Goal: Task Accomplishment & Management: Complete application form

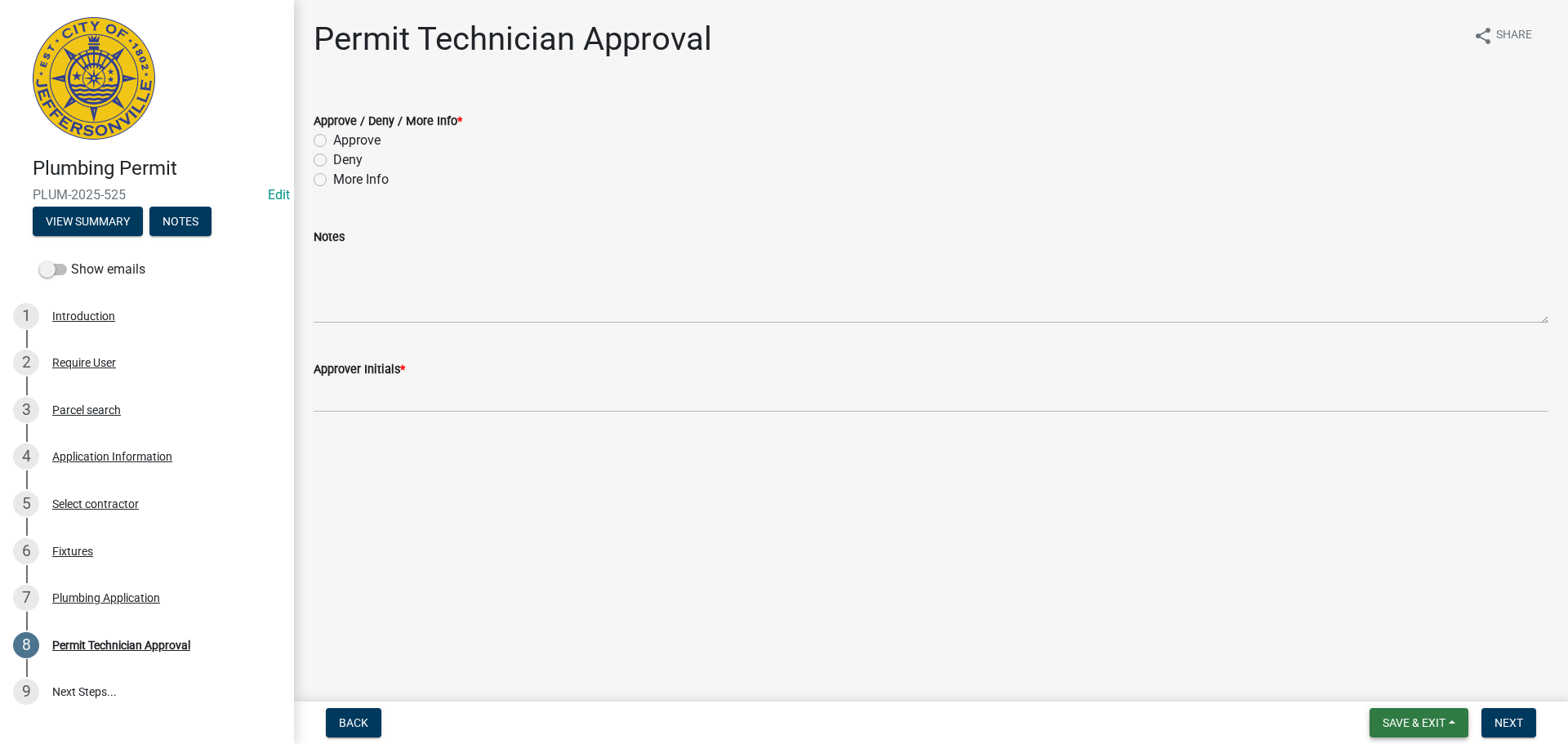
click at [1402, 726] on span "Save & Exit" at bounding box center [1414, 723] width 63 height 14
click at [1408, 691] on button "Save & Exit" at bounding box center [1402, 680] width 130 height 40
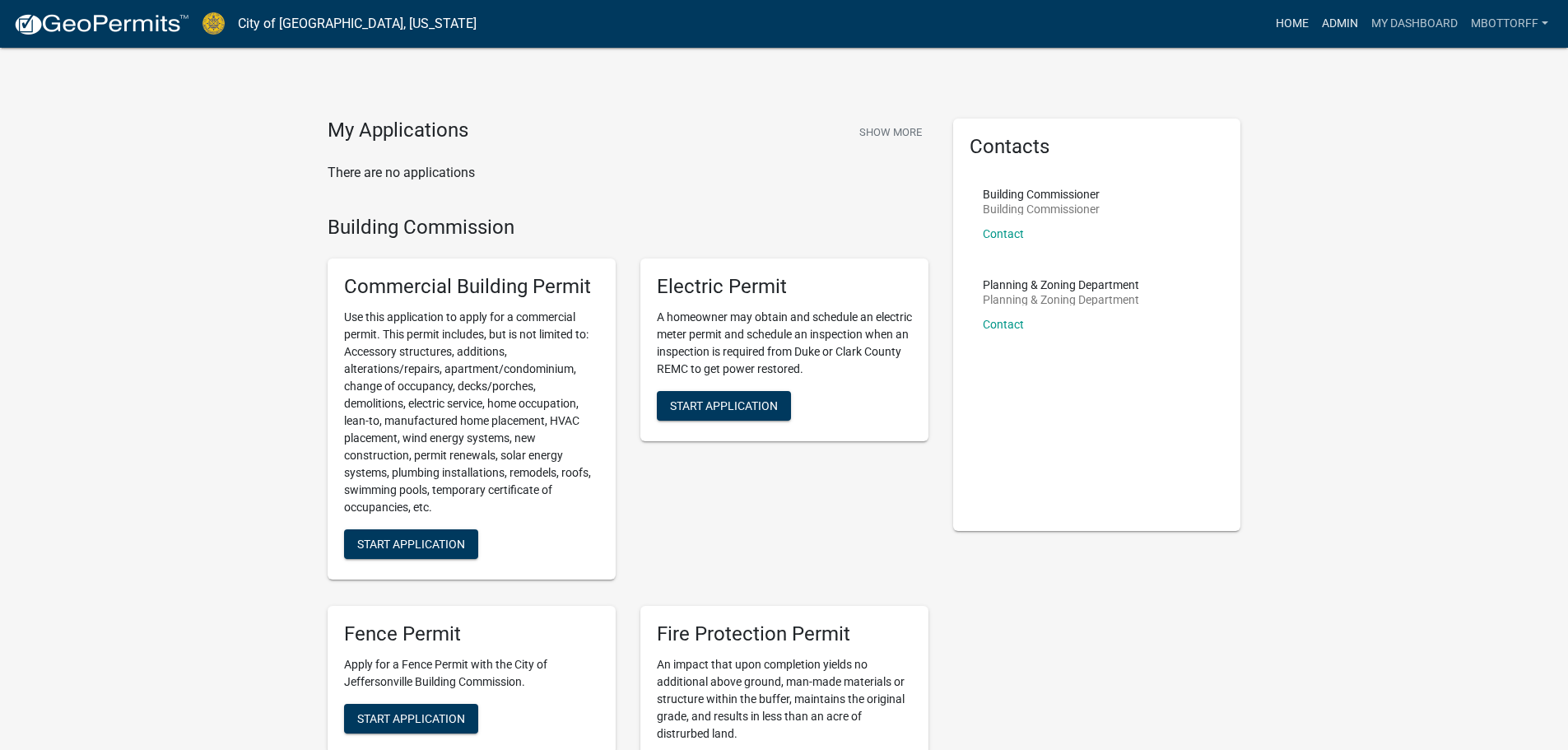
drag, startPoint x: 1333, startPoint y: 21, endPoint x: 1273, endPoint y: 37, distance: 62.1
click at [1333, 21] on link "Admin" at bounding box center [1340, 23] width 50 height 31
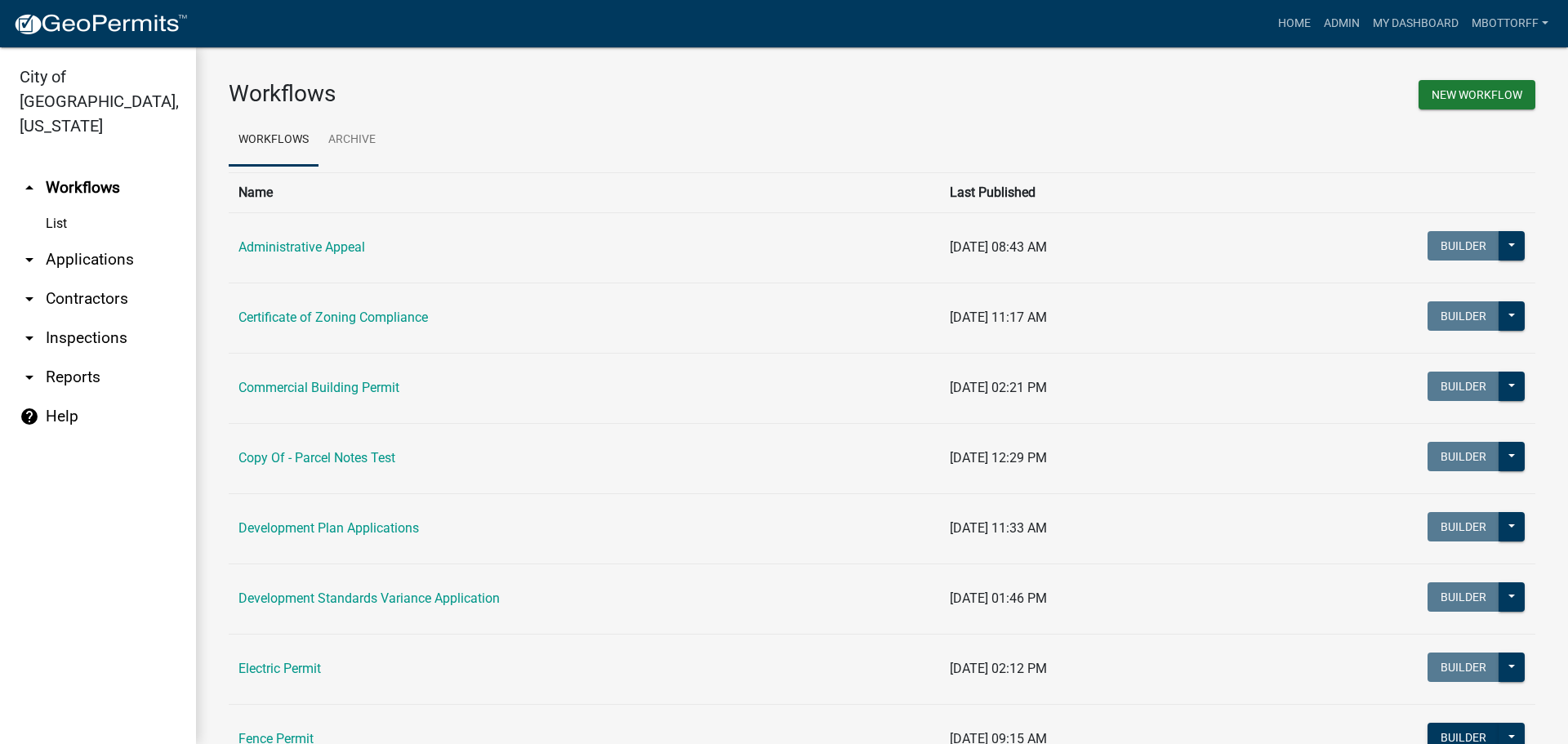
click at [69, 240] on link "arrow_drop_down Applications" at bounding box center [97, 260] width 196 height 40
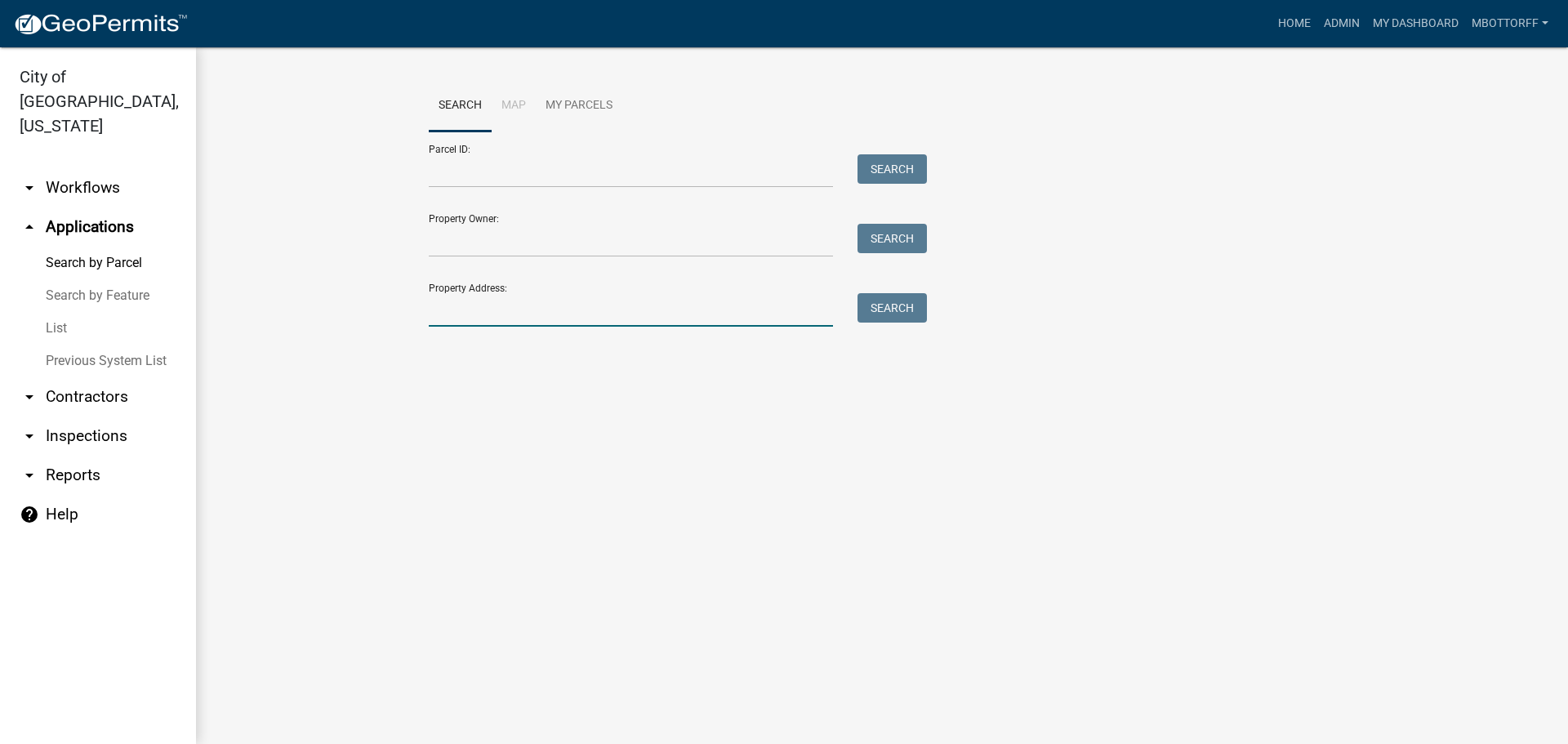
click at [480, 298] on input "Property Address:" at bounding box center [630, 310] width 404 height 34
type input "5624"
click at [921, 314] on button "Search" at bounding box center [893, 308] width 69 height 29
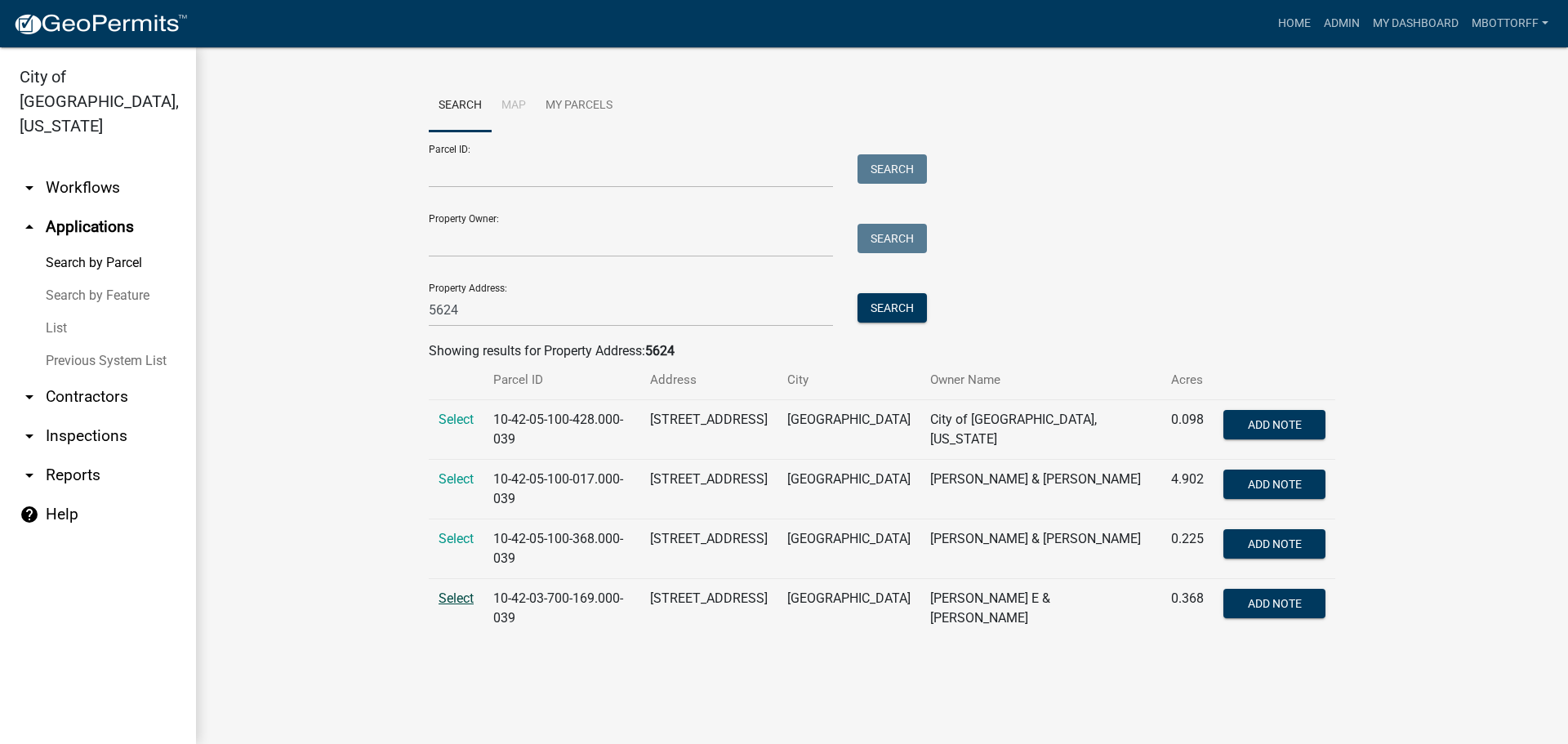
click at [462, 591] on span "Select" at bounding box center [456, 598] width 35 height 15
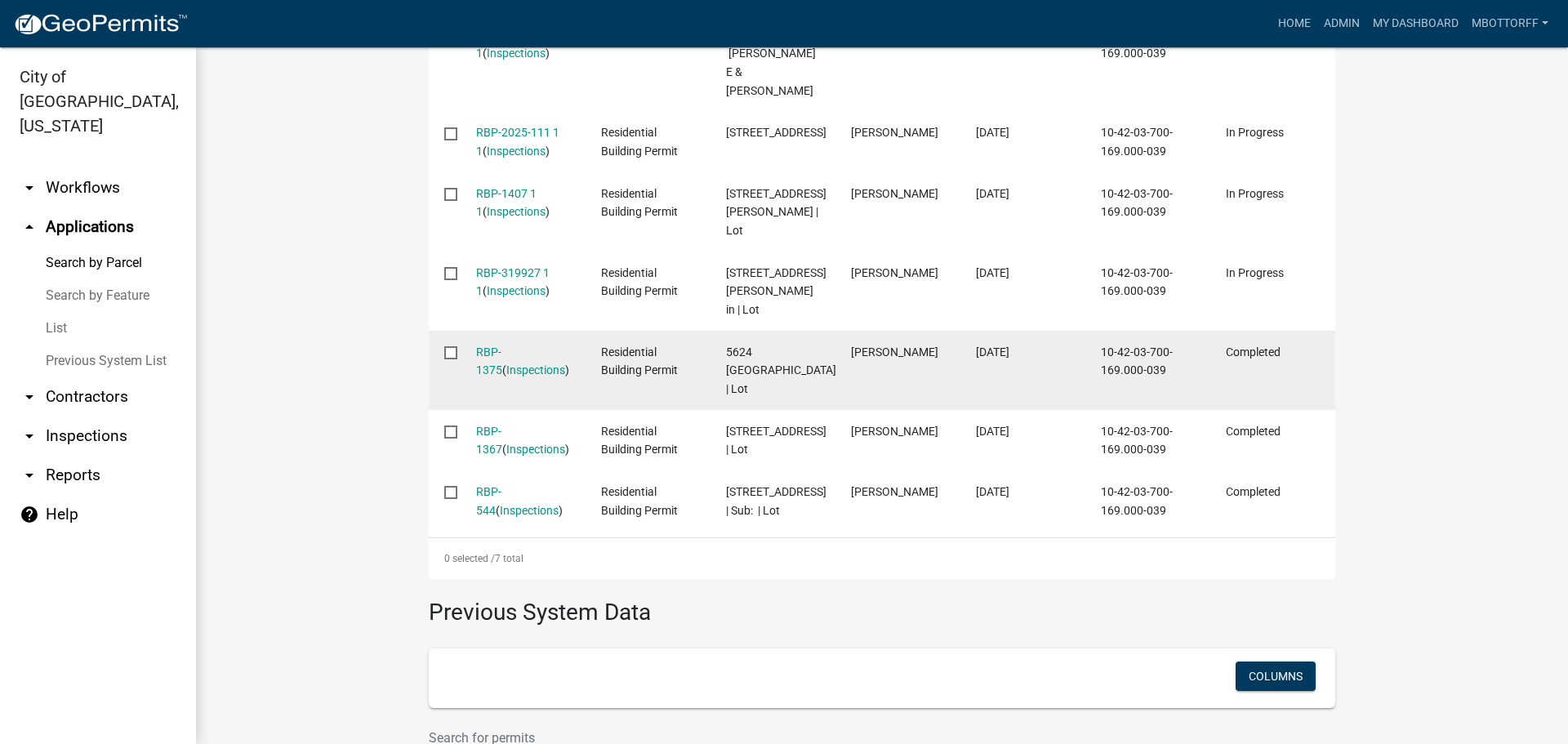
scroll to position [653, 0]
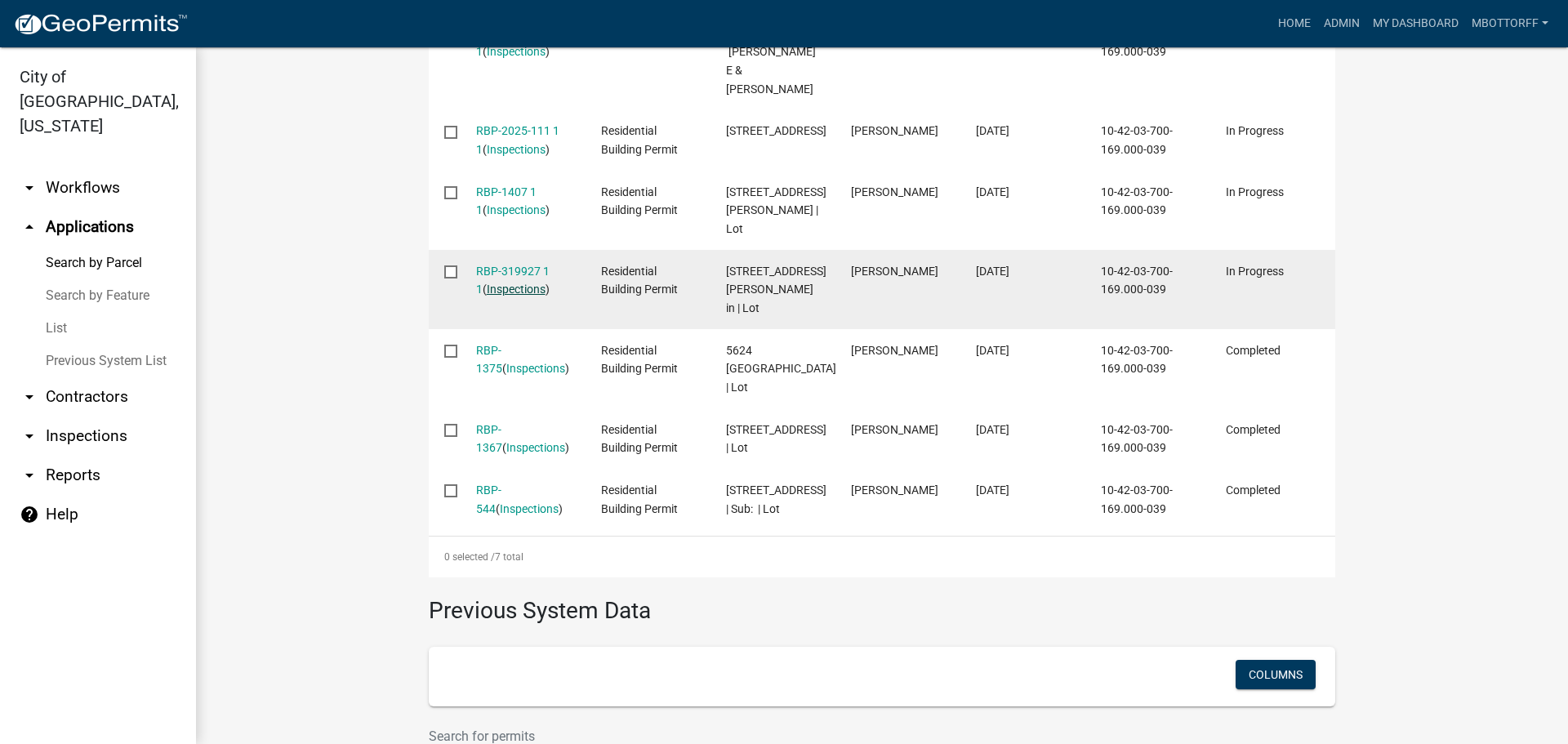
click at [513, 283] on link "Inspections" at bounding box center [515, 289] width 59 height 14
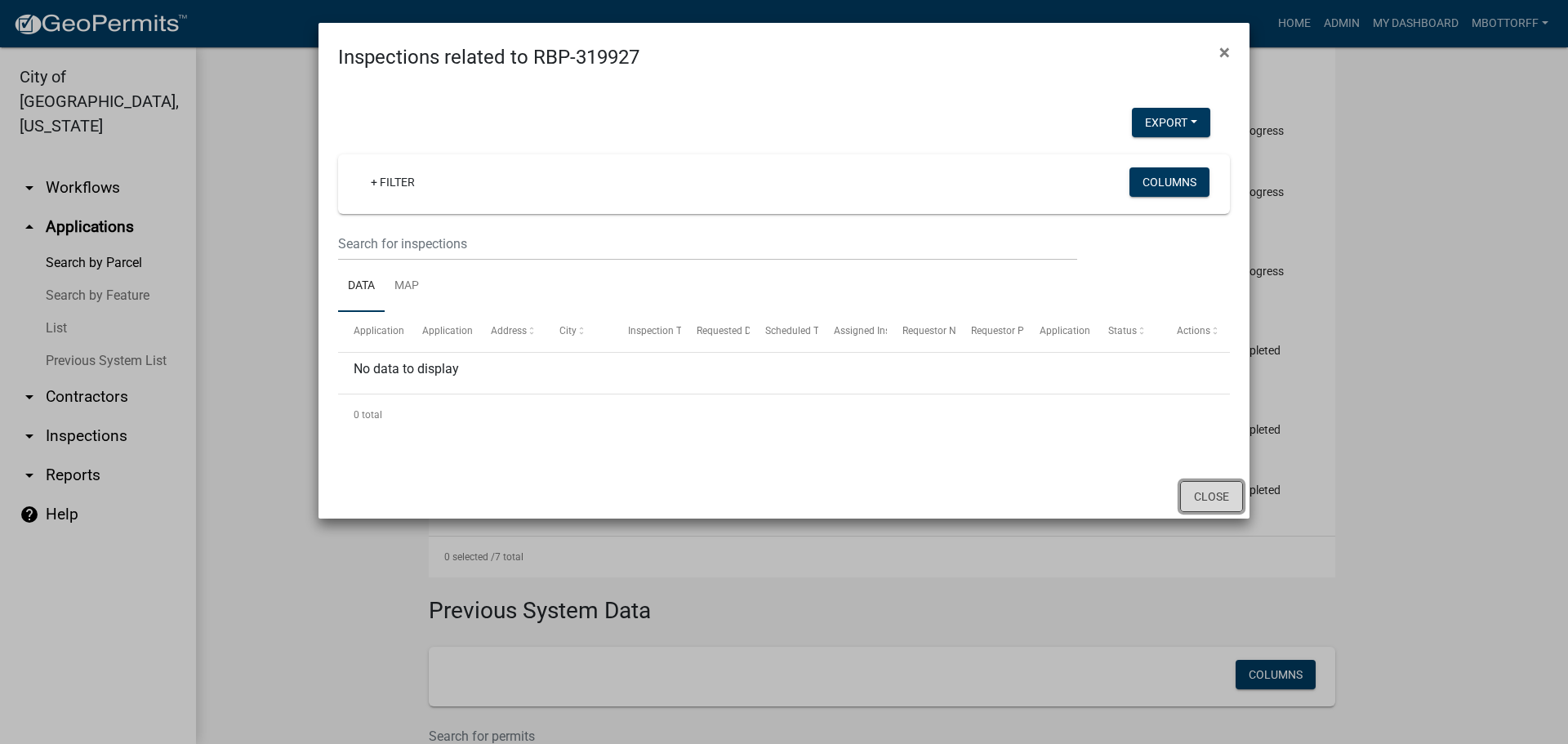
drag, startPoint x: 1197, startPoint y: 497, endPoint x: 922, endPoint y: 406, distance: 289.7
click at [1197, 497] on button "Close" at bounding box center [1211, 497] width 63 height 31
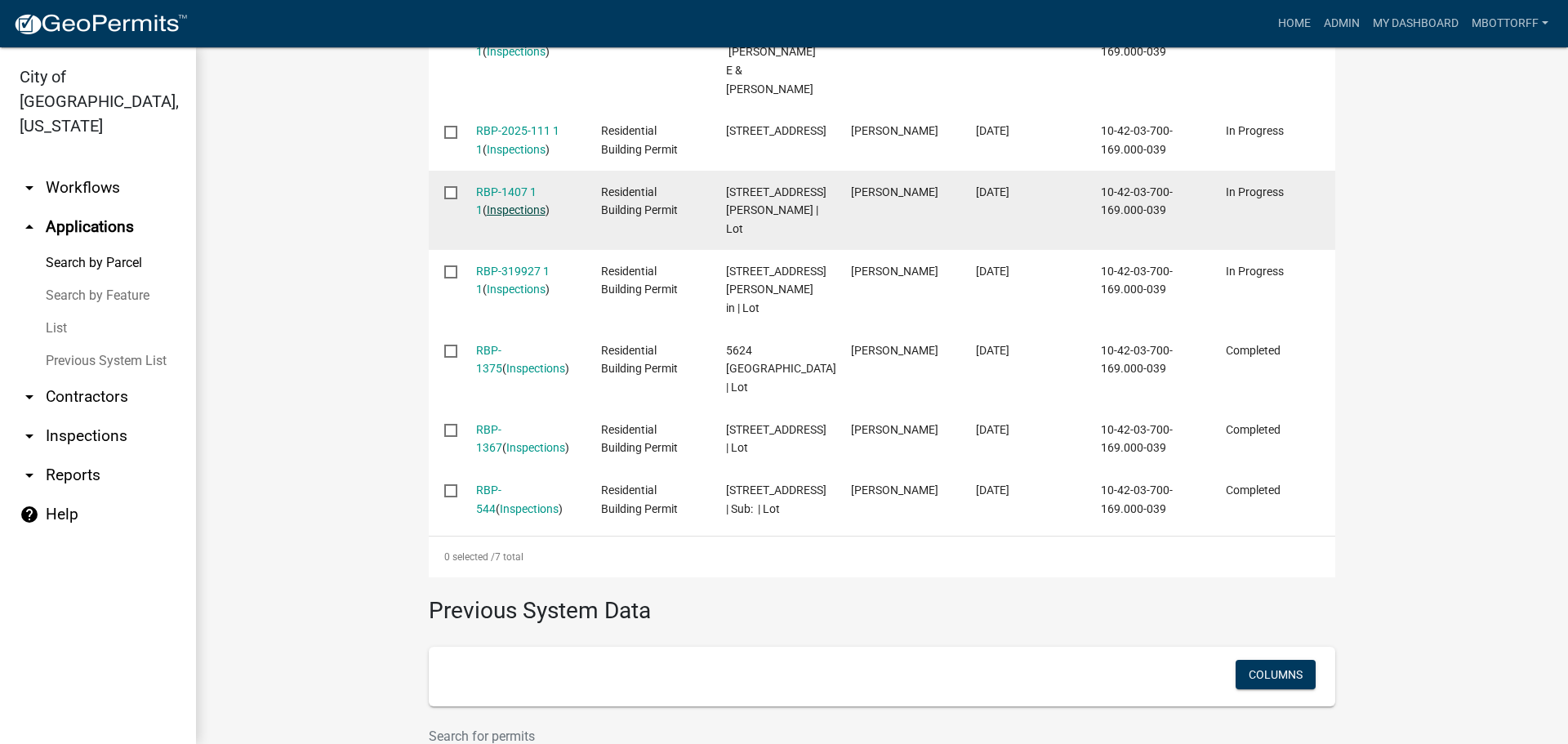
click at [517, 204] on link "Inspections" at bounding box center [515, 210] width 59 height 14
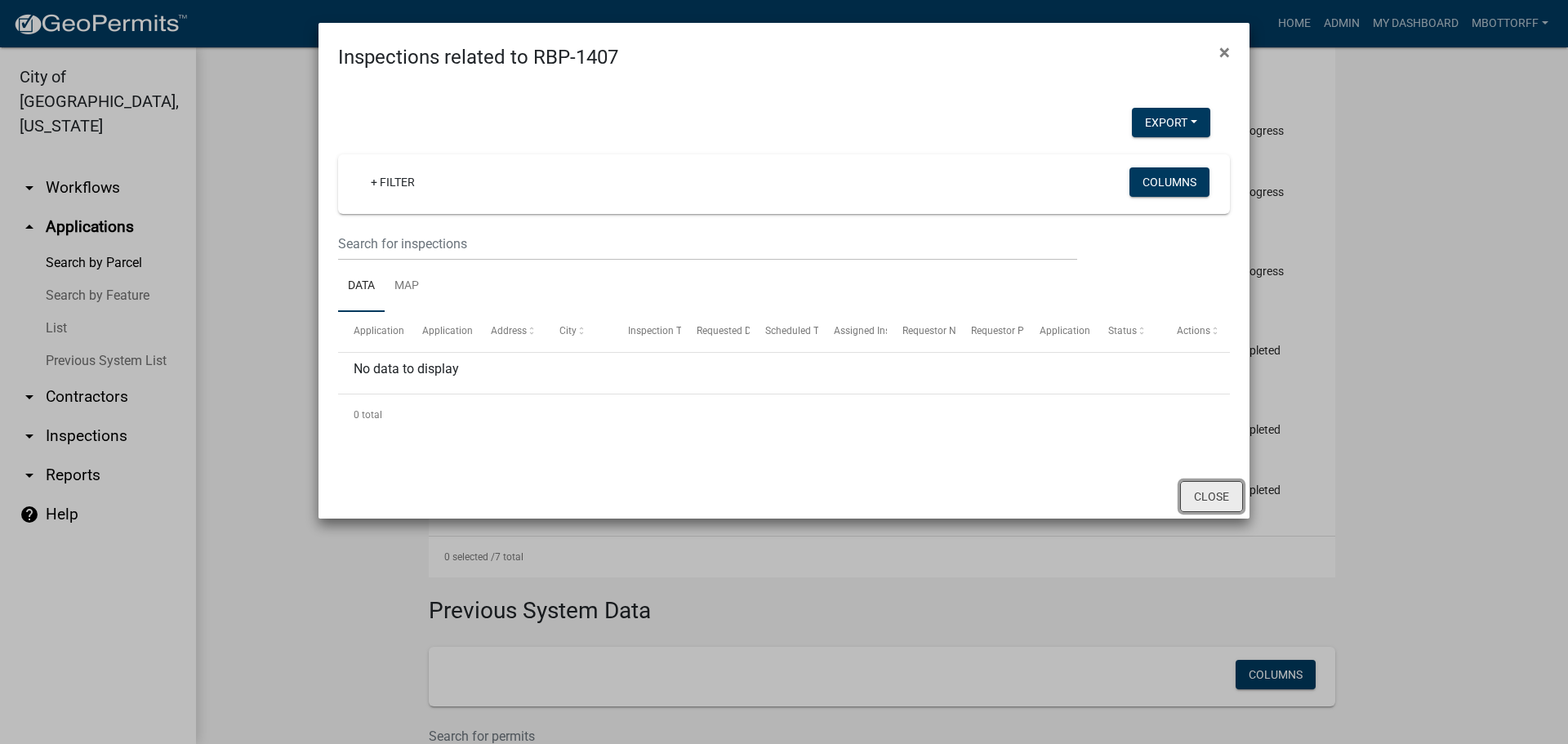
drag, startPoint x: 1231, startPoint y: 496, endPoint x: 1088, endPoint y: 457, distance: 148.2
click at [1232, 496] on button "Close" at bounding box center [1211, 497] width 63 height 31
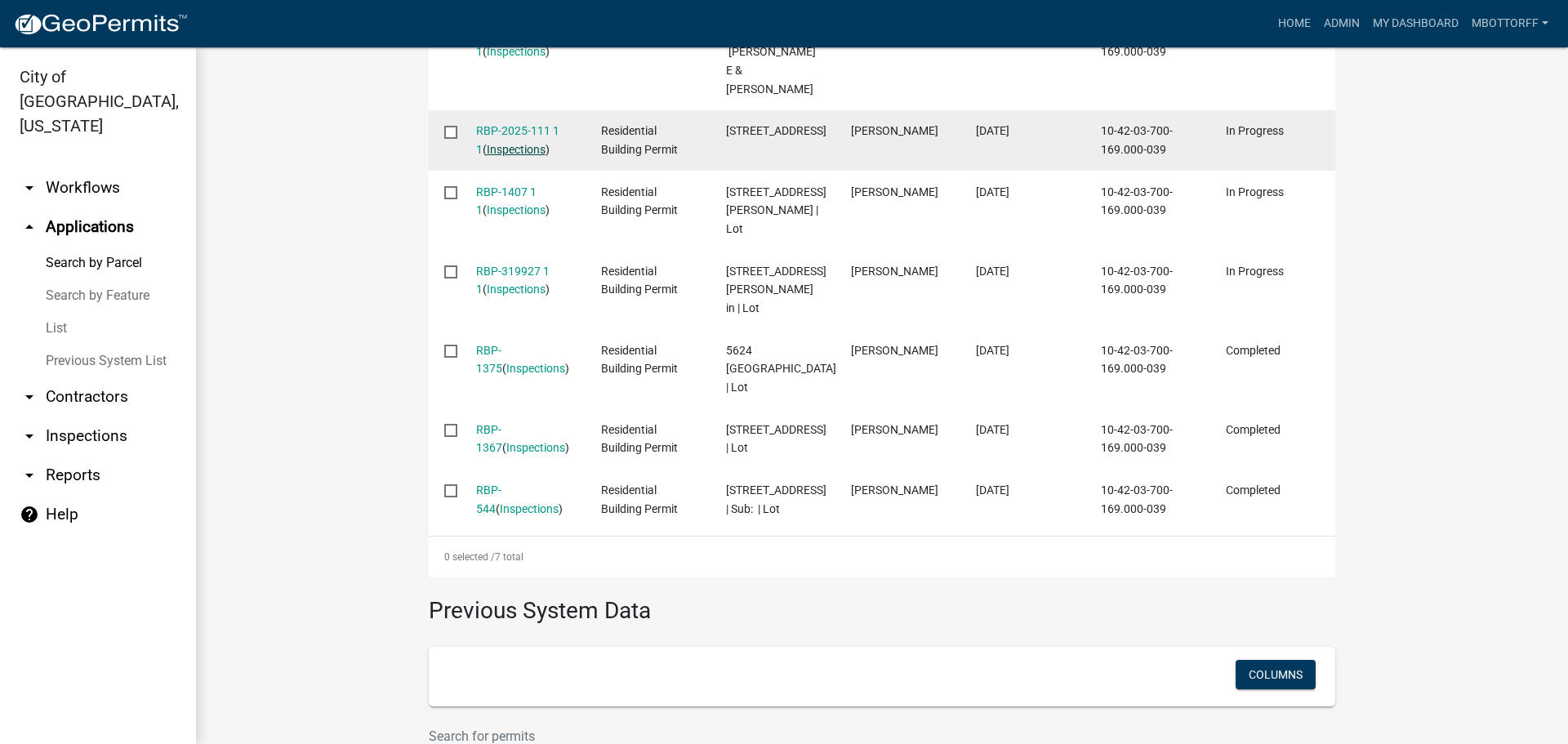
click at [521, 147] on link "Inspections" at bounding box center [515, 150] width 59 height 14
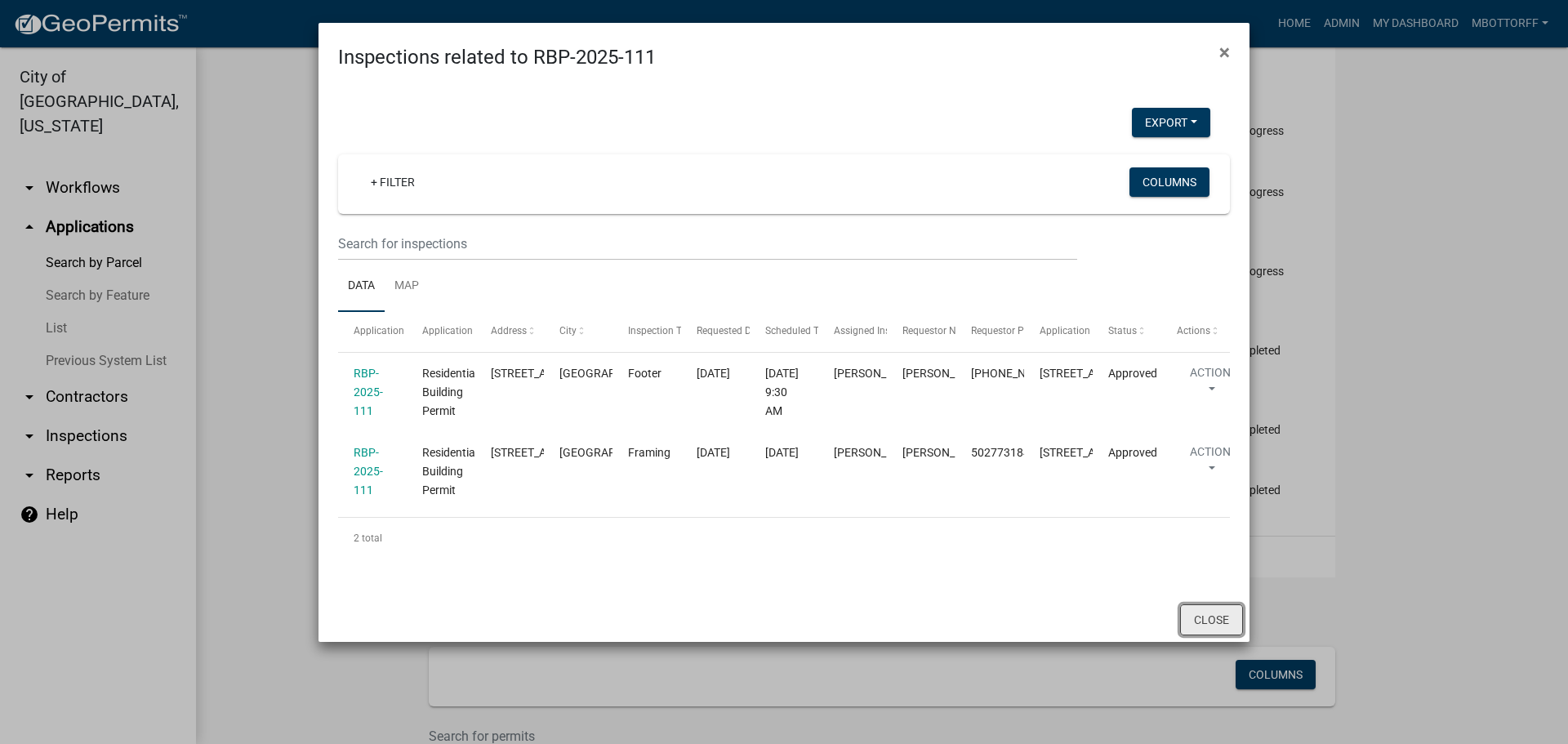
drag, startPoint x: 1199, startPoint y: 654, endPoint x: 1213, endPoint y: 604, distance: 51.9
click at [1200, 636] on button "Close" at bounding box center [1211, 620] width 63 height 31
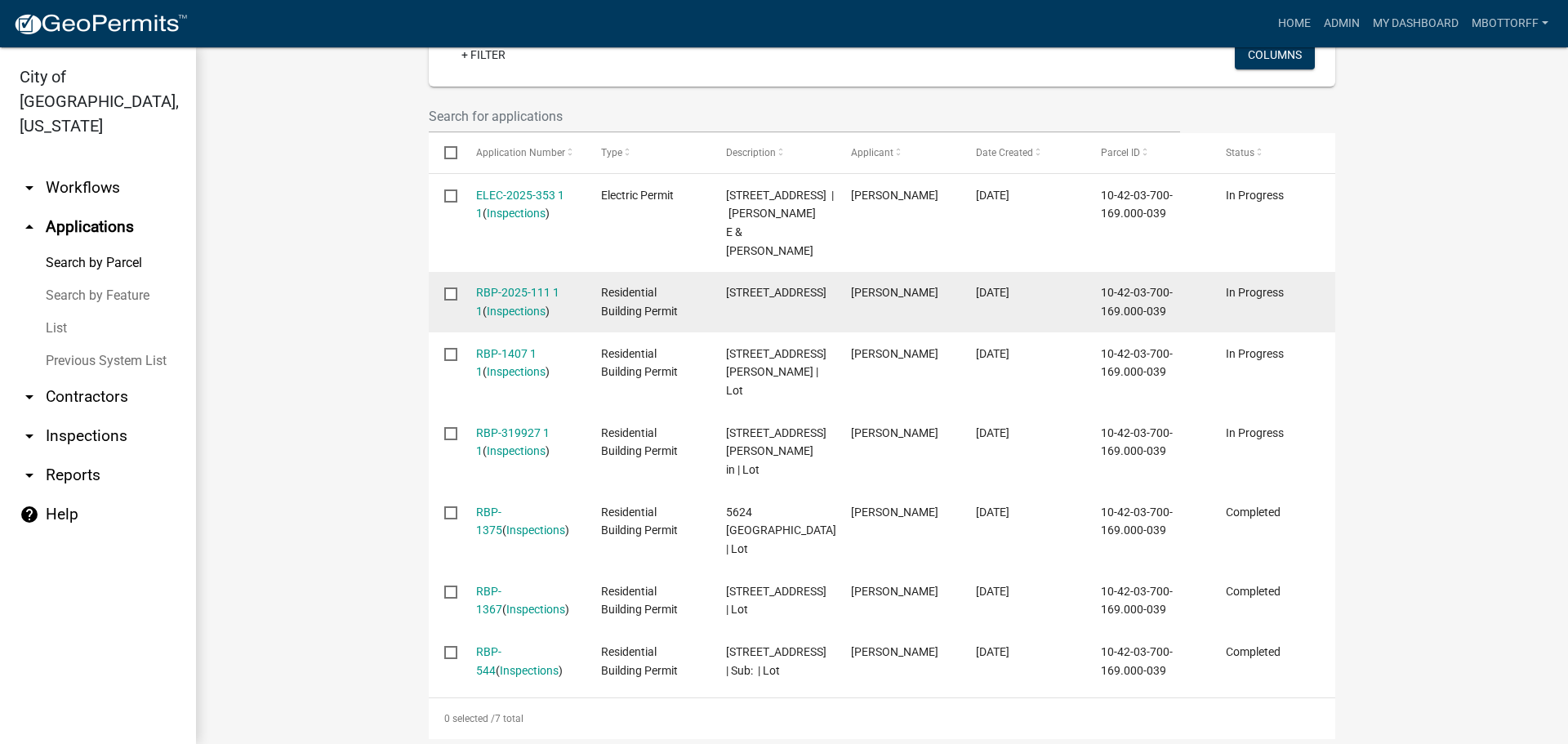
scroll to position [490, 0]
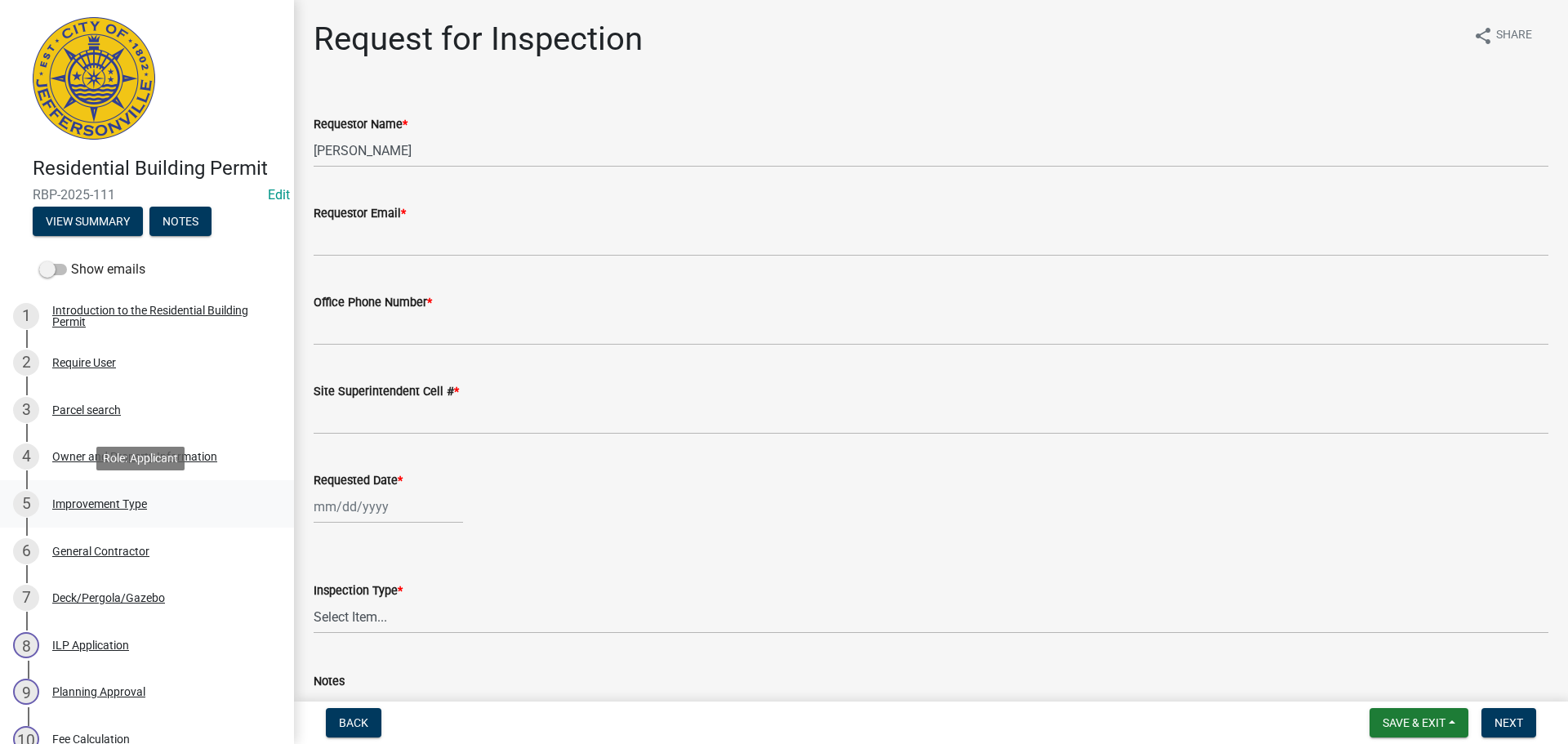
click at [80, 507] on div "Improvement Type" at bounding box center [99, 504] width 95 height 12
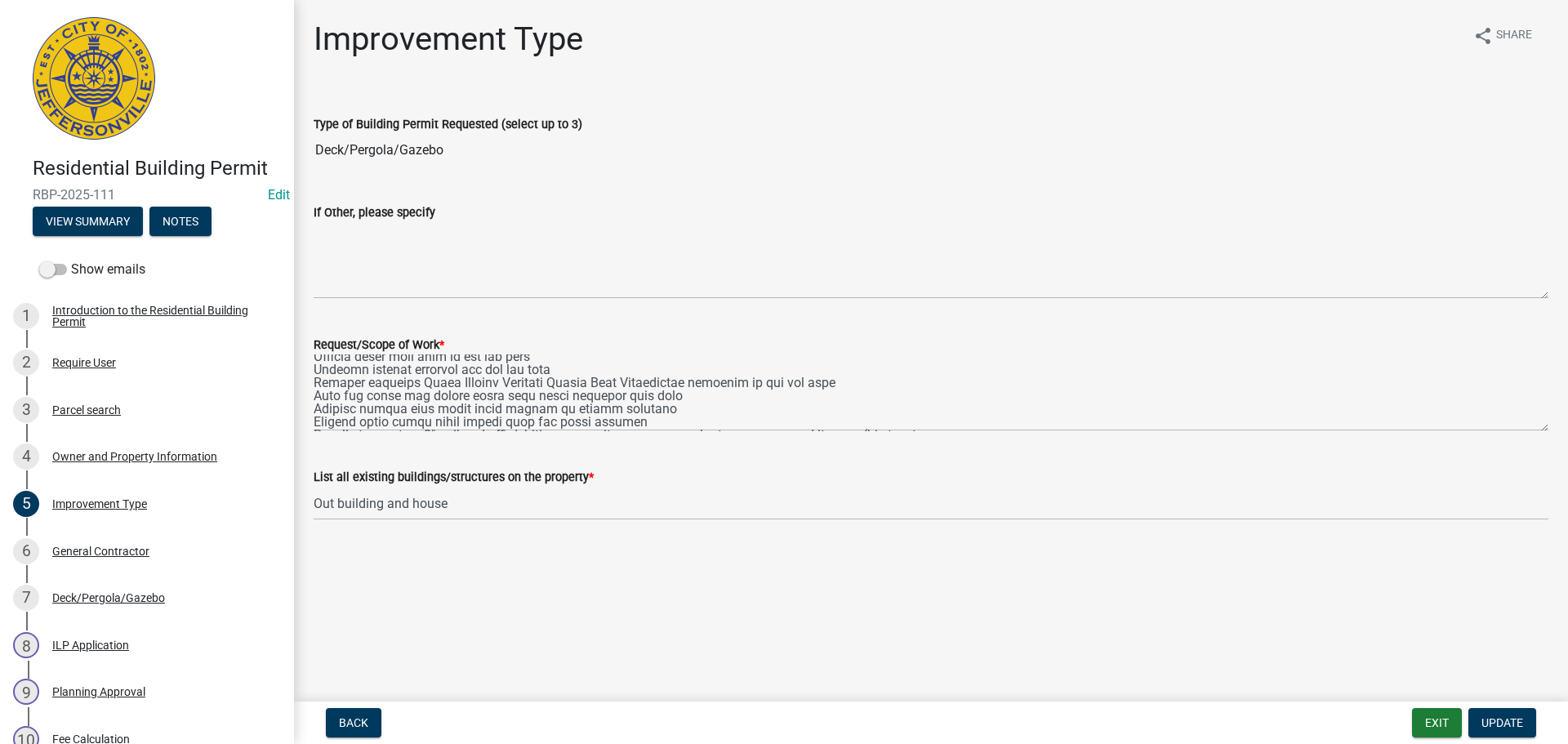
scroll to position [601, 0]
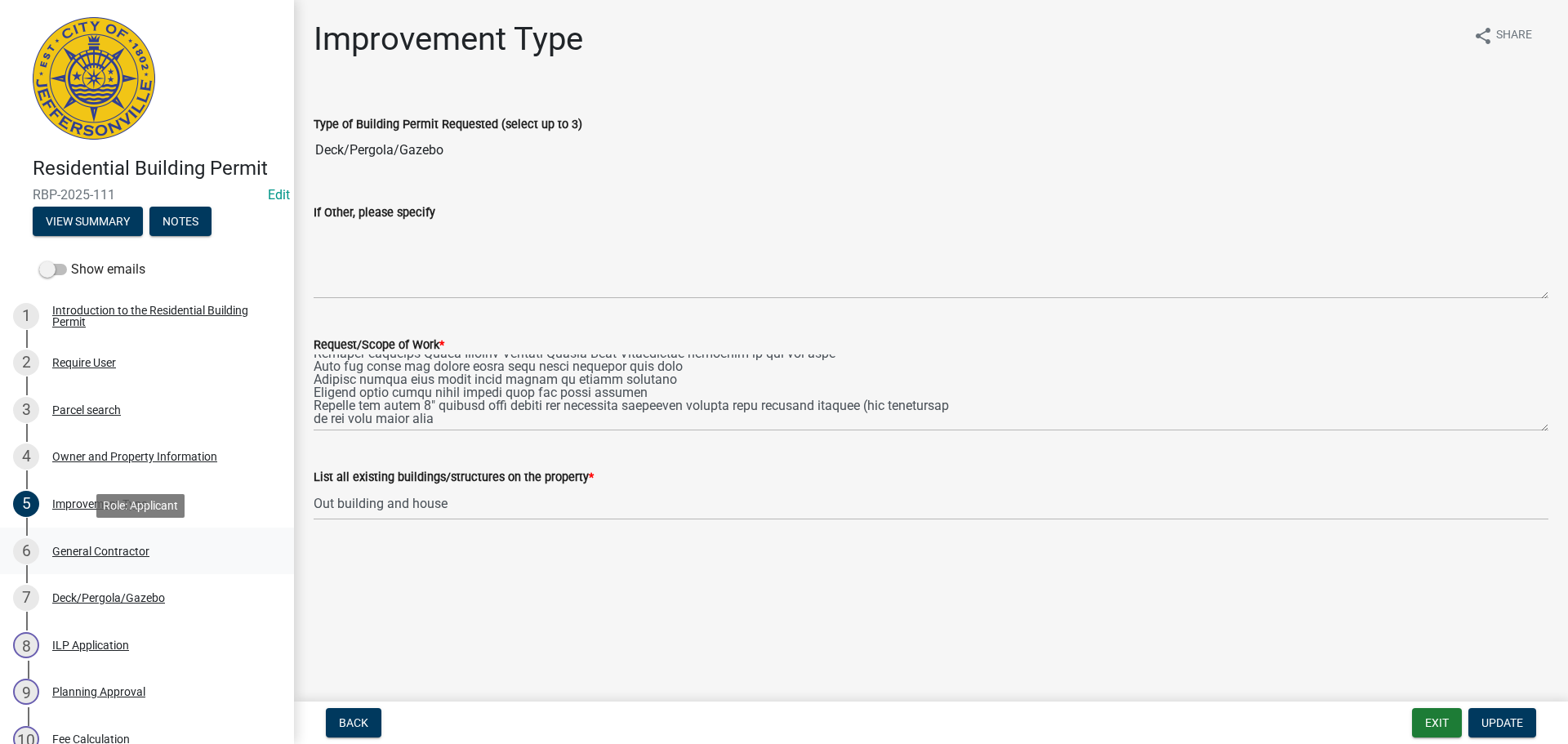
click at [101, 552] on div "General Contractor" at bounding box center [100, 551] width 97 height 12
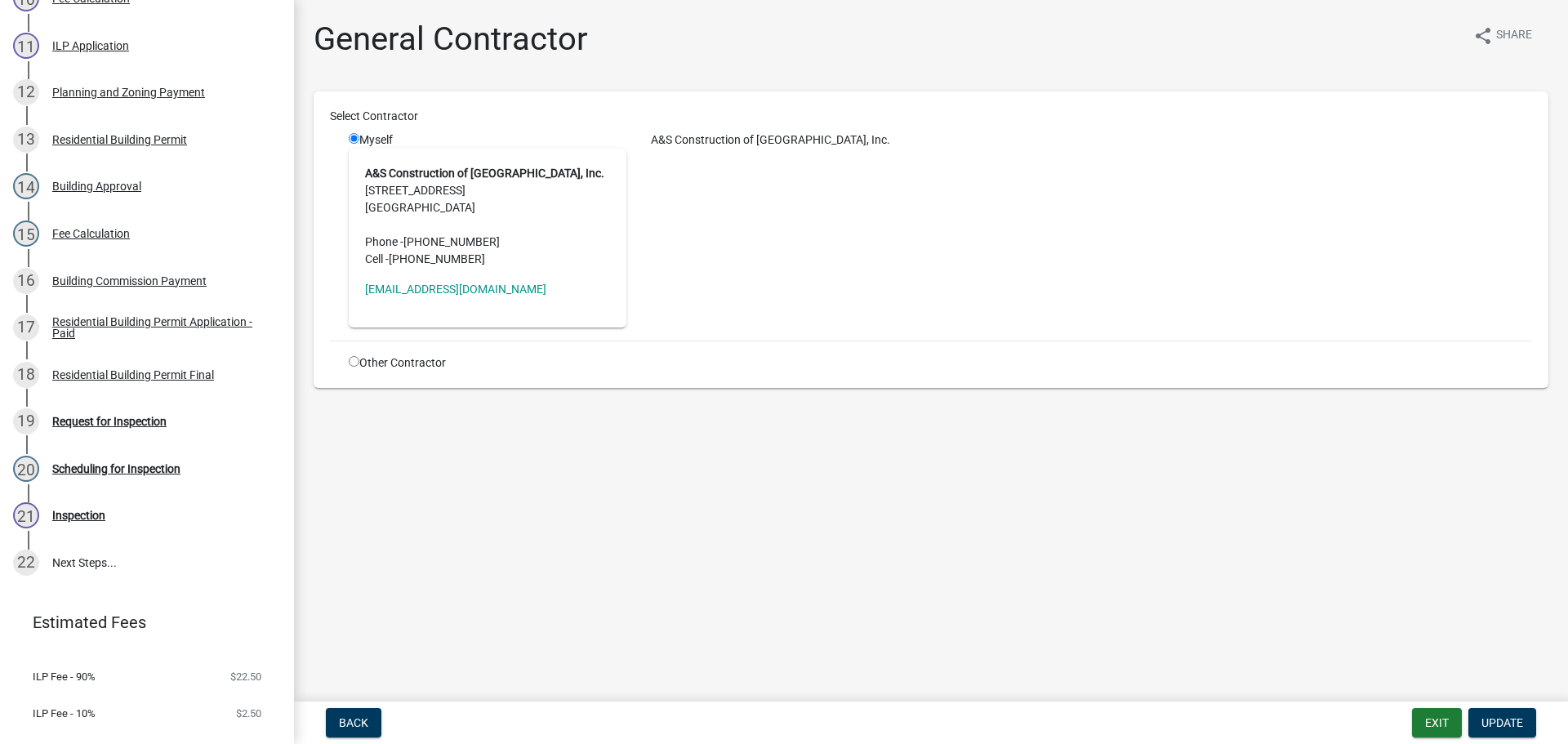
scroll to position [809, 0]
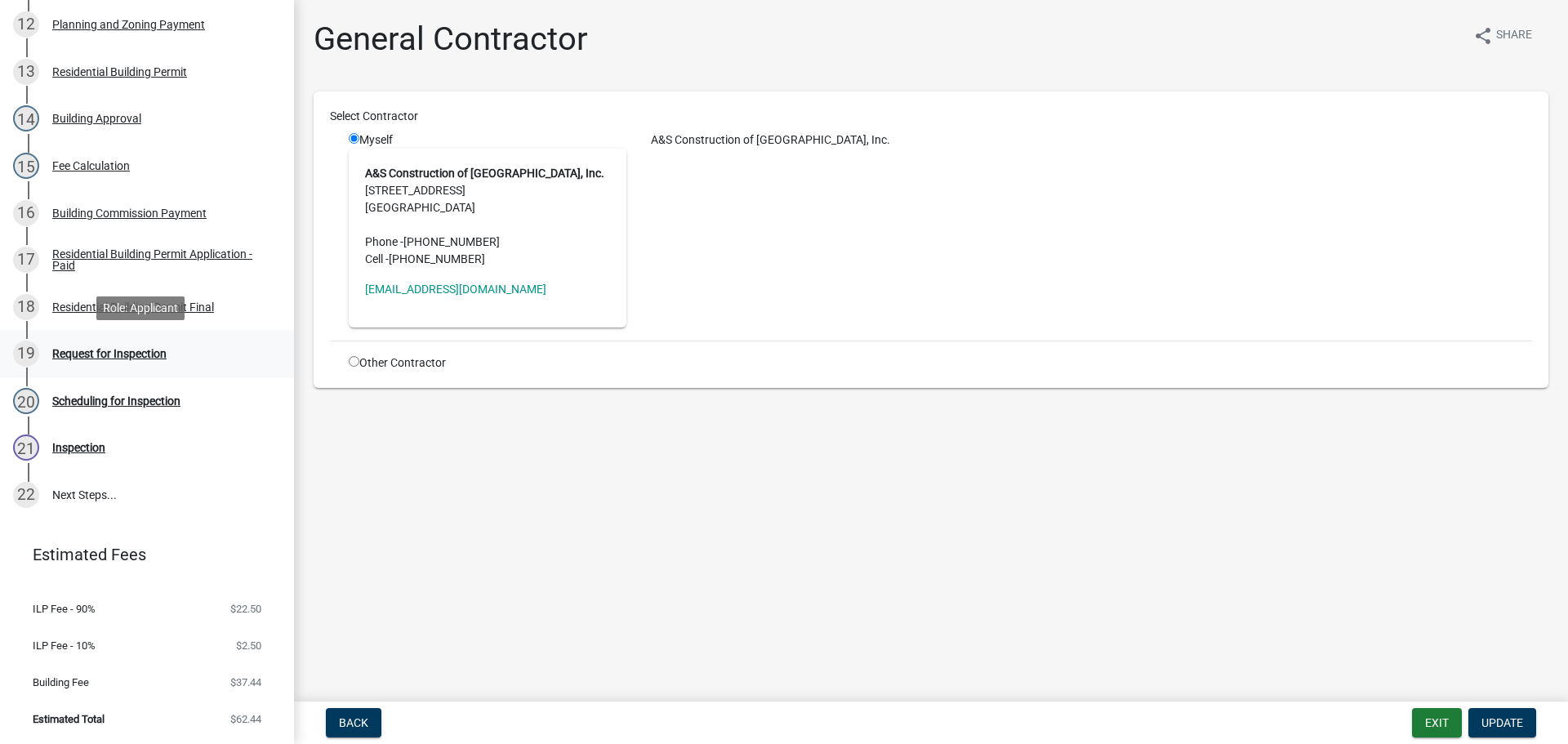
click at [93, 348] on div "Request for Inspection" at bounding box center [109, 354] width 115 height 12
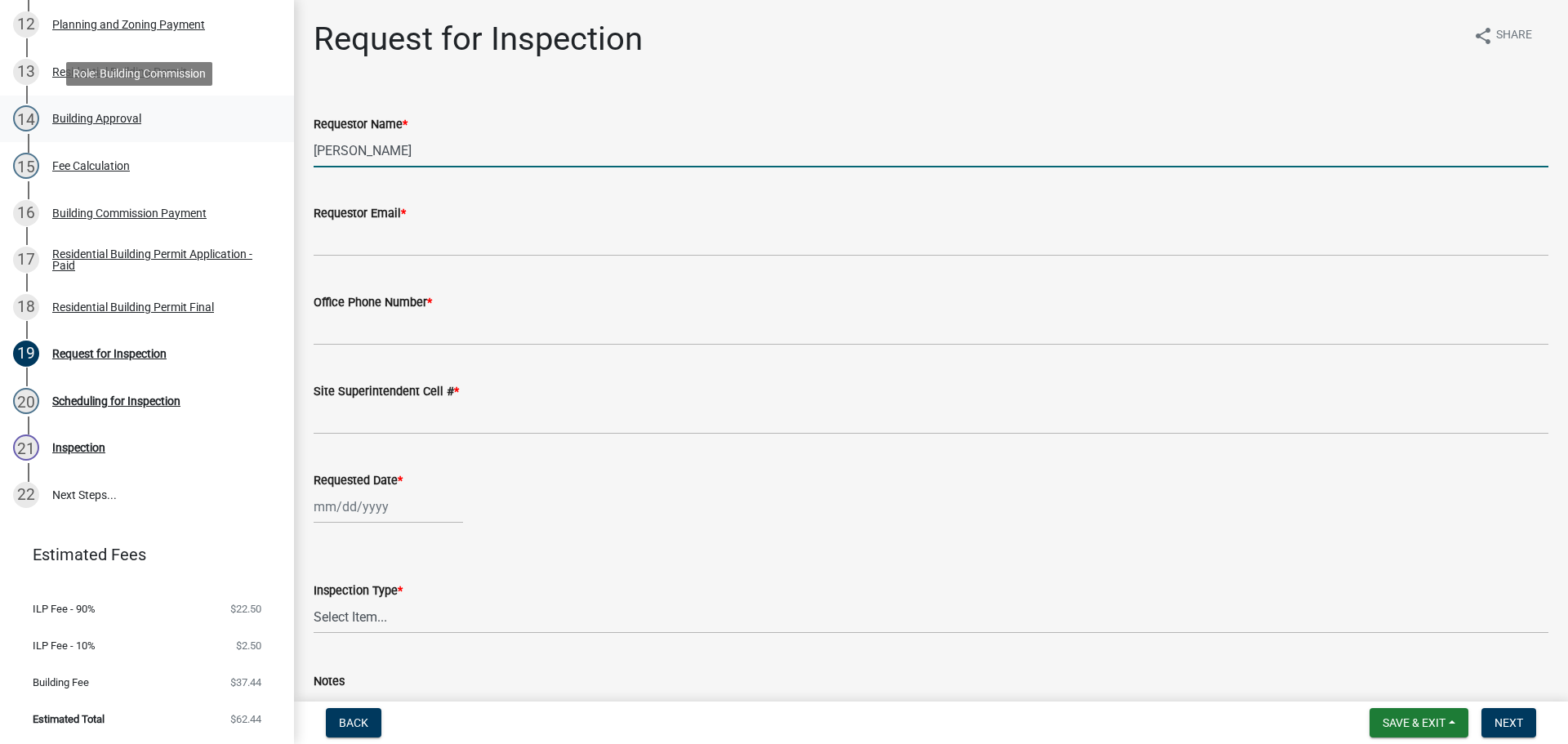
drag, startPoint x: 393, startPoint y: 145, endPoint x: 0, endPoint y: 99, distance: 395.7
click at [0, 101] on div "Residential Building Permit RBP-2025-111 Edit View Summary Notes Show emails 1 …" at bounding box center [784, 372] width 1568 height 744
type input "a"
type input "AVERY"
click at [364, 217] on label "Requestor Email *" at bounding box center [360, 214] width 93 height 12
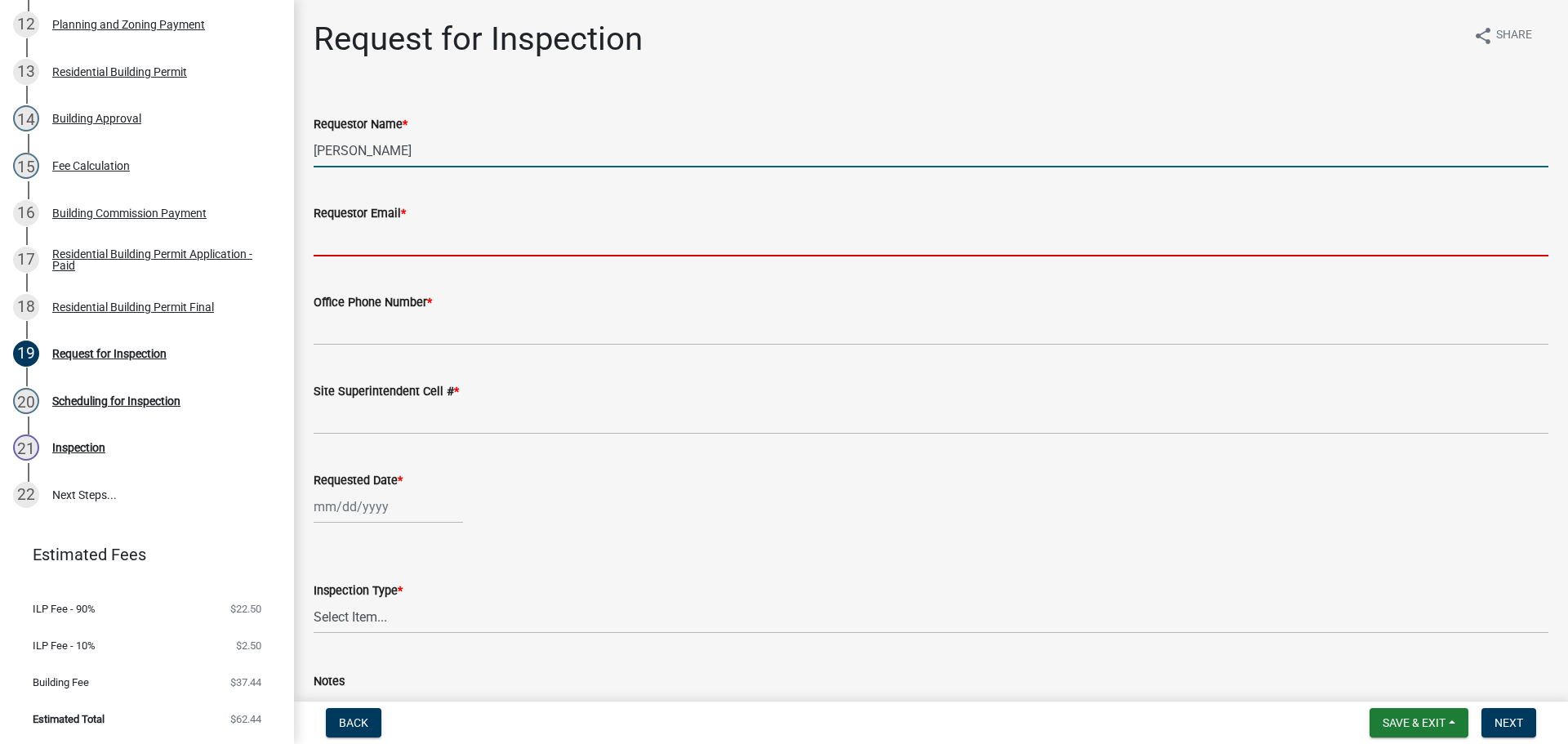
click at [364, 223] on input "Requestor Email *" at bounding box center [931, 239] width 1235 height 34
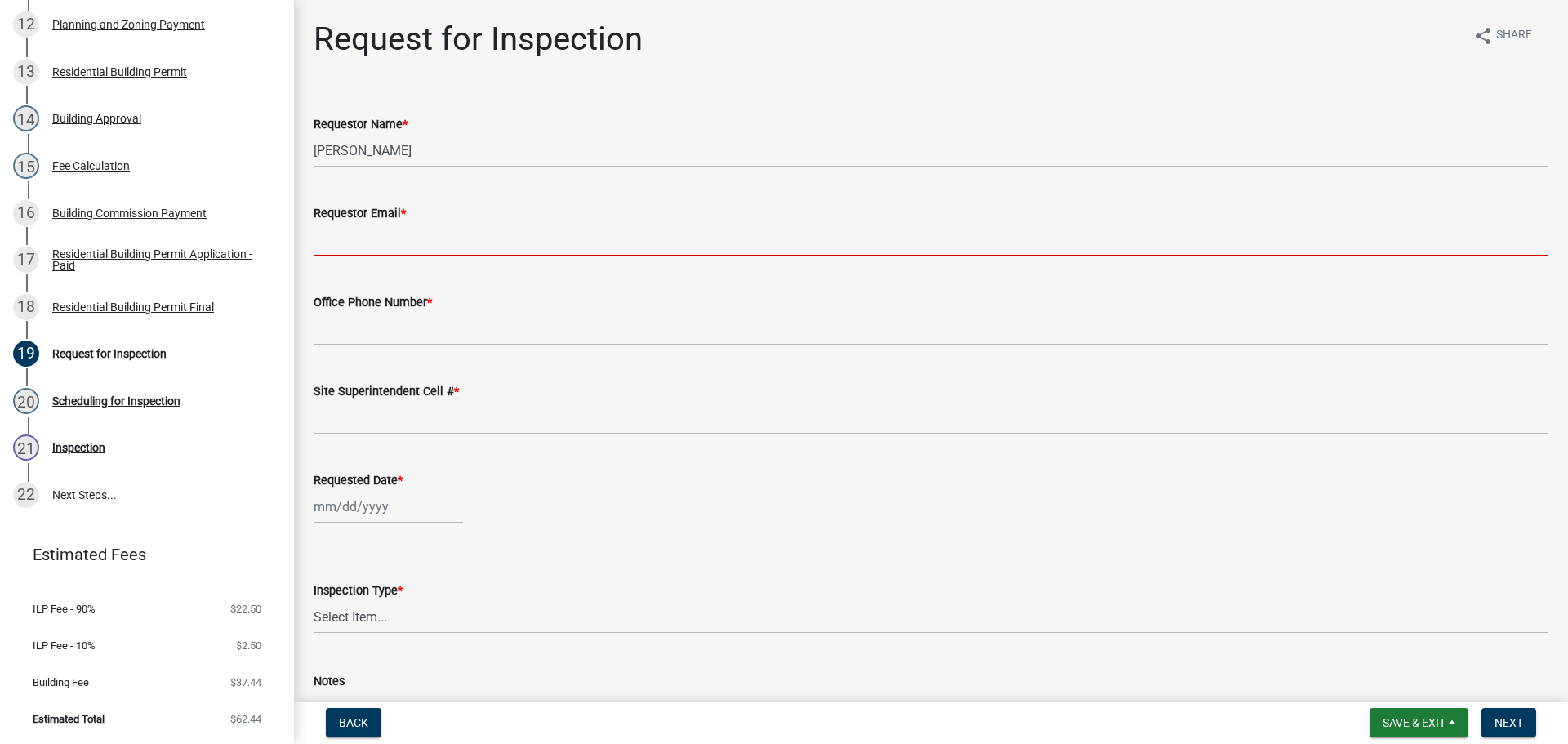
click at [389, 247] on input "Requestor Email *" at bounding box center [931, 239] width 1235 height 34
type input "mbottorff@cityofjeff.net"
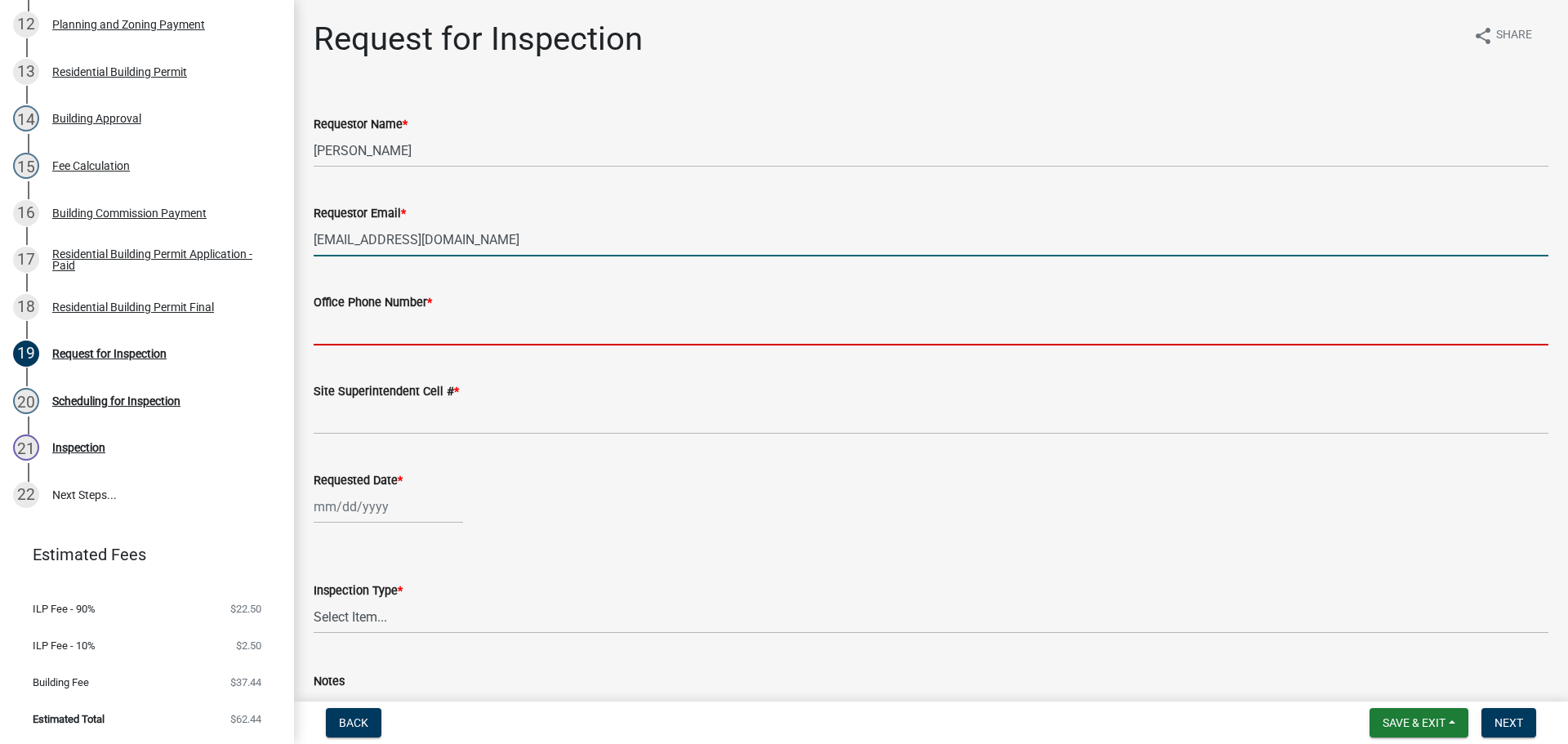
click at [399, 329] on input "Office Phone Number *" at bounding box center [931, 328] width 1235 height 34
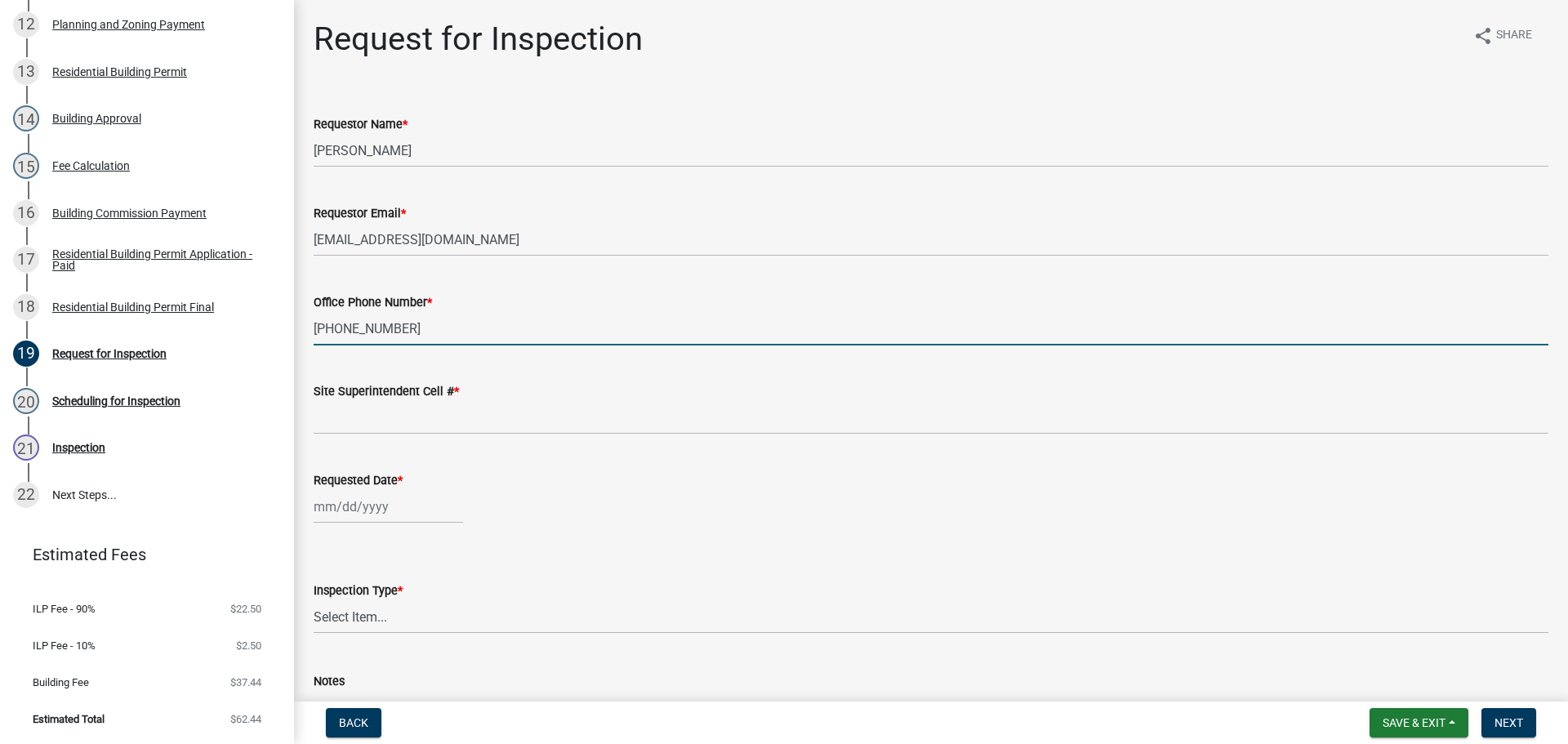
click at [372, 326] on input "502-768-694" at bounding box center [931, 328] width 1235 height 34
type input "[PHONE_NUMBER]"
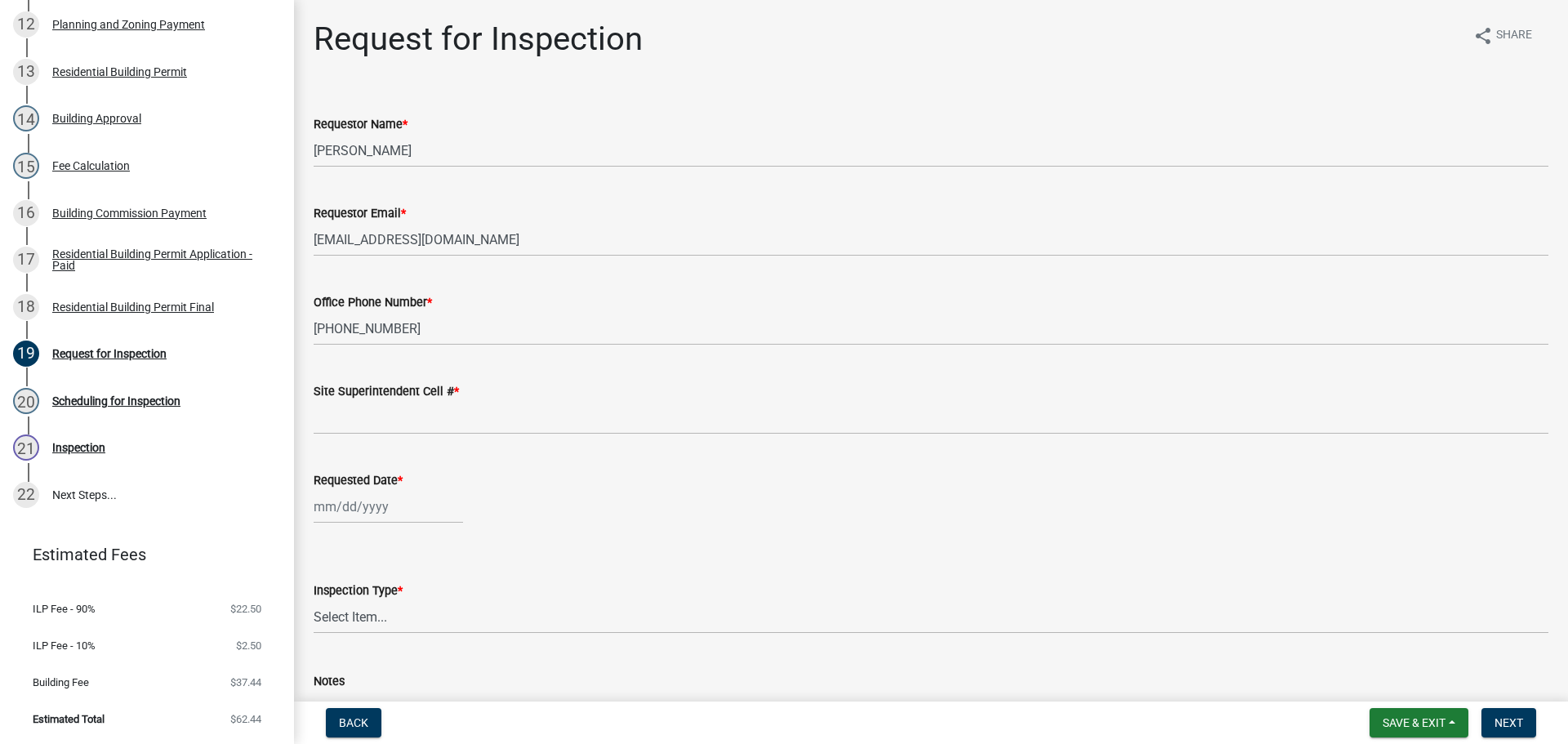
click at [370, 399] on div "Site Superintendent Cell # *" at bounding box center [931, 391] width 1235 height 19
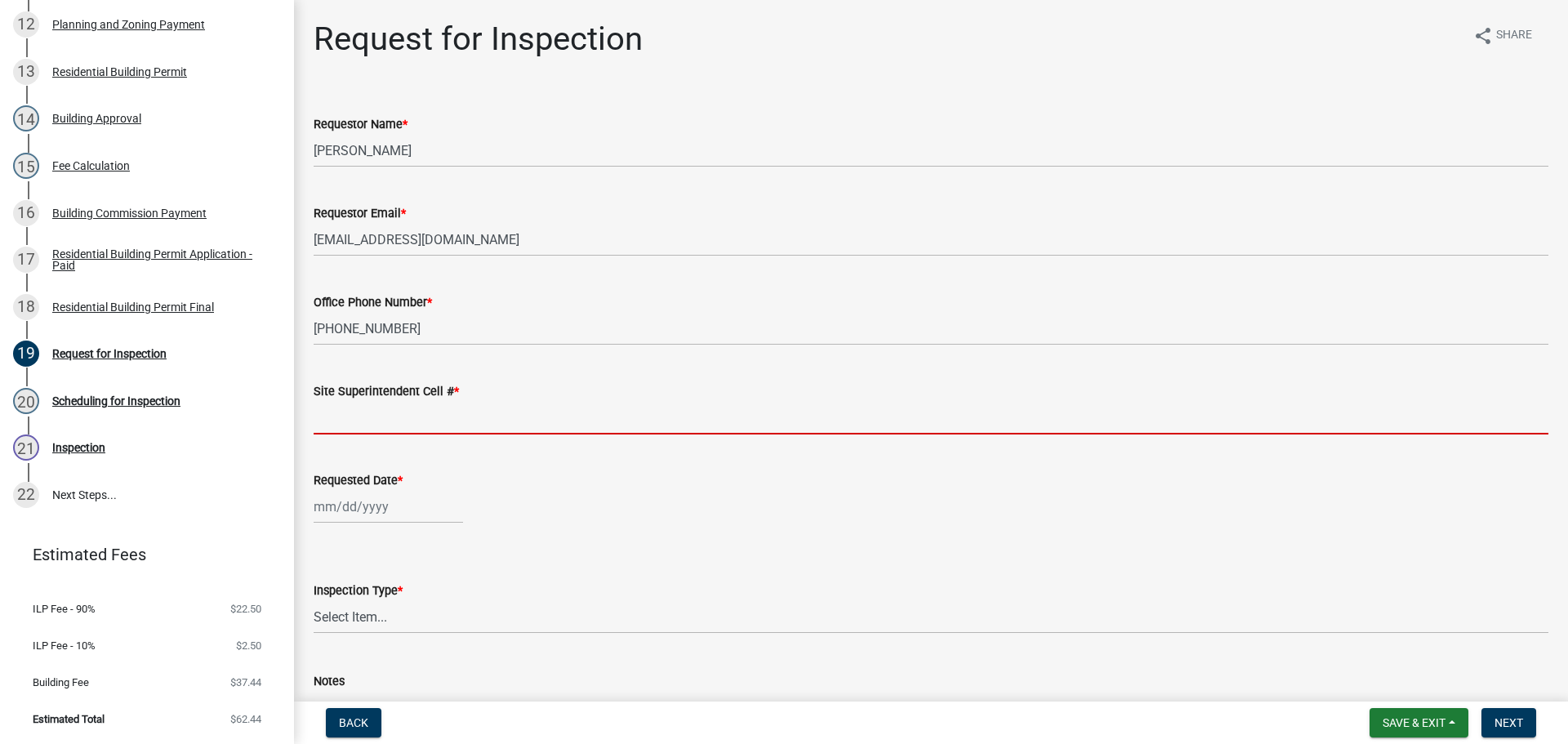
click at [372, 409] on input "Site Superintendent Cell # *" at bounding box center [931, 418] width 1235 height 34
type input "SAME"
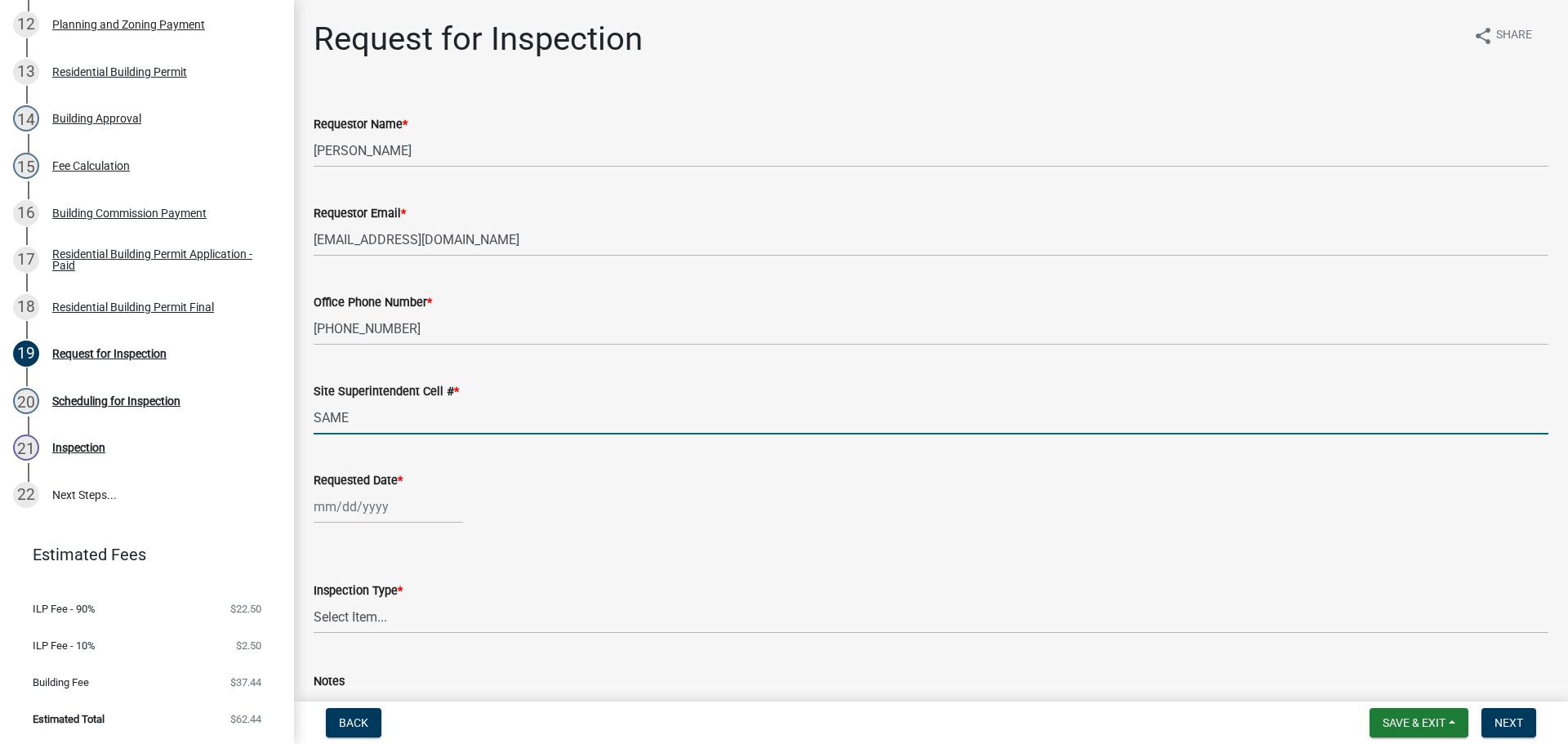
select select "9"
select select "2025"
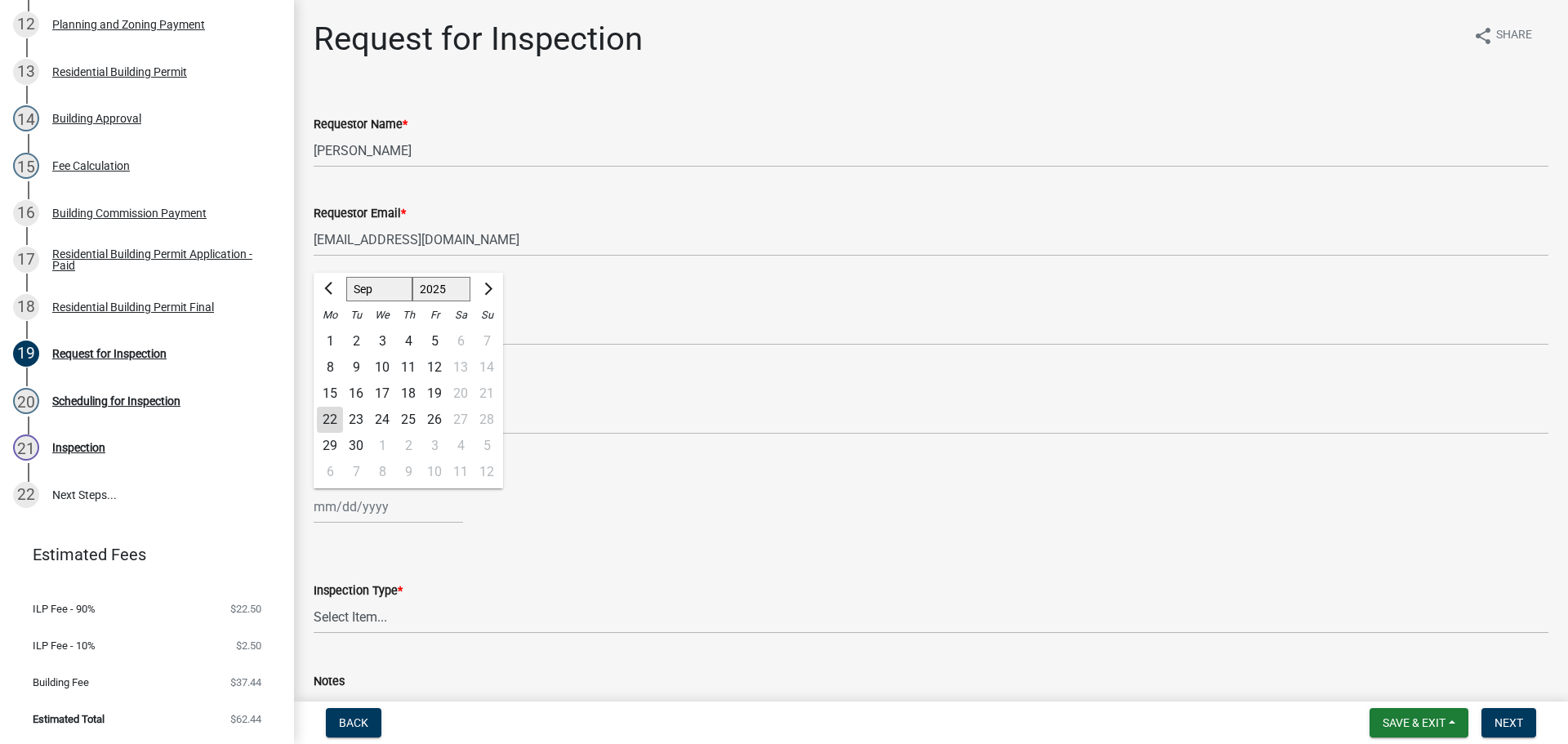
click at [371, 498] on div "Jan Feb Mar Apr May Jun Jul Aug Sep Oct Nov Dec 1525 1526 1527 1528 1529 1530 1…" at bounding box center [388, 507] width 150 height 34
click at [362, 419] on div "23" at bounding box center [356, 420] width 26 height 26
type input "[DATE]"
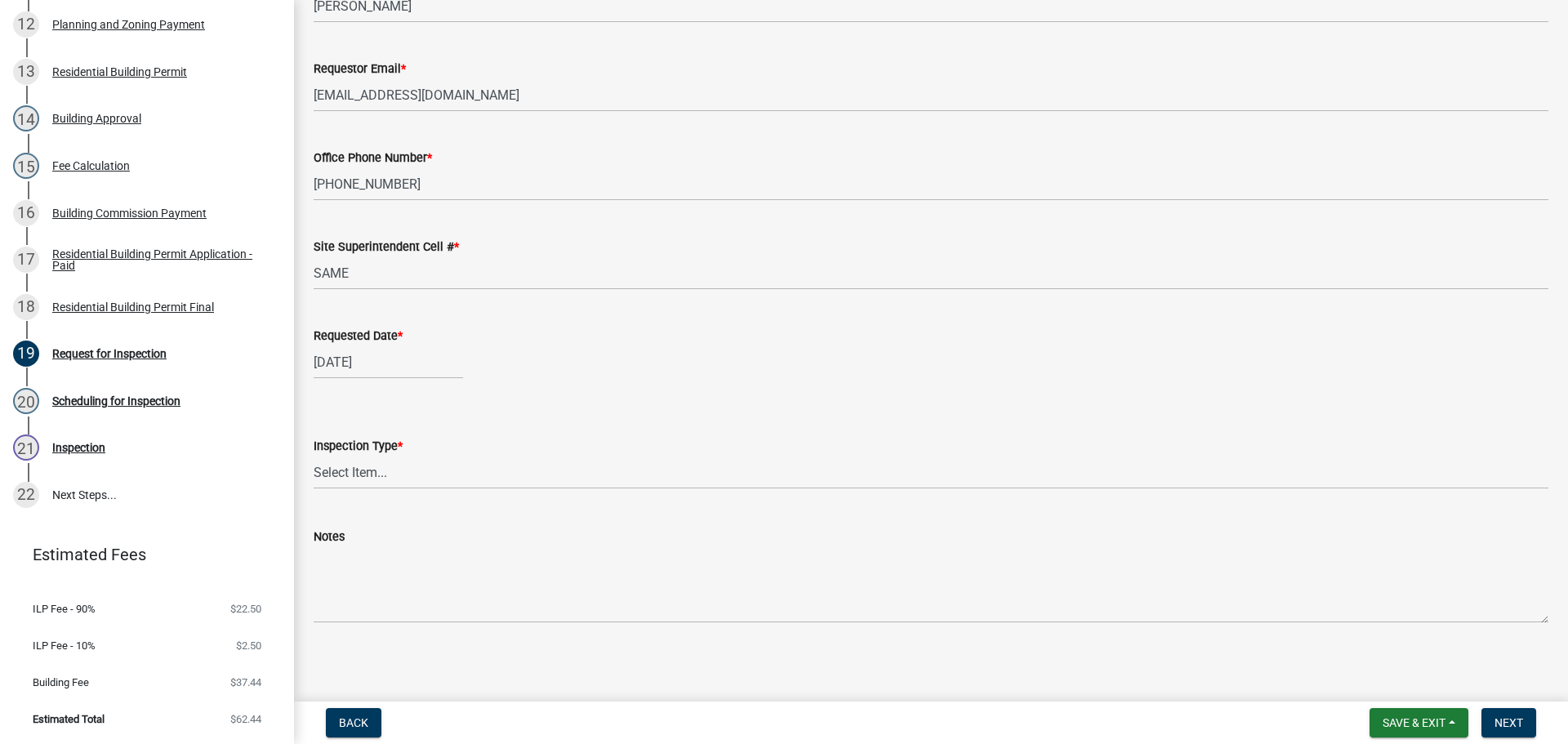
scroll to position [150, 0]
click at [333, 465] on select "Select Item... Footer Foundation Framing Final" at bounding box center [931, 467] width 1235 height 34
click at [314, 451] on select "Select Item... Footer Foundation Framing Final" at bounding box center [931, 467] width 1235 height 34
select select "8ea0f6e5-dde7-4881-a999-02519822ccbf"
click at [1502, 719] on span "Next" at bounding box center [1509, 723] width 29 height 14
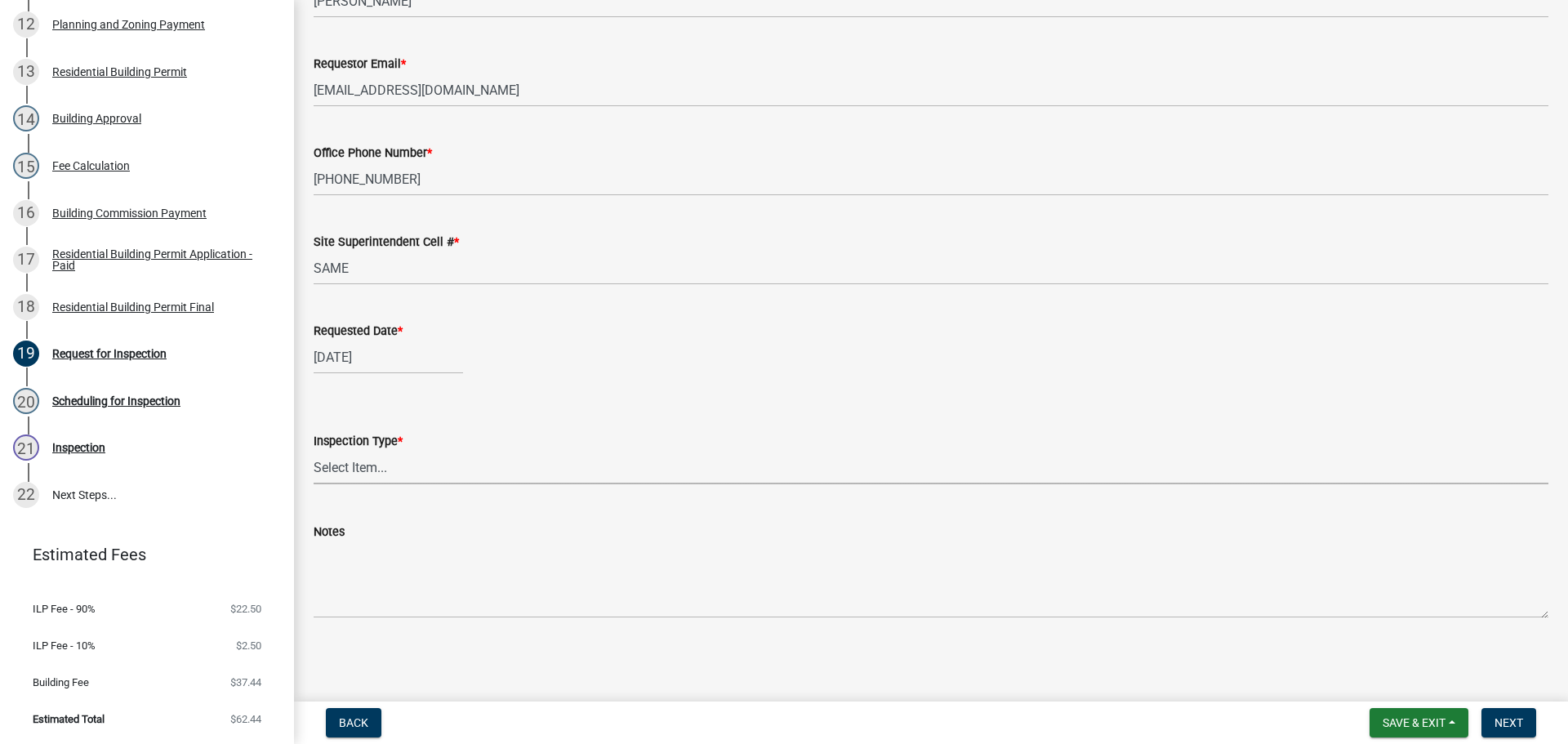
scroll to position [0, 0]
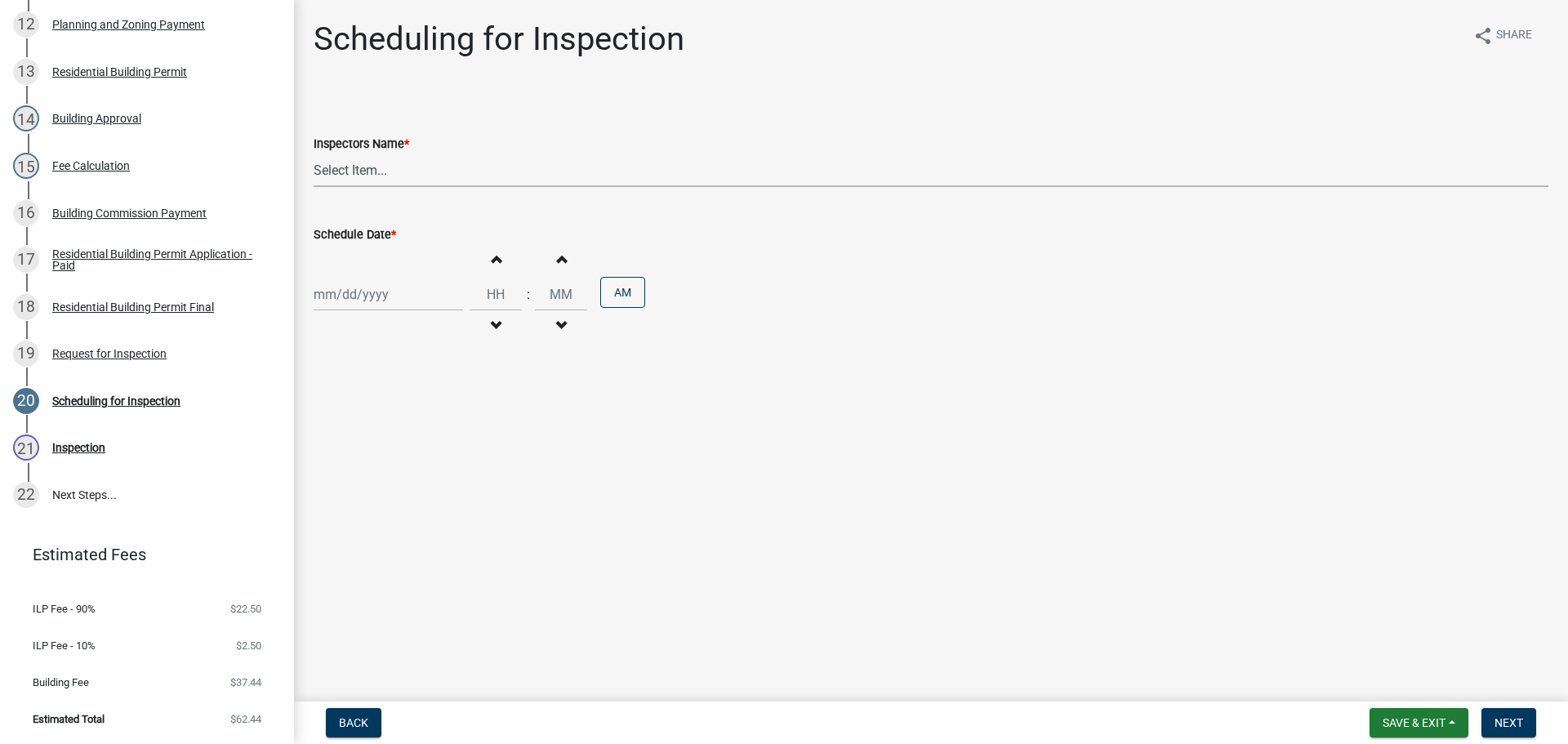
click at [344, 166] on select "Select Item... jramsey (Jeremy Ramsey) MaryFrey (Mary Frey) mkruer (Mike Kruer)…" at bounding box center [931, 170] width 1235 height 34
select select "fdb3bcc6-ce93-4663-8a18-5c08884dd177"
click at [314, 153] on select "Select Item... jramsey (Jeremy Ramsey) MaryFrey (Mary Frey) mkruer (Mike Kruer)…" at bounding box center [931, 170] width 1235 height 34
click at [344, 272] on div "Increment hours Decrement hours : Increment minutes Decrement minutes AM" at bounding box center [931, 294] width 1235 height 100
click at [344, 294] on div at bounding box center [388, 294] width 150 height 34
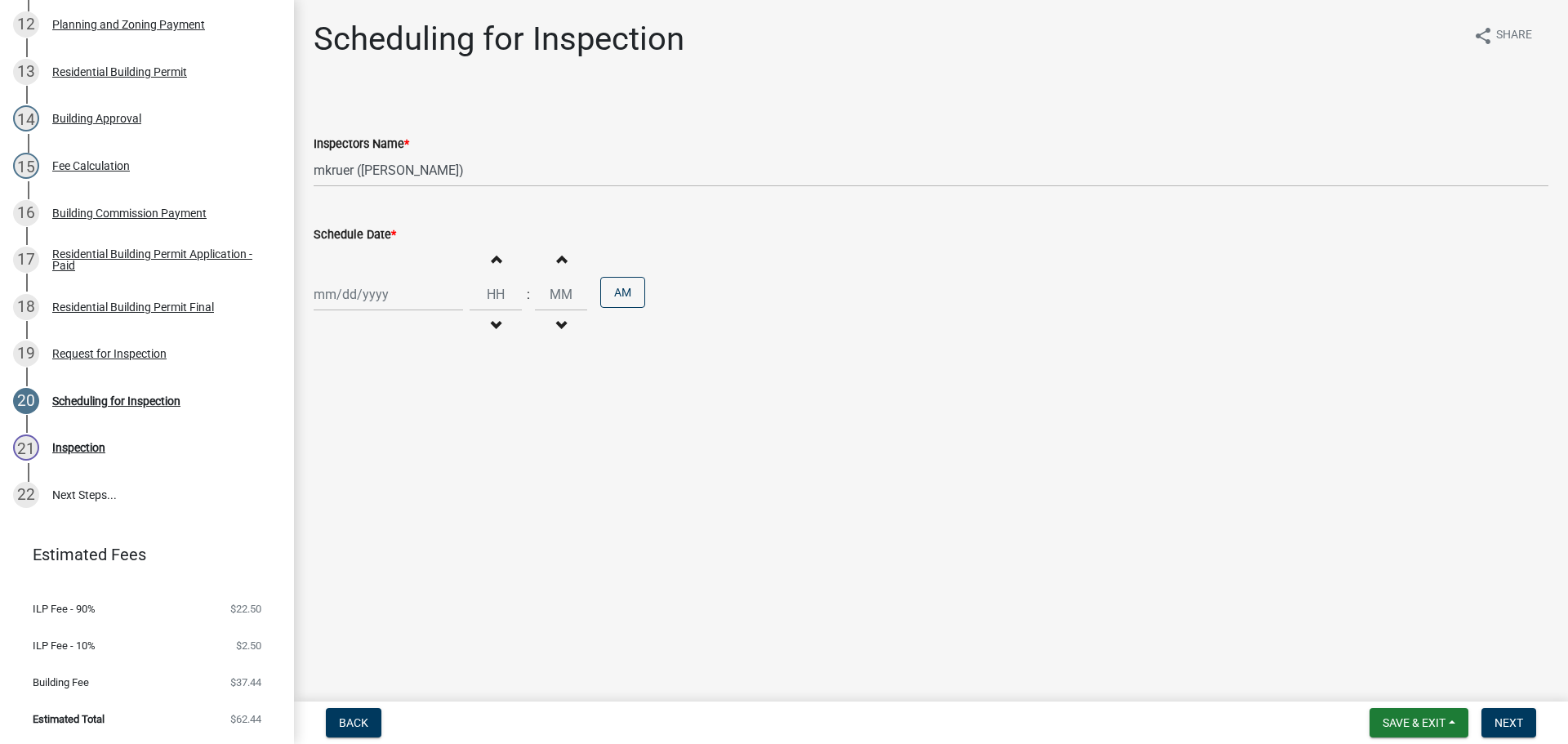
select select "9"
select select "2025"
click at [360, 455] on div "23" at bounding box center [356, 459] width 26 height 26
type input "[DATE]"
click at [487, 299] on input "Hours" at bounding box center [496, 294] width 52 height 34
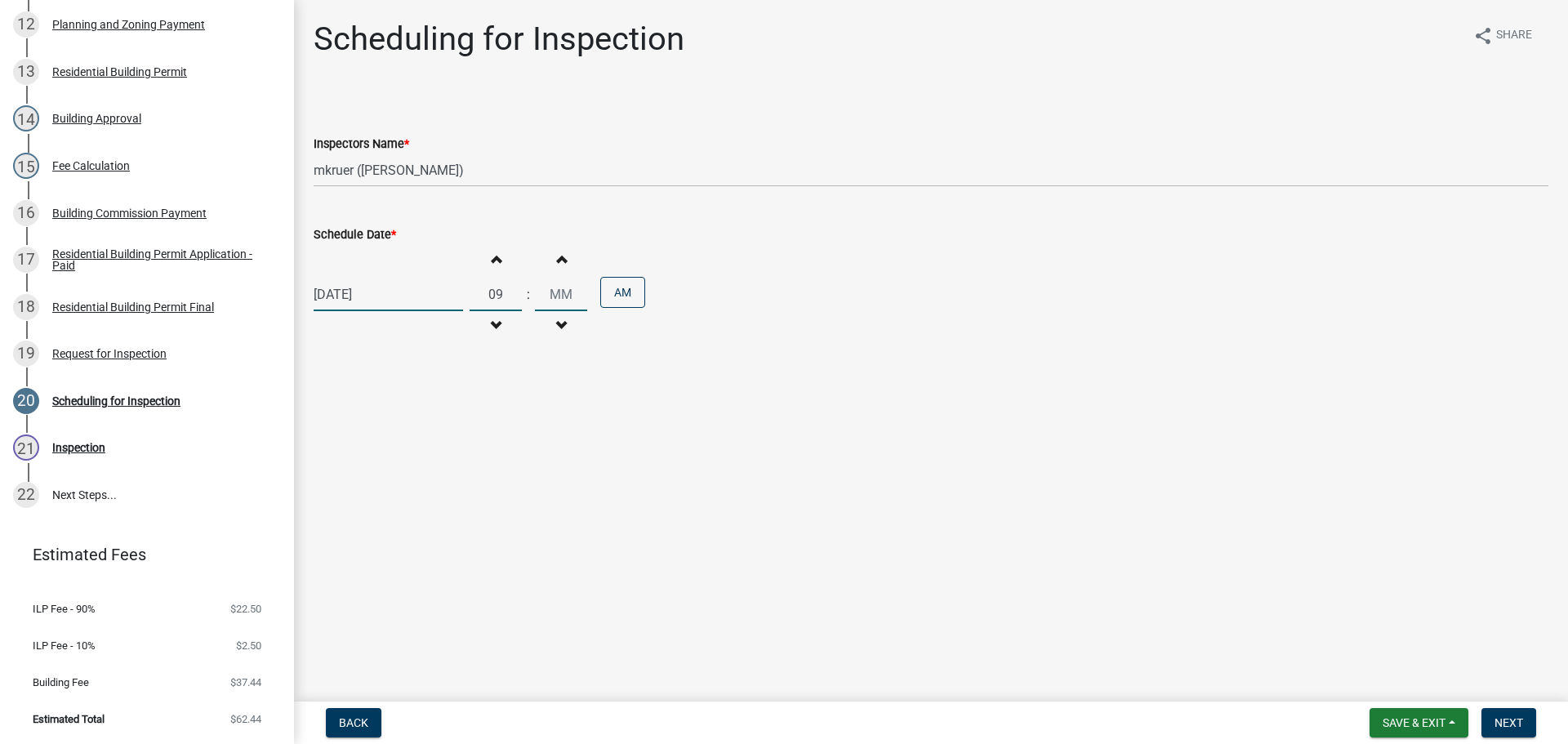
type input "09"
type input "30"
click at [1508, 712] on button "Next" at bounding box center [1508, 723] width 55 height 29
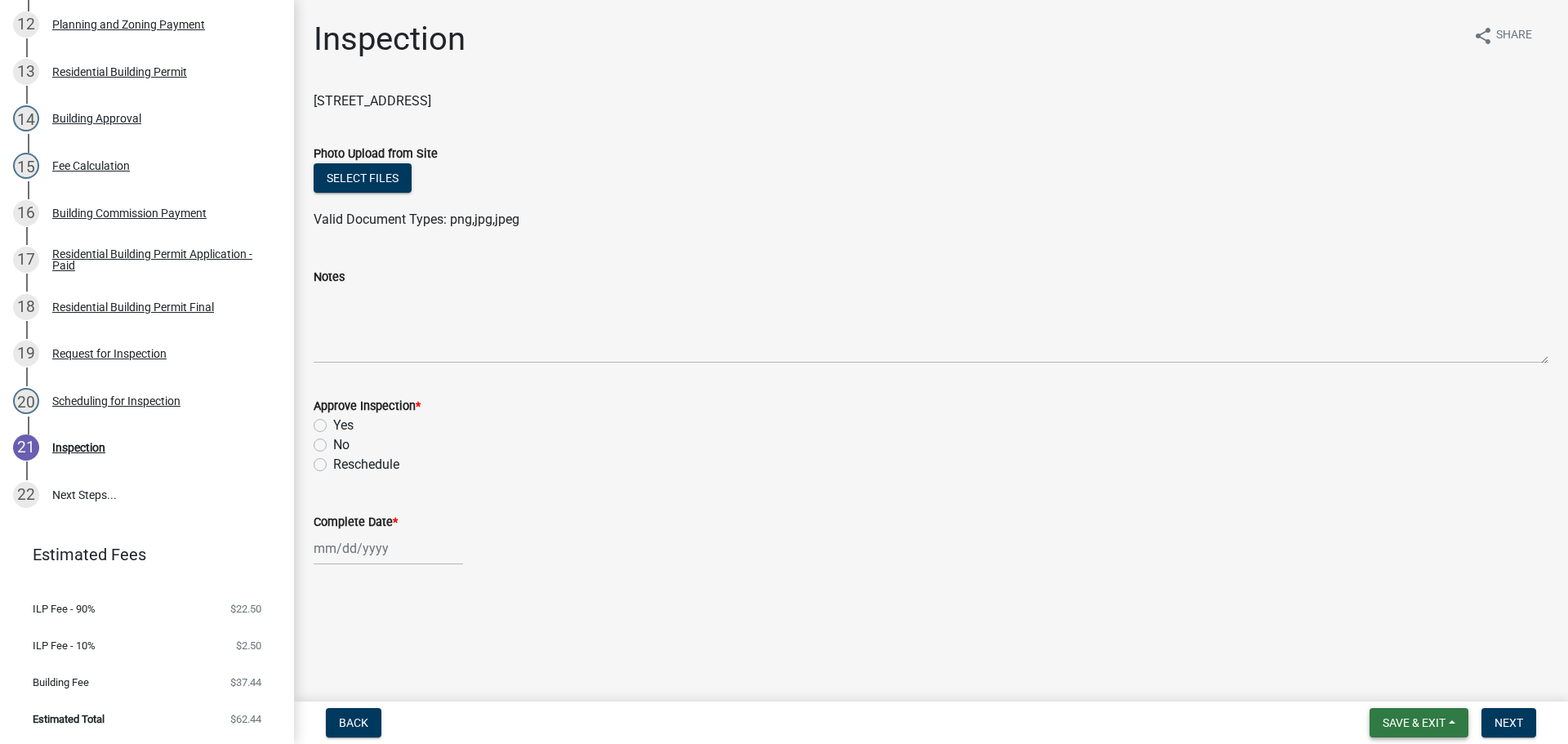
click at [1413, 723] on span "Save & Exit" at bounding box center [1414, 723] width 63 height 14
drag, startPoint x: 1365, startPoint y: 675, endPoint x: 1327, endPoint y: 668, distance: 38.6
click at [1358, 676] on button "Save & Exit" at bounding box center [1402, 680] width 130 height 40
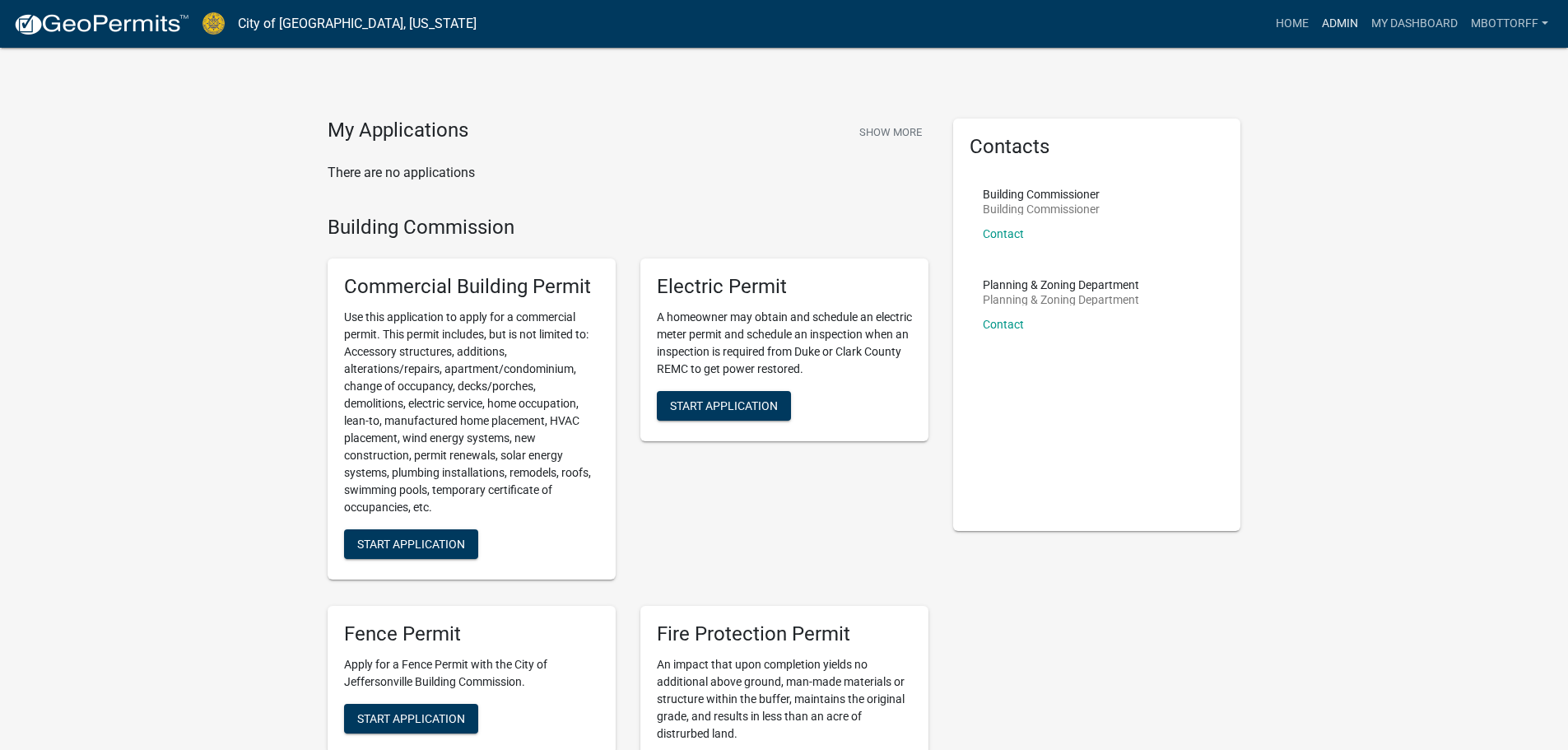
click at [1327, 23] on link "Admin" at bounding box center [1340, 23] width 50 height 31
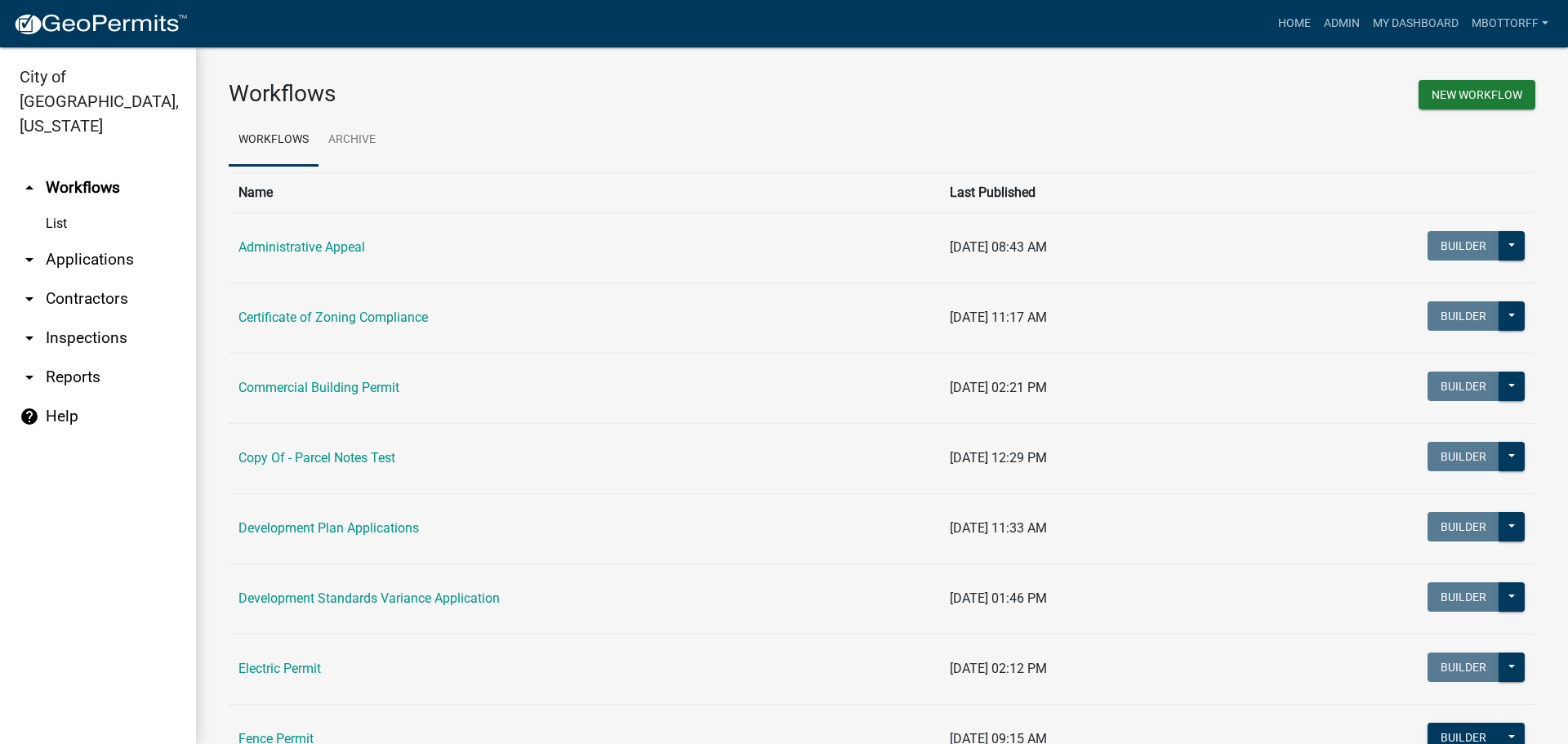
click at [74, 318] on link "arrow_drop_down Inspections" at bounding box center [97, 338] width 196 height 40
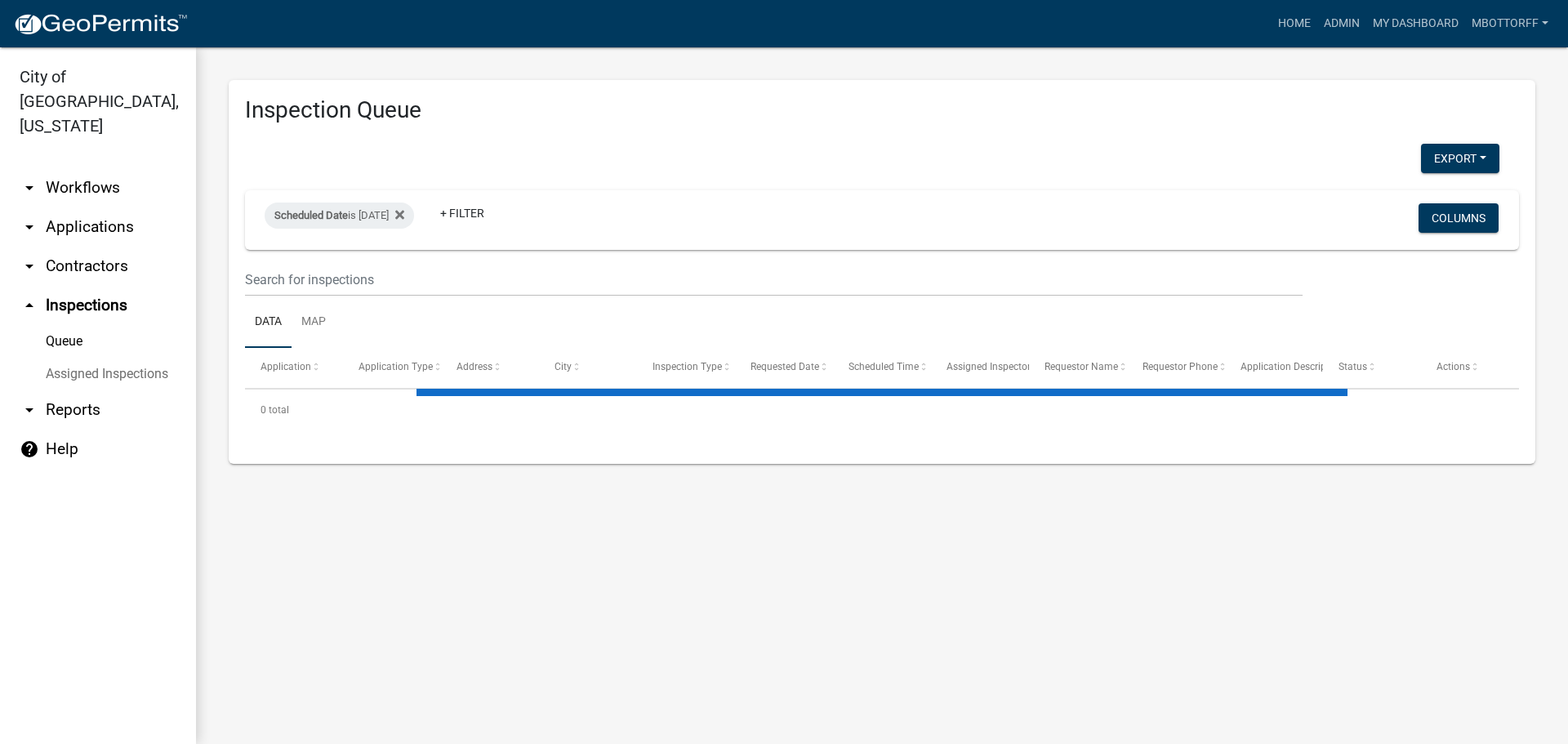
select select "3: 100"
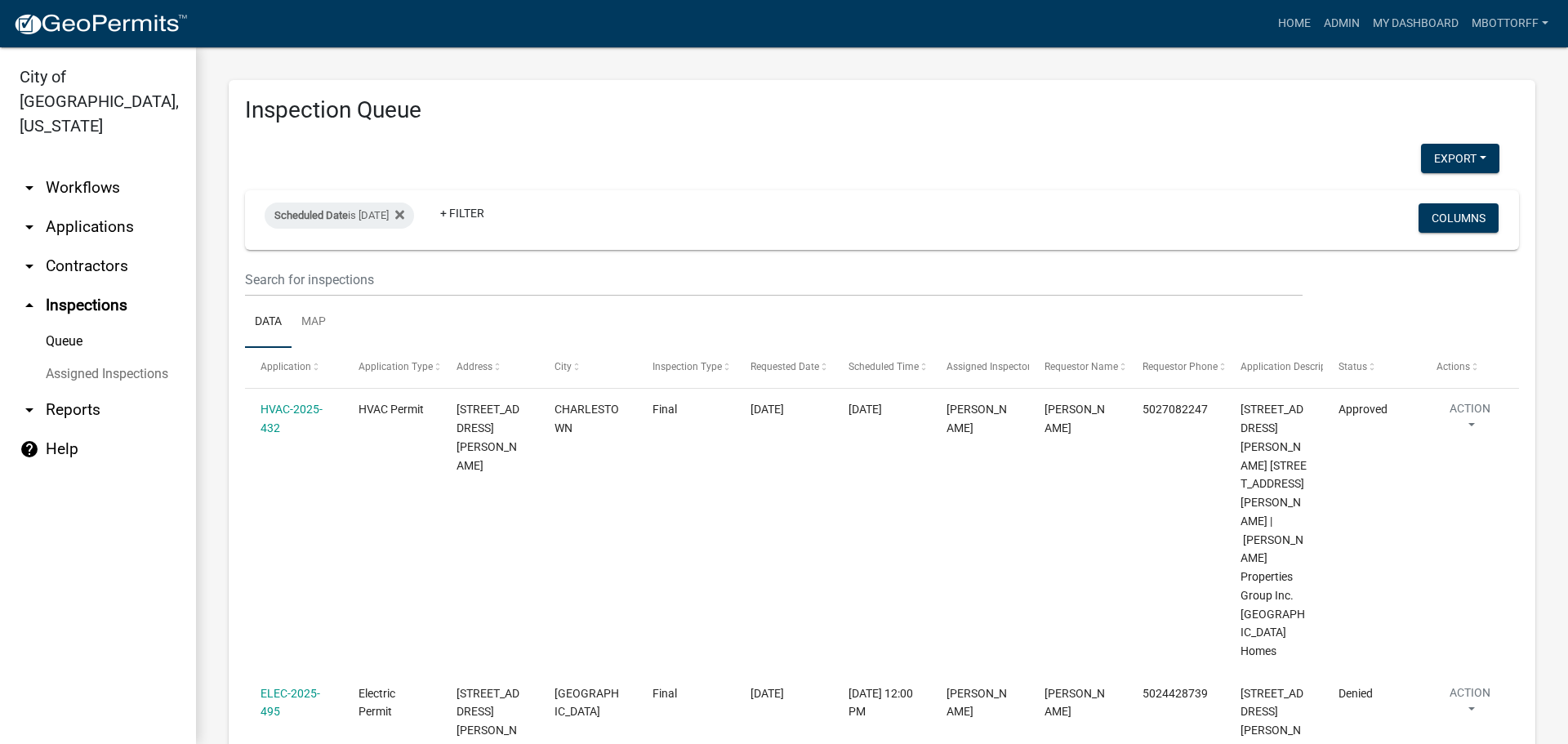
click at [80, 358] on link "Assigned Inspections" at bounding box center [97, 374] width 196 height 33
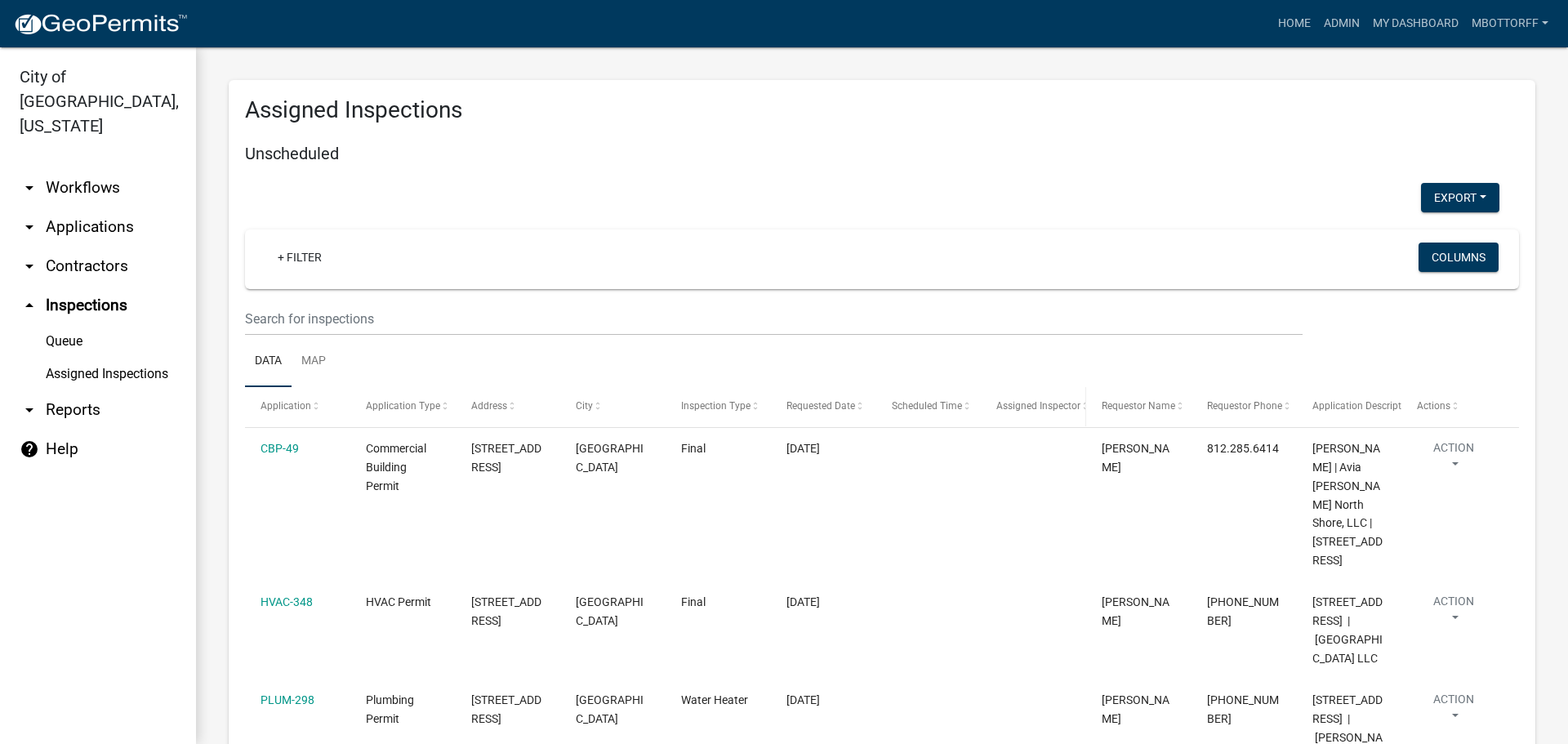
scroll to position [82, 0]
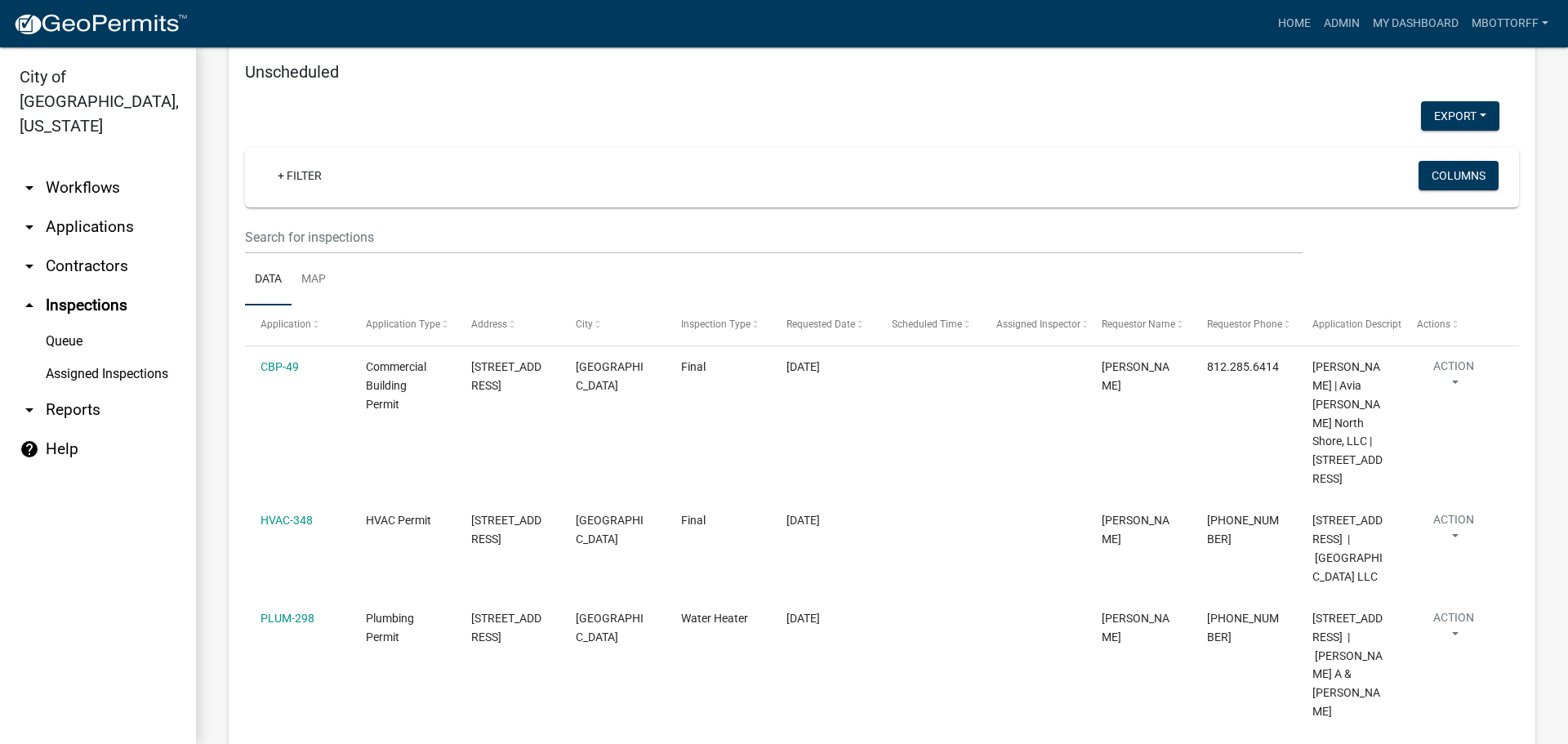
click at [113, 358] on link "Assigned Inspections" at bounding box center [97, 374] width 196 height 33
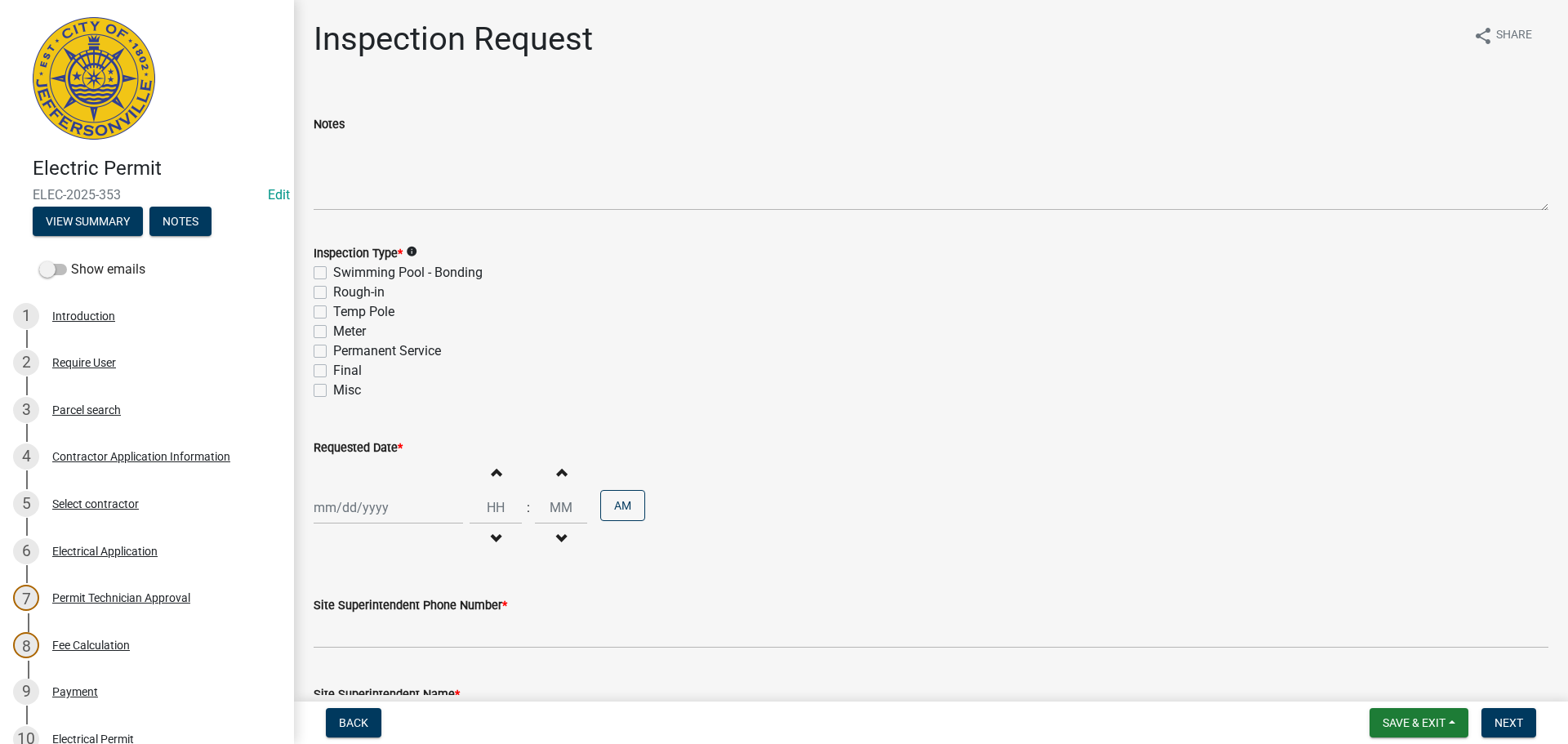
click at [333, 372] on label "Final" at bounding box center [347, 371] width 29 height 19
click at [333, 372] on input "Final" at bounding box center [338, 366] width 11 height 11
checkbox input "true"
checkbox input "false"
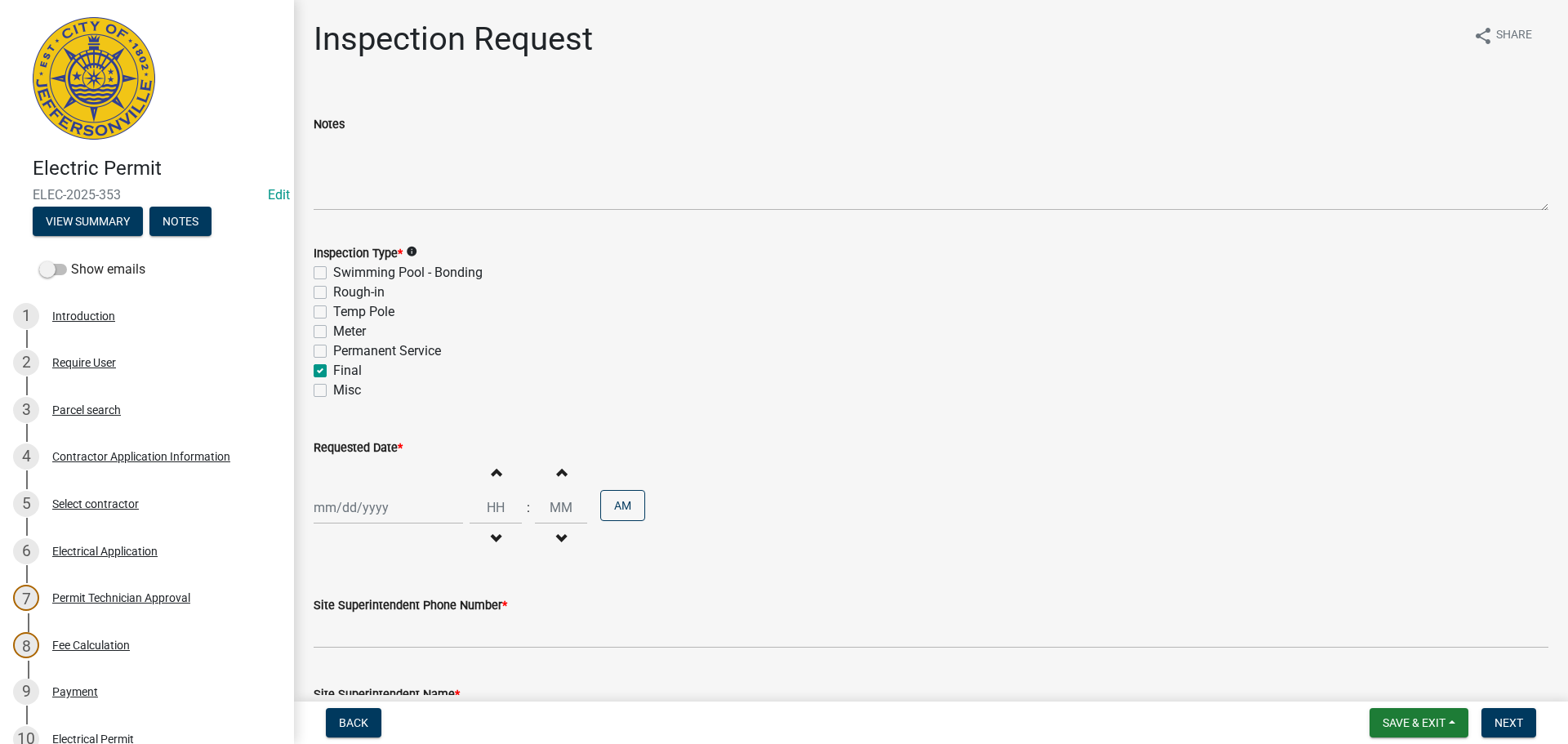
checkbox input "false"
checkbox input "true"
checkbox input "false"
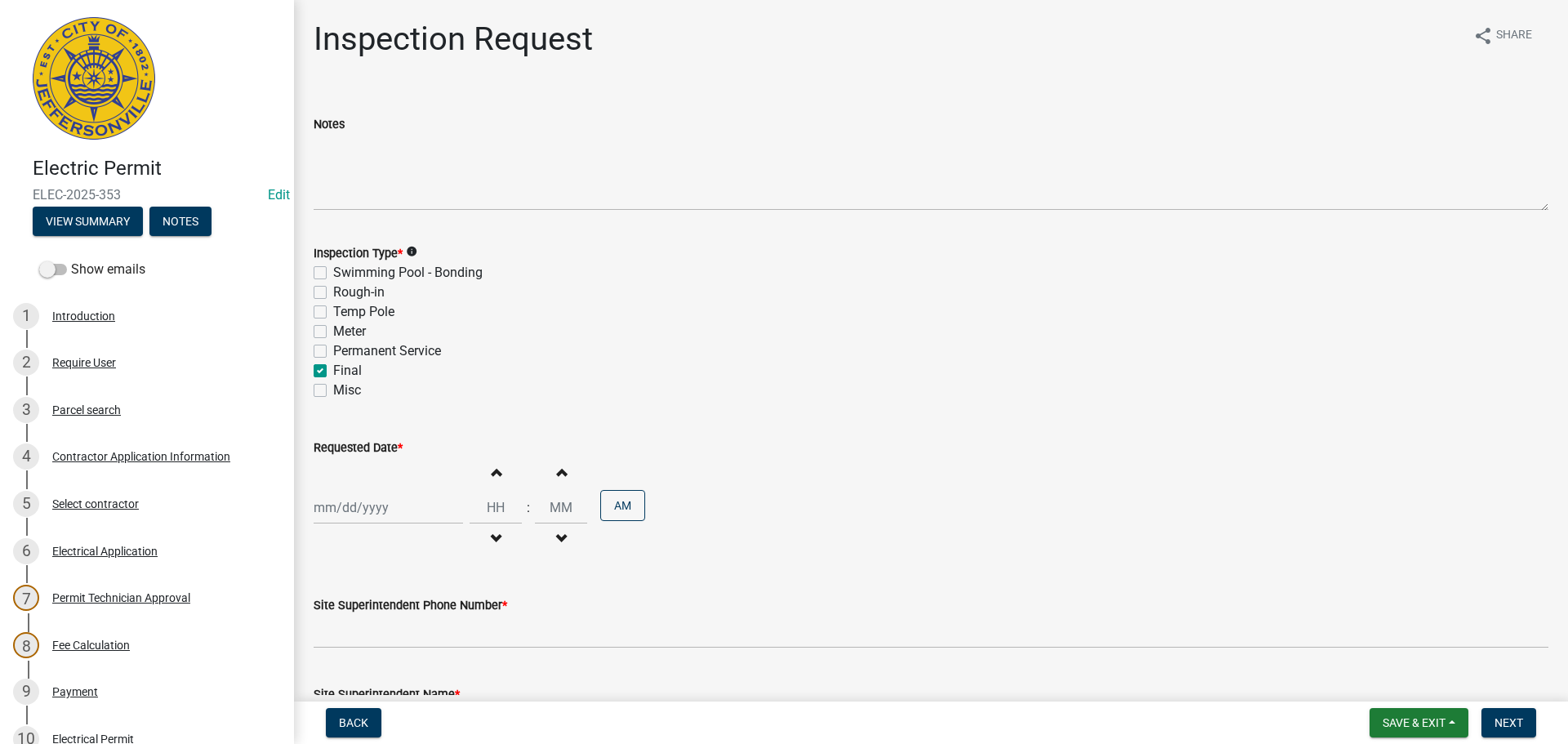
click at [371, 508] on div at bounding box center [388, 508] width 150 height 34
select select "9"
select select "2025"
drag, startPoint x: 352, startPoint y: 421, endPoint x: 356, endPoint y: 440, distance: 19.4
click at [352, 423] on div "23" at bounding box center [356, 420] width 26 height 26
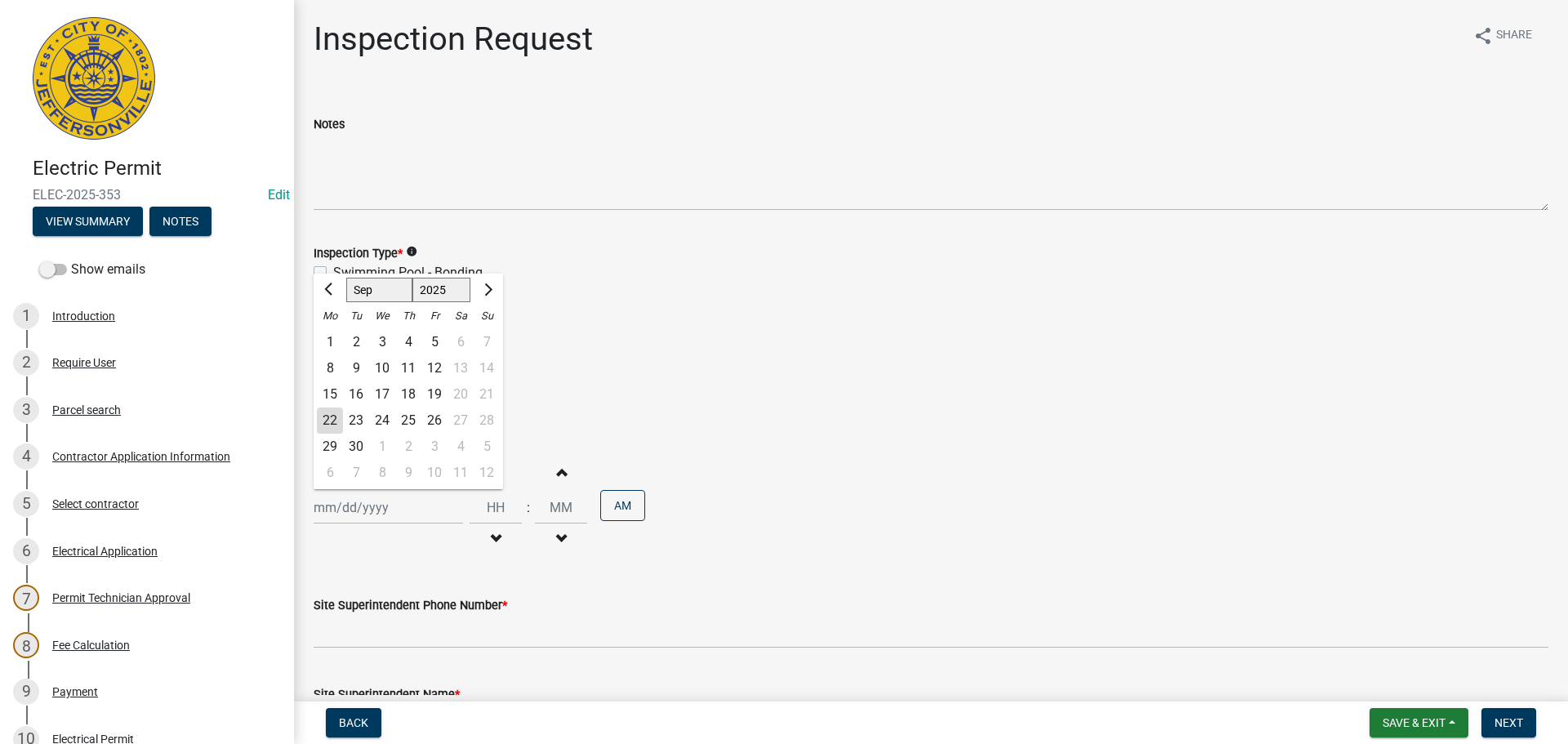
type input "[DATE]"
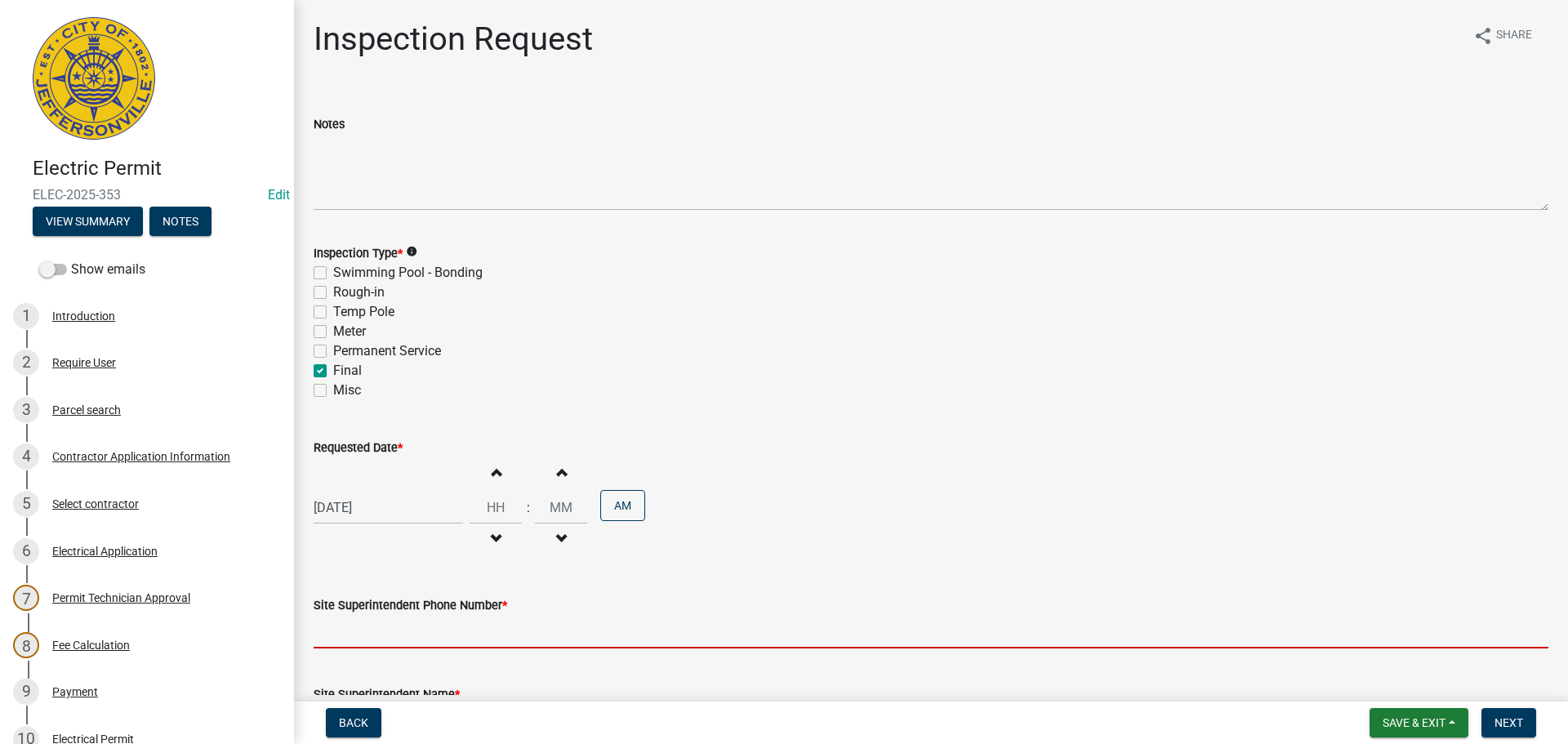
click at [354, 635] on input "Site Superintendent Phone Number *" at bounding box center [931, 631] width 1235 height 34
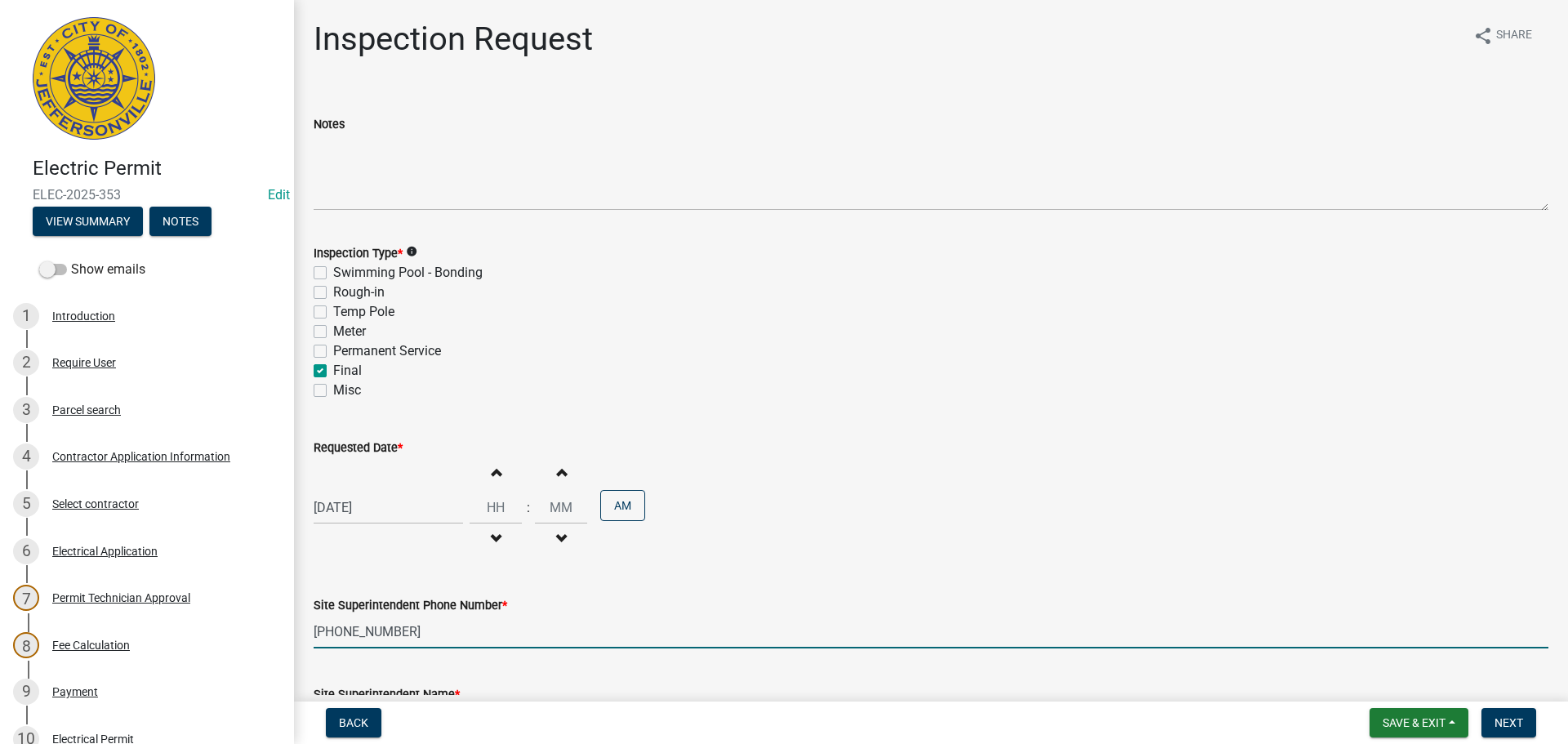
scroll to position [208, 0]
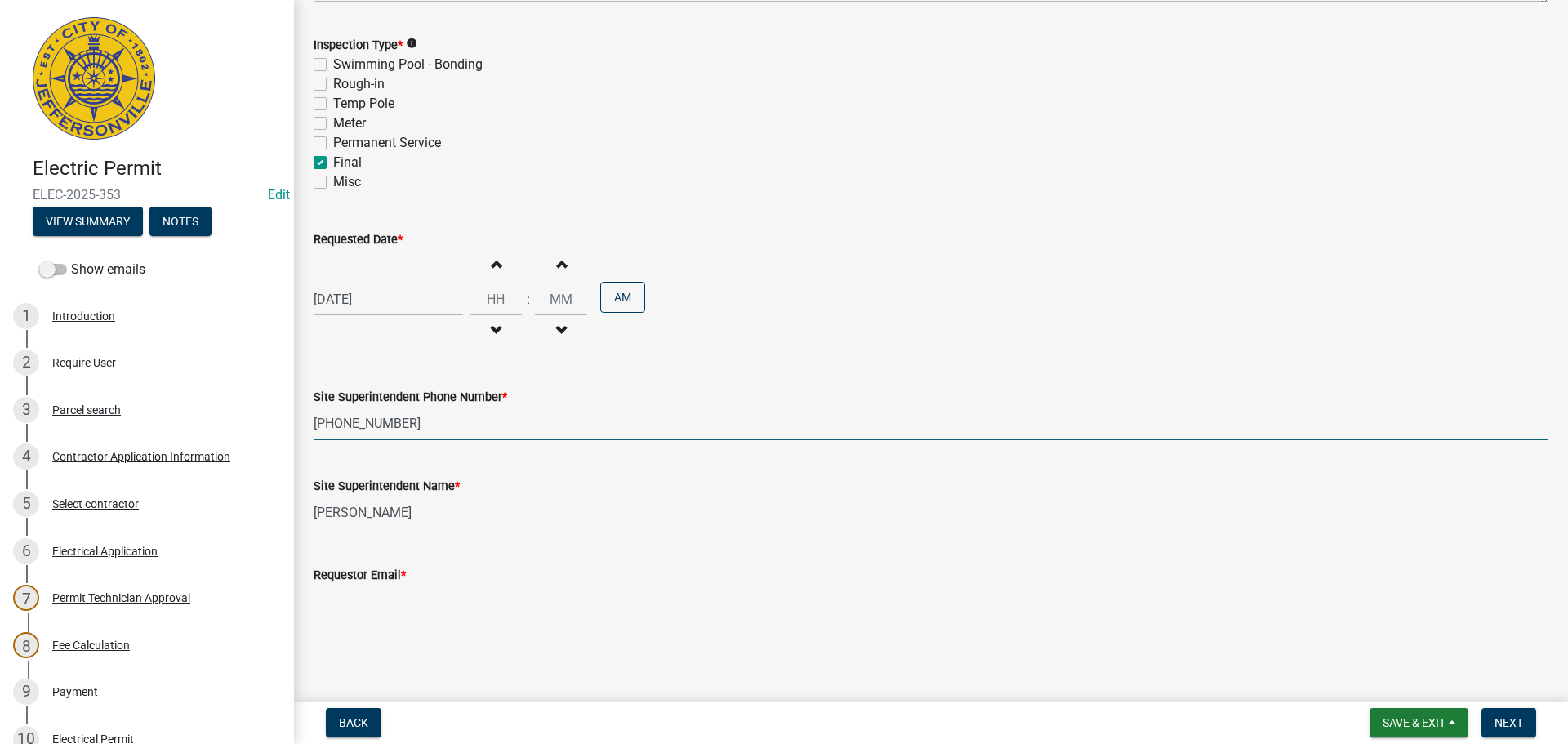
type input "502-768-6194"
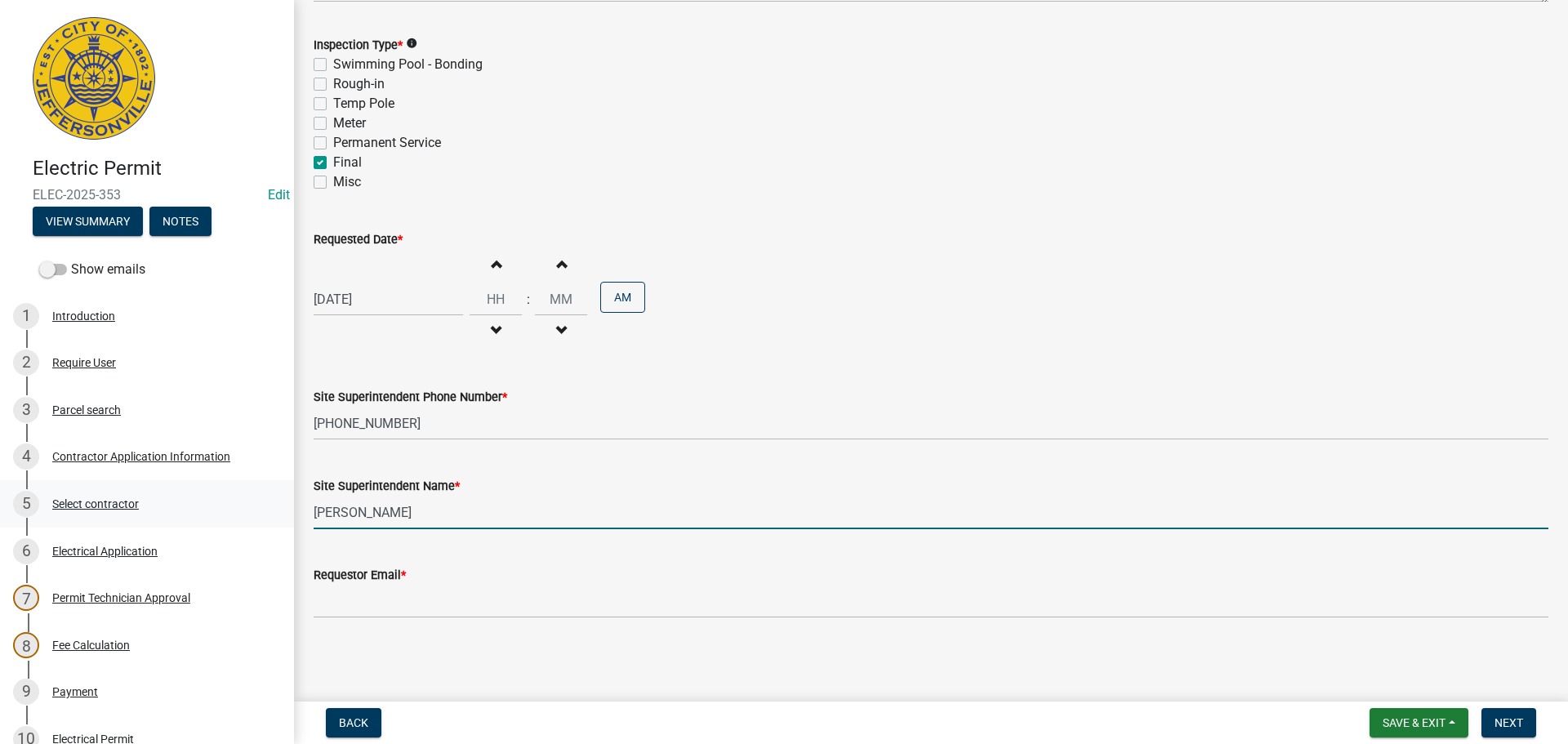
drag, startPoint x: 412, startPoint y: 516, endPoint x: 220, endPoint y: 507, distance: 192.2
click at [244, 507] on div "Electric Permit ELEC-2025-353 Edit View Summary Notes Show emails 1 Introductio…" at bounding box center [784, 372] width 1568 height 744
type input "AVERY"
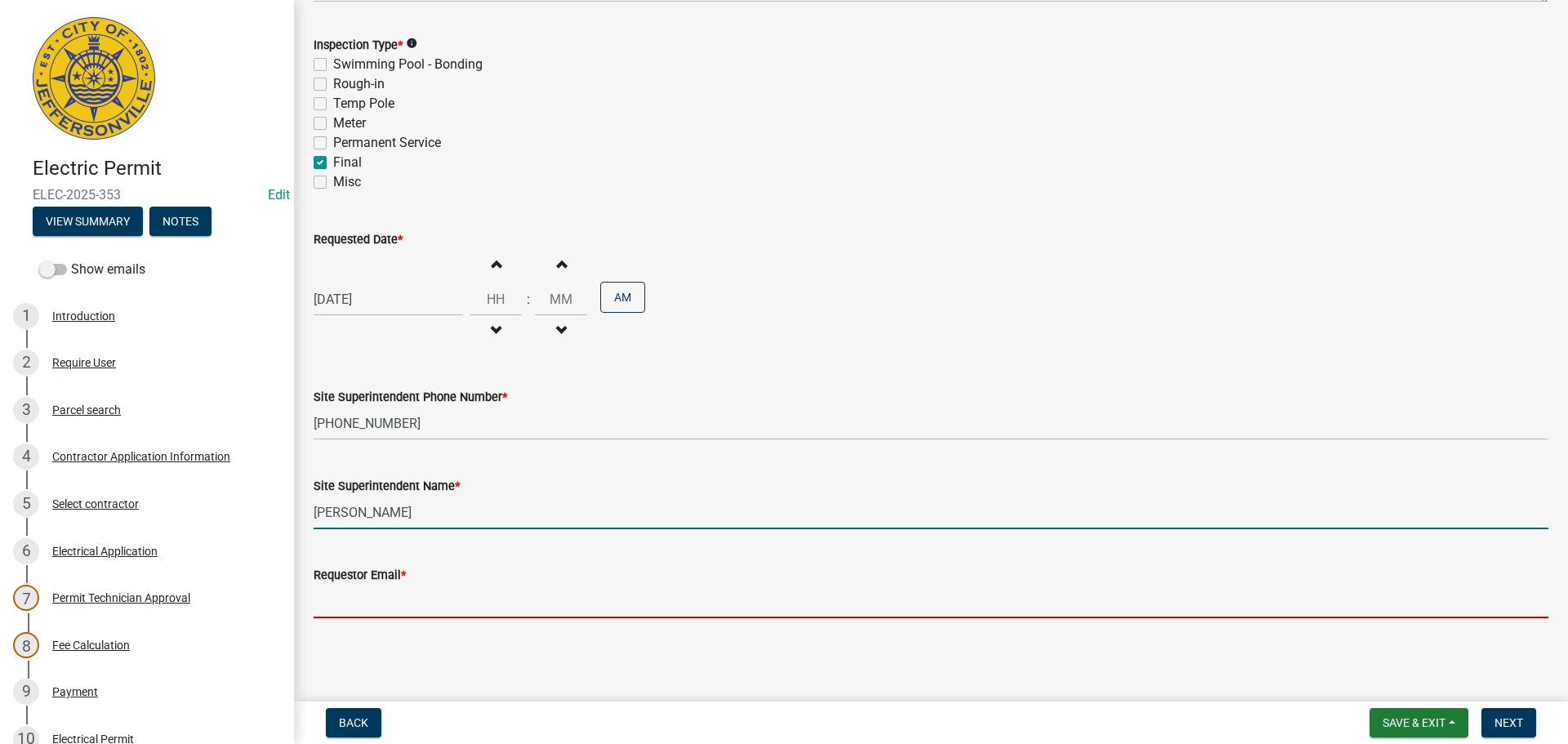
click at [342, 591] on input "Requestor Email *" at bounding box center [931, 601] width 1235 height 34
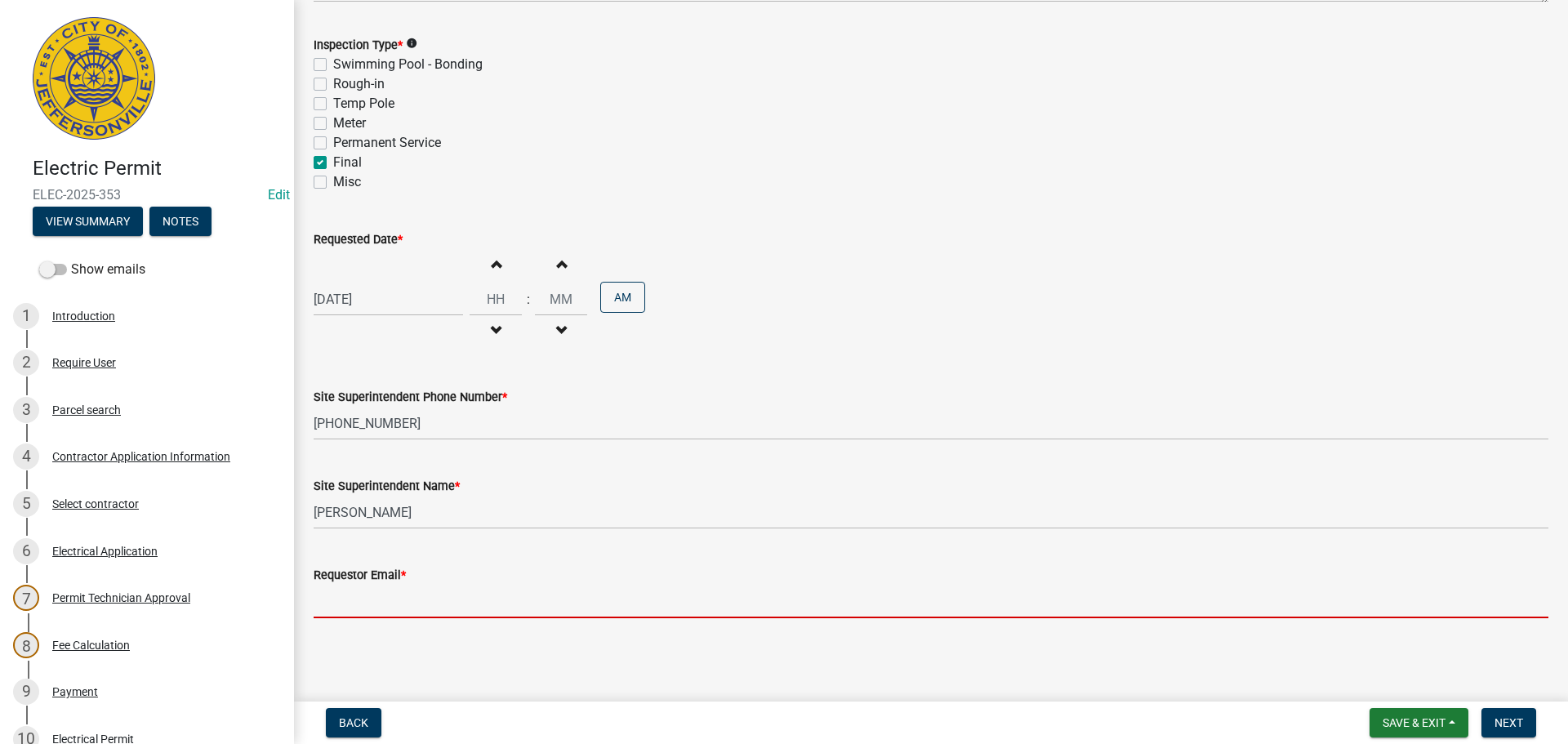
type input "mbottorff@cityofjeff.net"
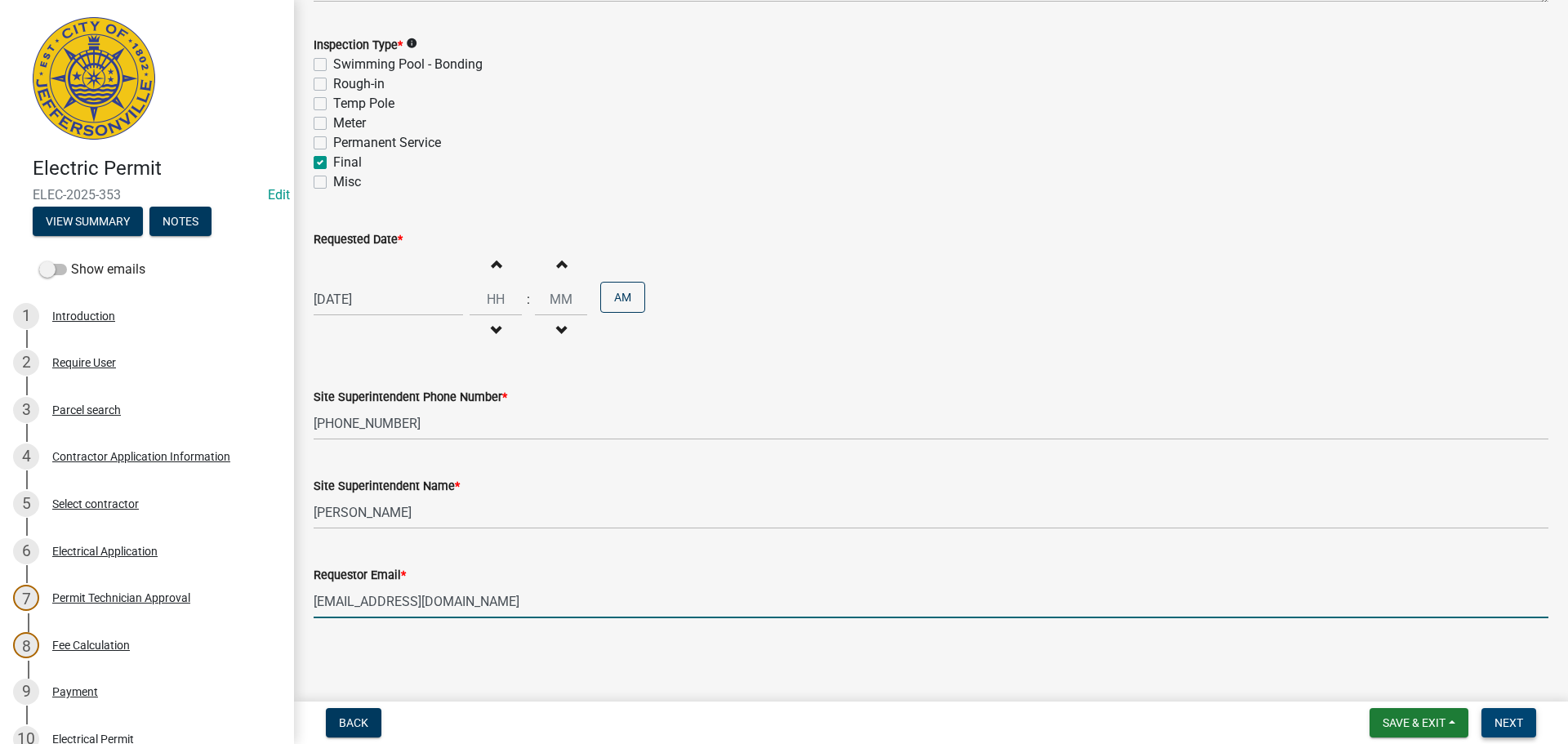
click at [1507, 716] on span "Next" at bounding box center [1509, 723] width 29 height 14
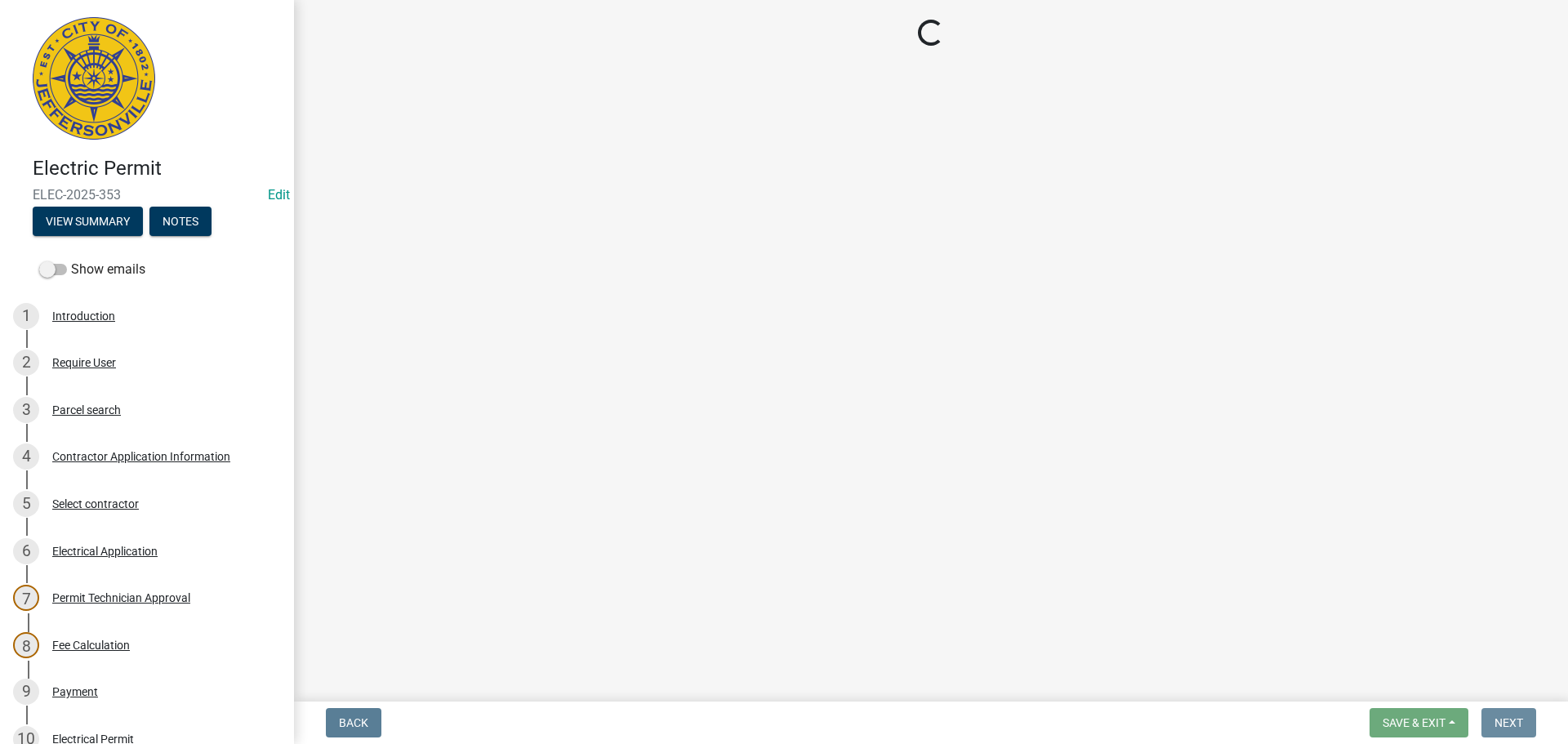
scroll to position [0, 0]
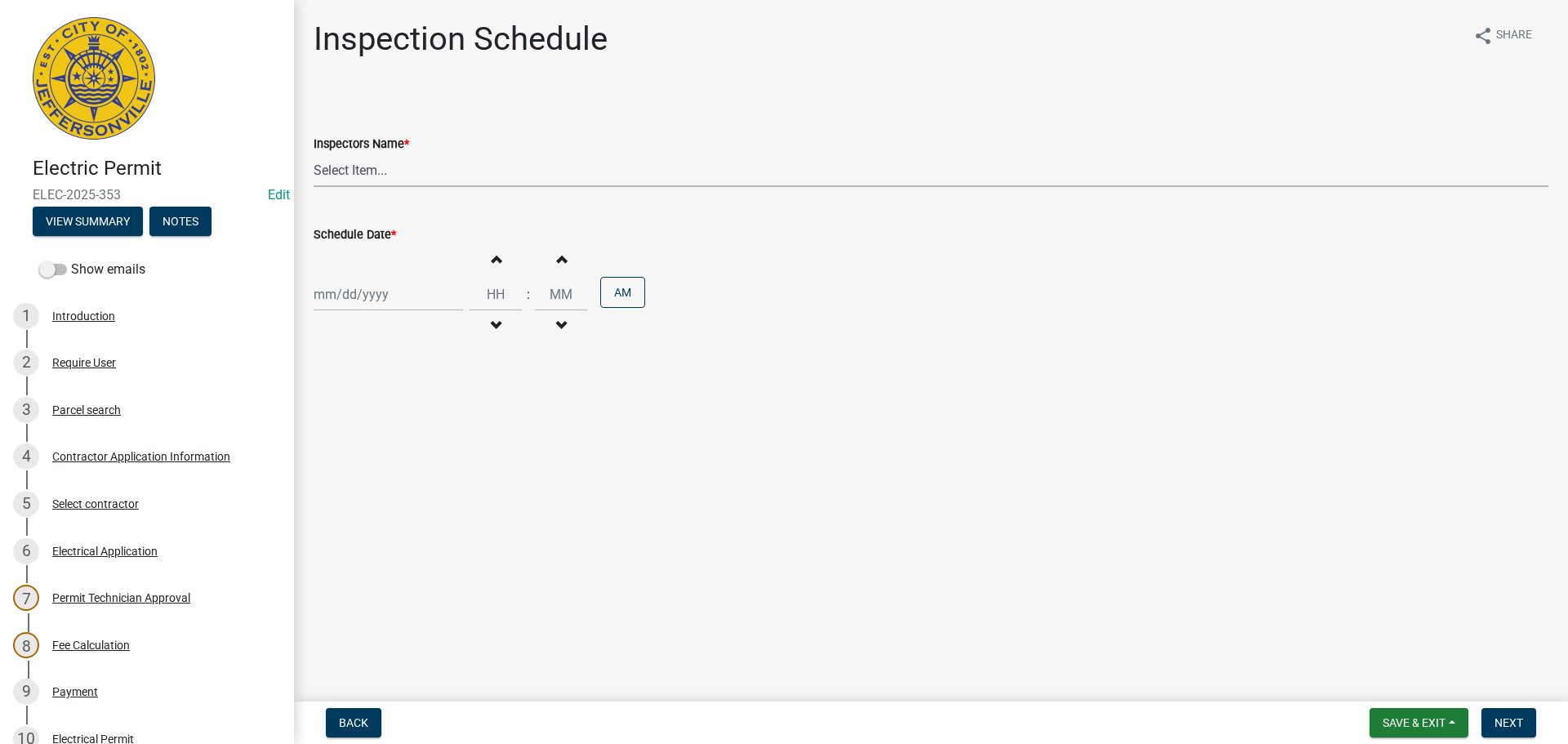
click at [361, 168] on select "Select Item... [PERSON_NAME] ([PERSON_NAME]) [PERSON_NAME] ([PERSON_NAME]) mkru…" at bounding box center [931, 170] width 1235 height 34
select select "36a8b8f0-2ef8-43e9-ae06-718f51af8d36"
click at [314, 153] on select "Select Item... [PERSON_NAME] ([PERSON_NAME]) [PERSON_NAME] ([PERSON_NAME]) mkru…" at bounding box center [931, 170] width 1235 height 34
click at [341, 303] on div at bounding box center [388, 294] width 150 height 34
select select "9"
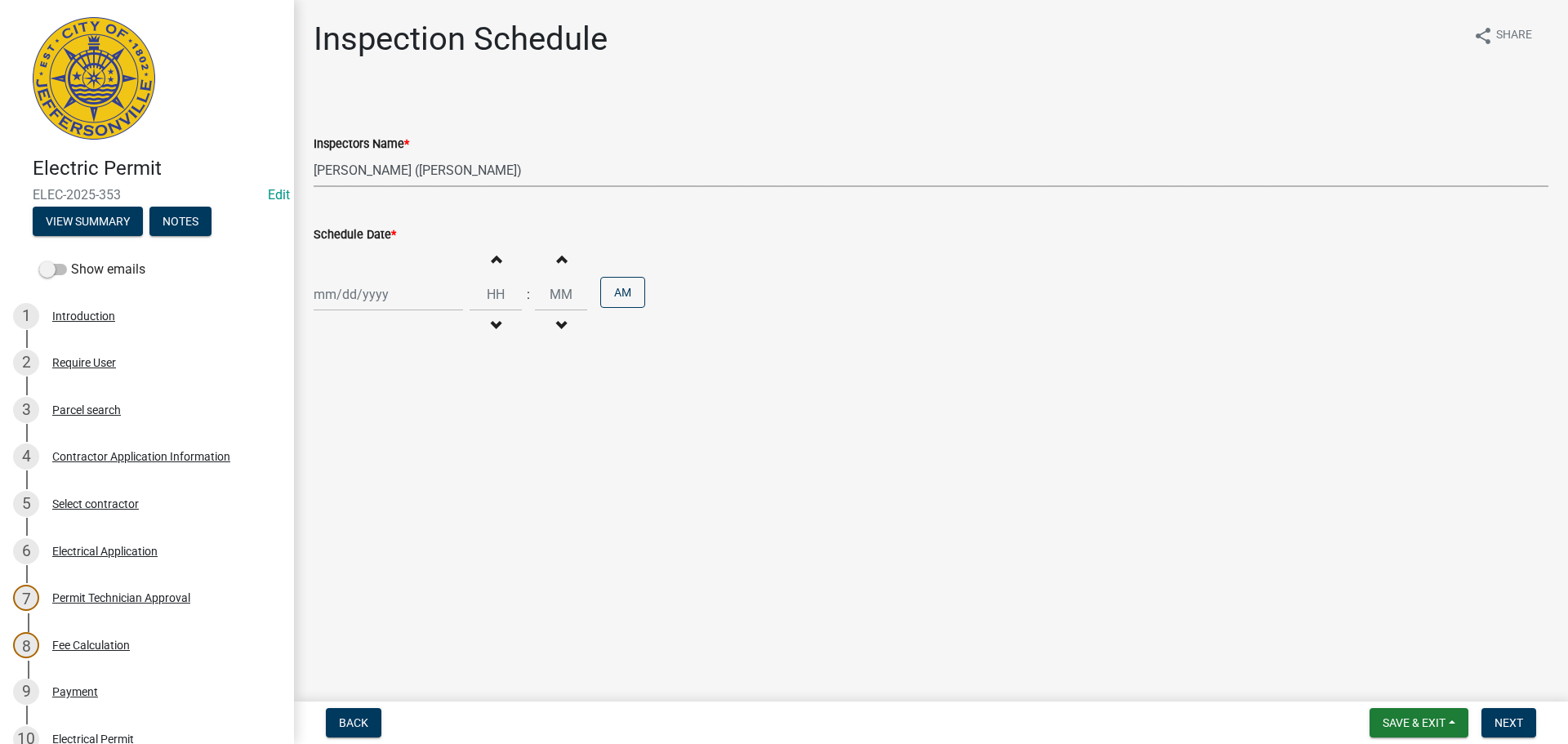
select select "2025"
click at [359, 458] on div "23" at bounding box center [356, 459] width 26 height 26
type input "[DATE]"
click at [492, 293] on input "Hours" at bounding box center [496, 294] width 52 height 34
type input "09"
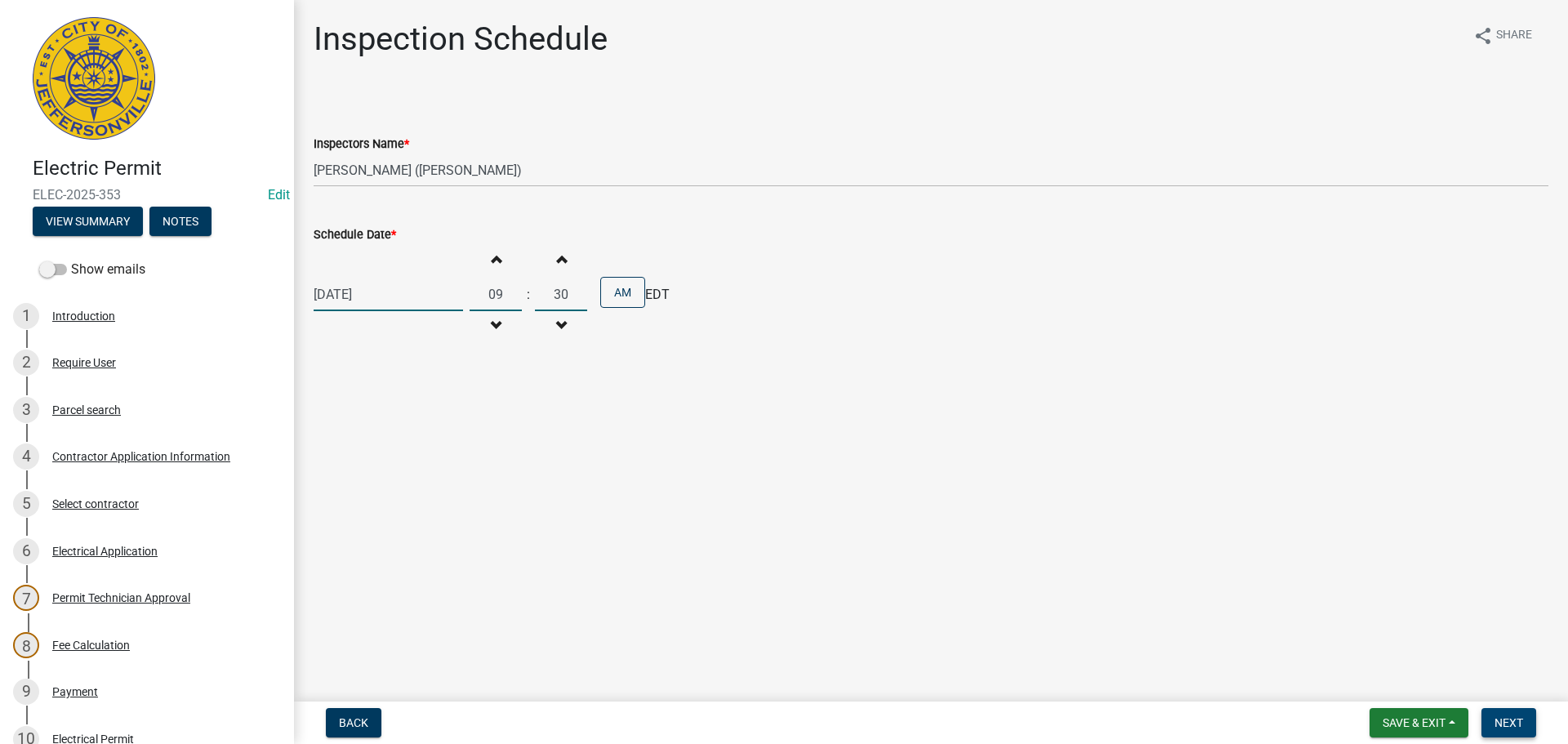
type input "30"
click at [1502, 721] on span "Next" at bounding box center [1509, 723] width 29 height 14
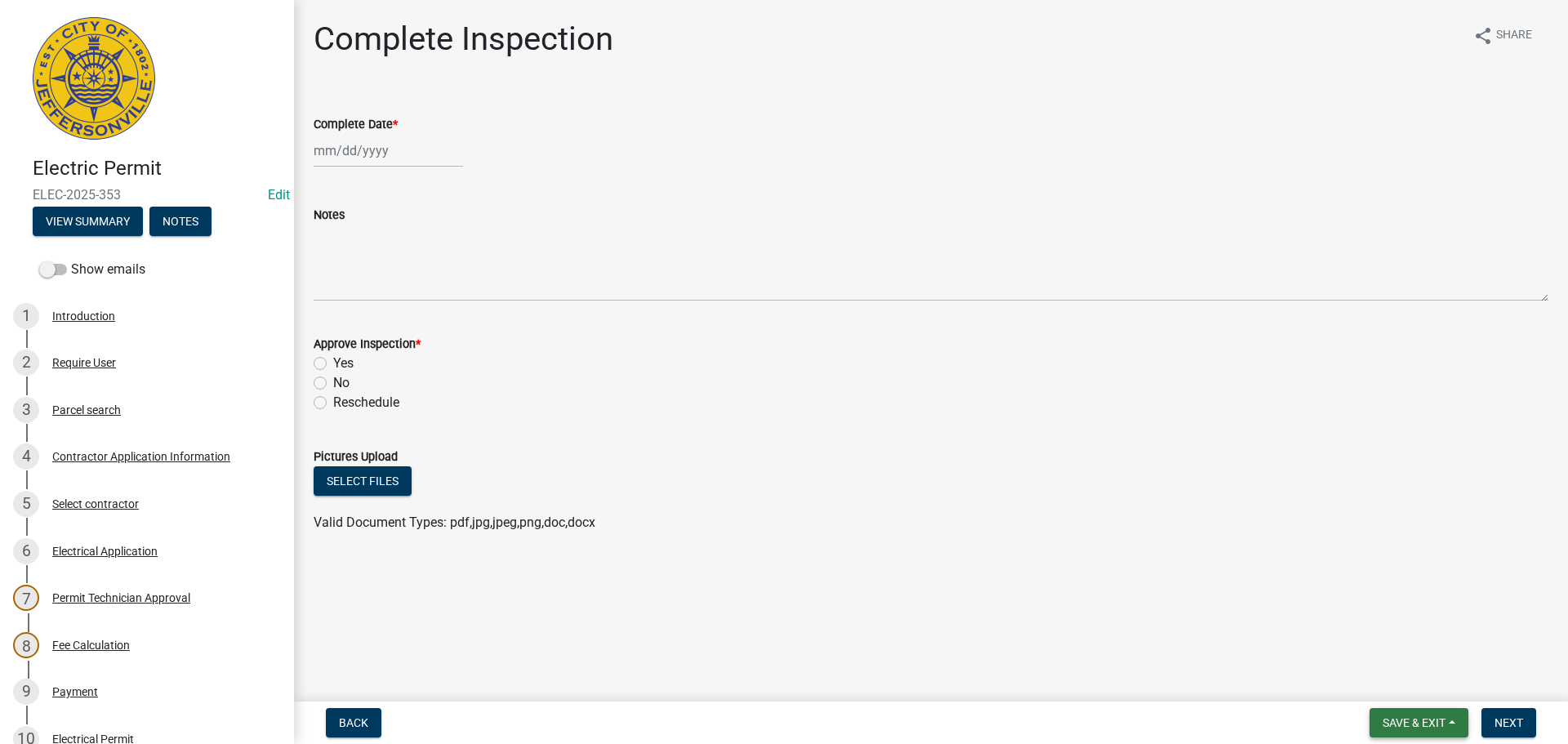
click at [1417, 716] on span "Save & Exit" at bounding box center [1414, 723] width 63 height 14
click at [1400, 692] on button "Save & Exit" at bounding box center [1402, 680] width 130 height 40
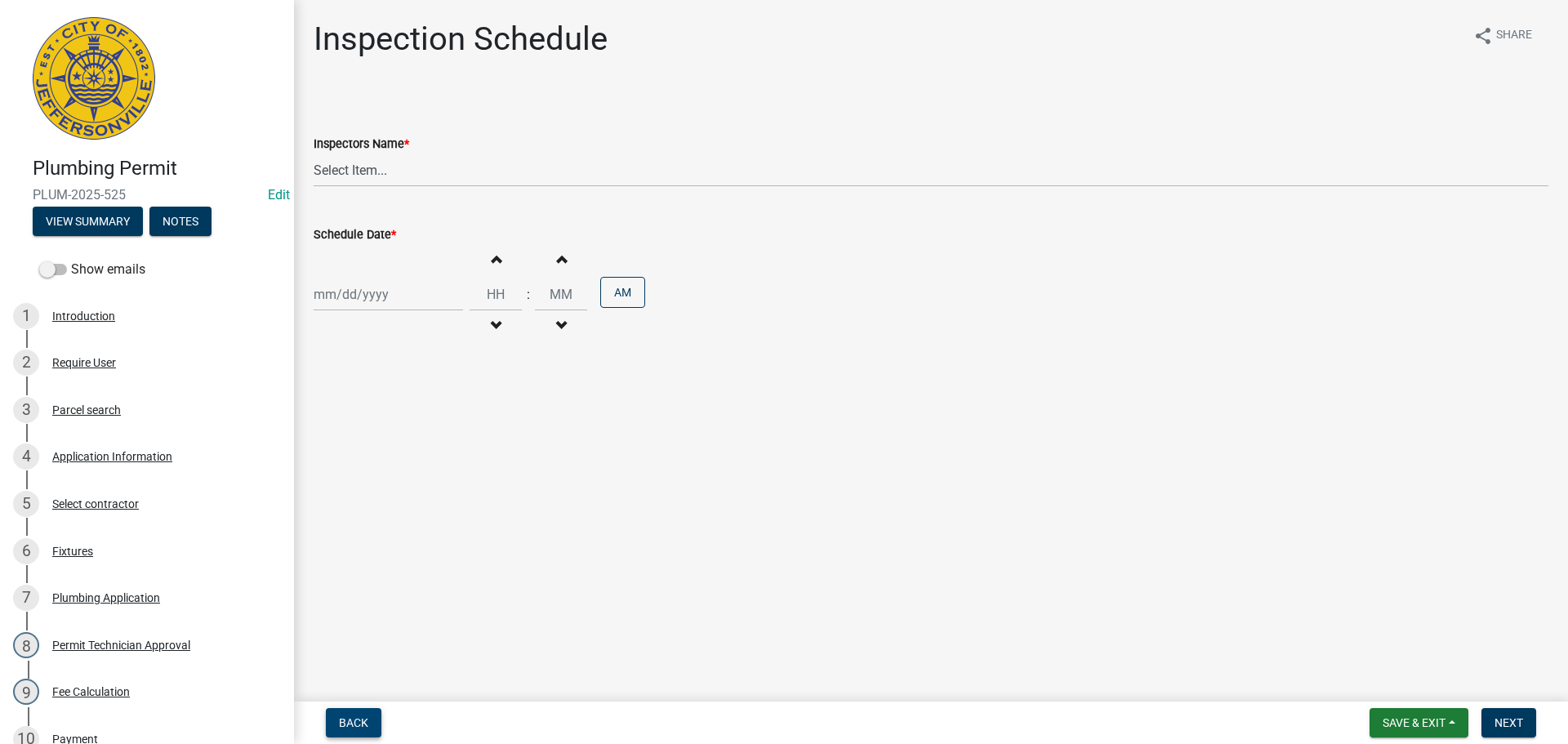
drag, startPoint x: 341, startPoint y: 718, endPoint x: 371, endPoint y: 701, distance: 34.5
click at [341, 717] on span "Back" at bounding box center [353, 723] width 29 height 14
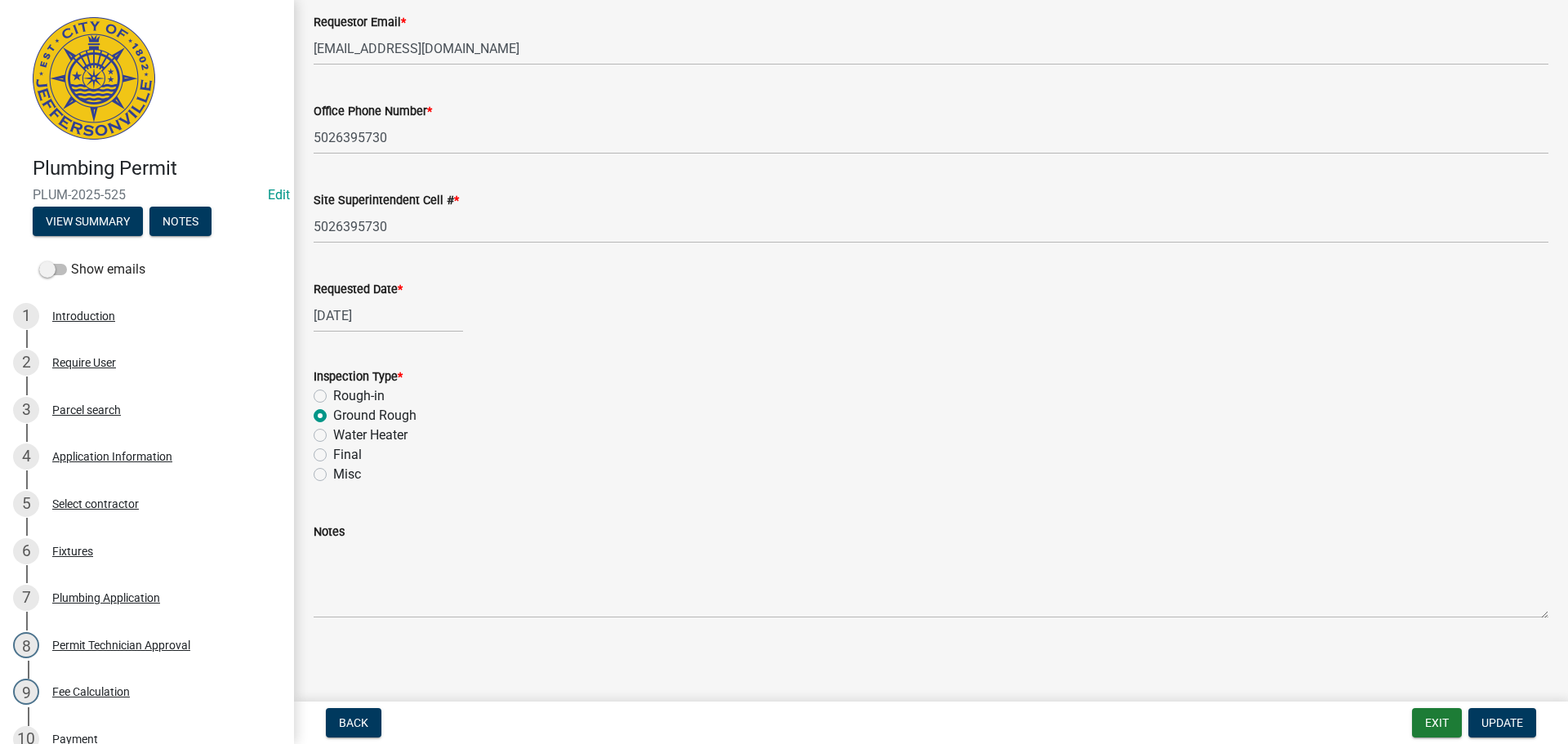
scroll to position [406, 0]
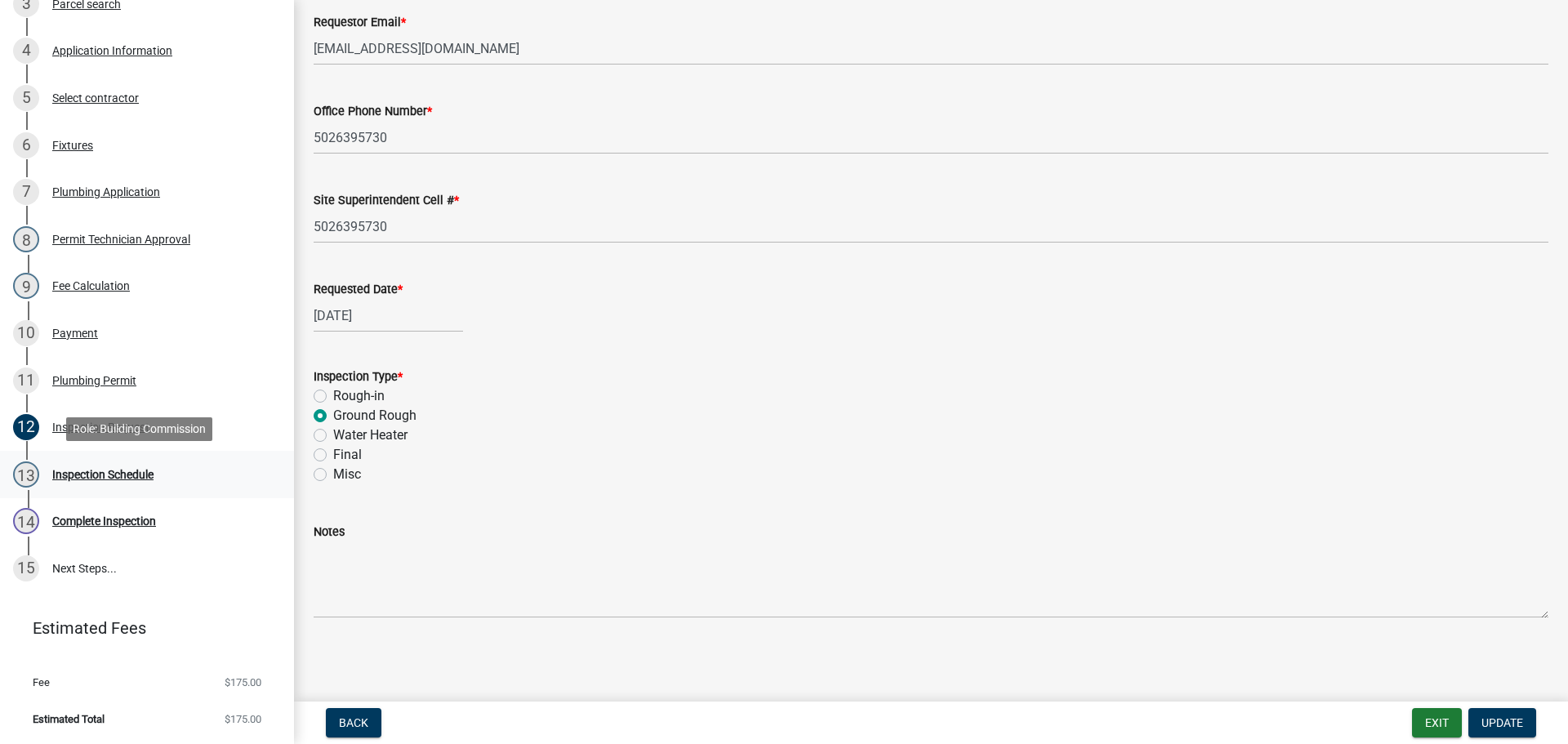
click at [59, 474] on div "Inspection Schedule" at bounding box center [102, 475] width 101 height 12
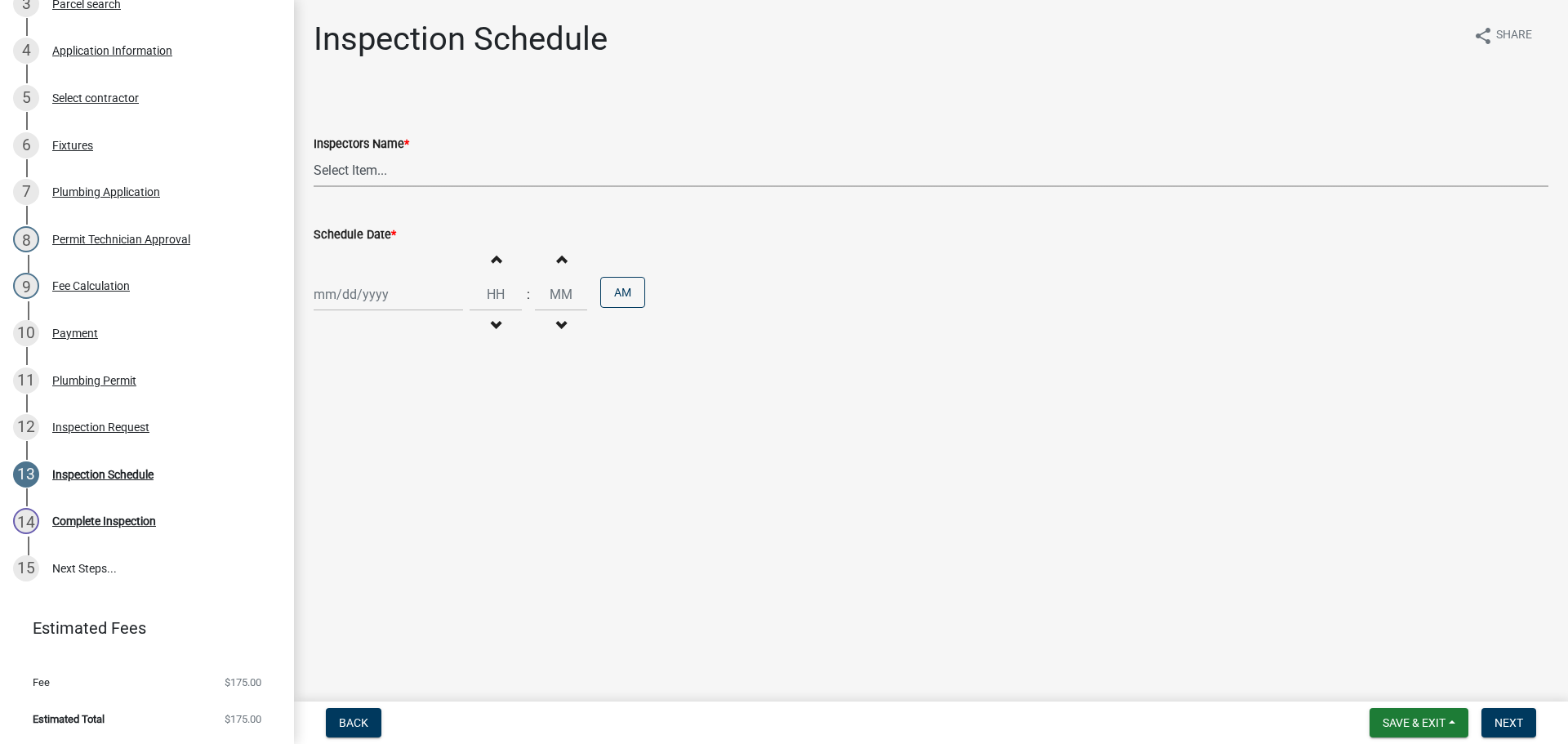
click at [341, 171] on select "Select Item... [PERSON_NAME] ([PERSON_NAME]) [PERSON_NAME] ([PERSON_NAME]) mkru…" at bounding box center [931, 170] width 1235 height 34
select select "13c97fbc-c819-4cee-844a-0db3d3c4db95"
click at [314, 153] on select "Select Item... [PERSON_NAME] ([PERSON_NAME]) [PERSON_NAME] ([PERSON_NAME]) mkru…" at bounding box center [931, 170] width 1235 height 34
select select "9"
select select "2025"
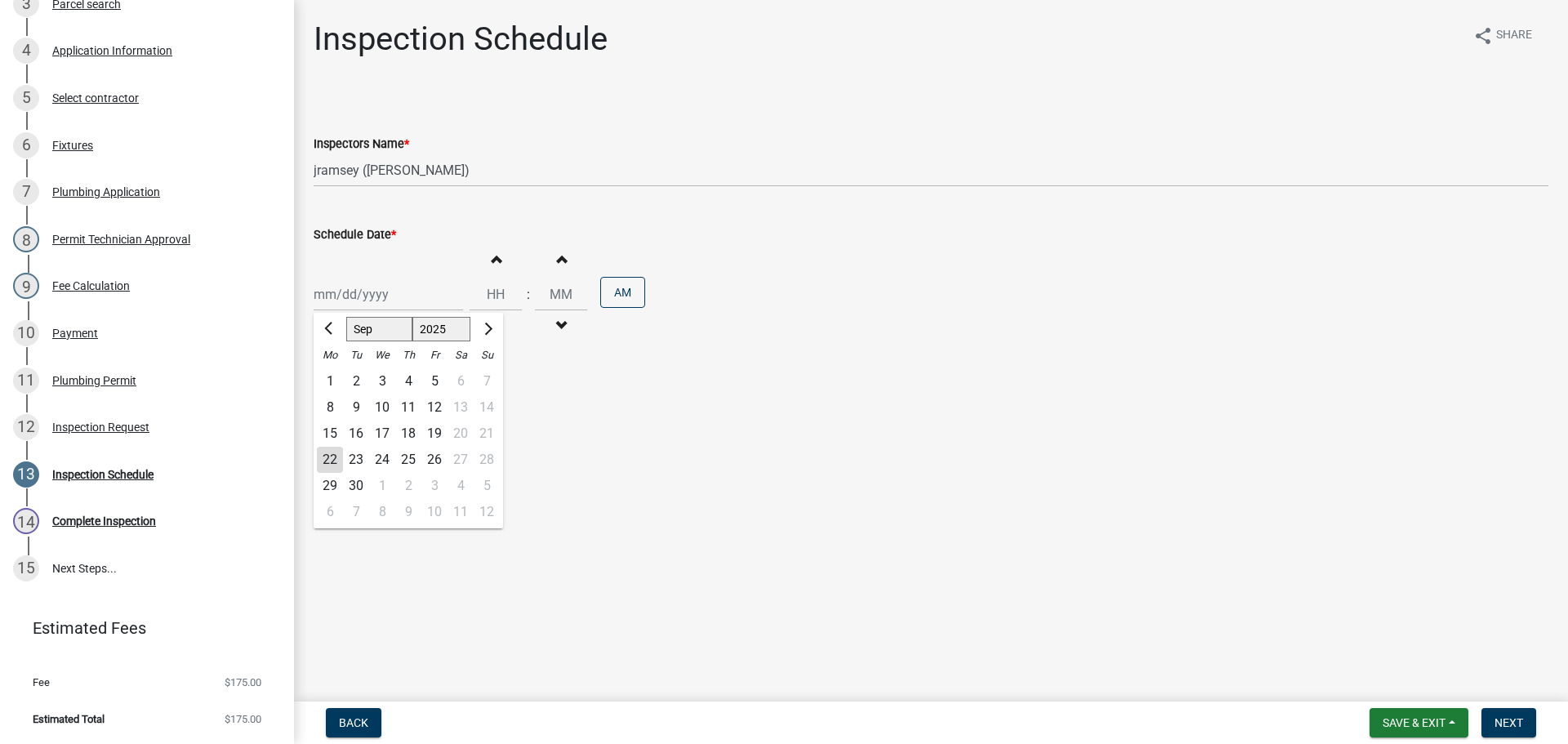
click at [348, 300] on div "[PERSON_NAME] Feb Mar Apr [PERSON_NAME][DATE] Oct Nov [DATE] 1526 1527 1528 152…" at bounding box center [388, 294] width 150 height 34
click at [354, 460] on div "23" at bounding box center [356, 459] width 26 height 26
type input "[DATE]"
click at [1507, 721] on span "Next" at bounding box center [1509, 723] width 29 height 14
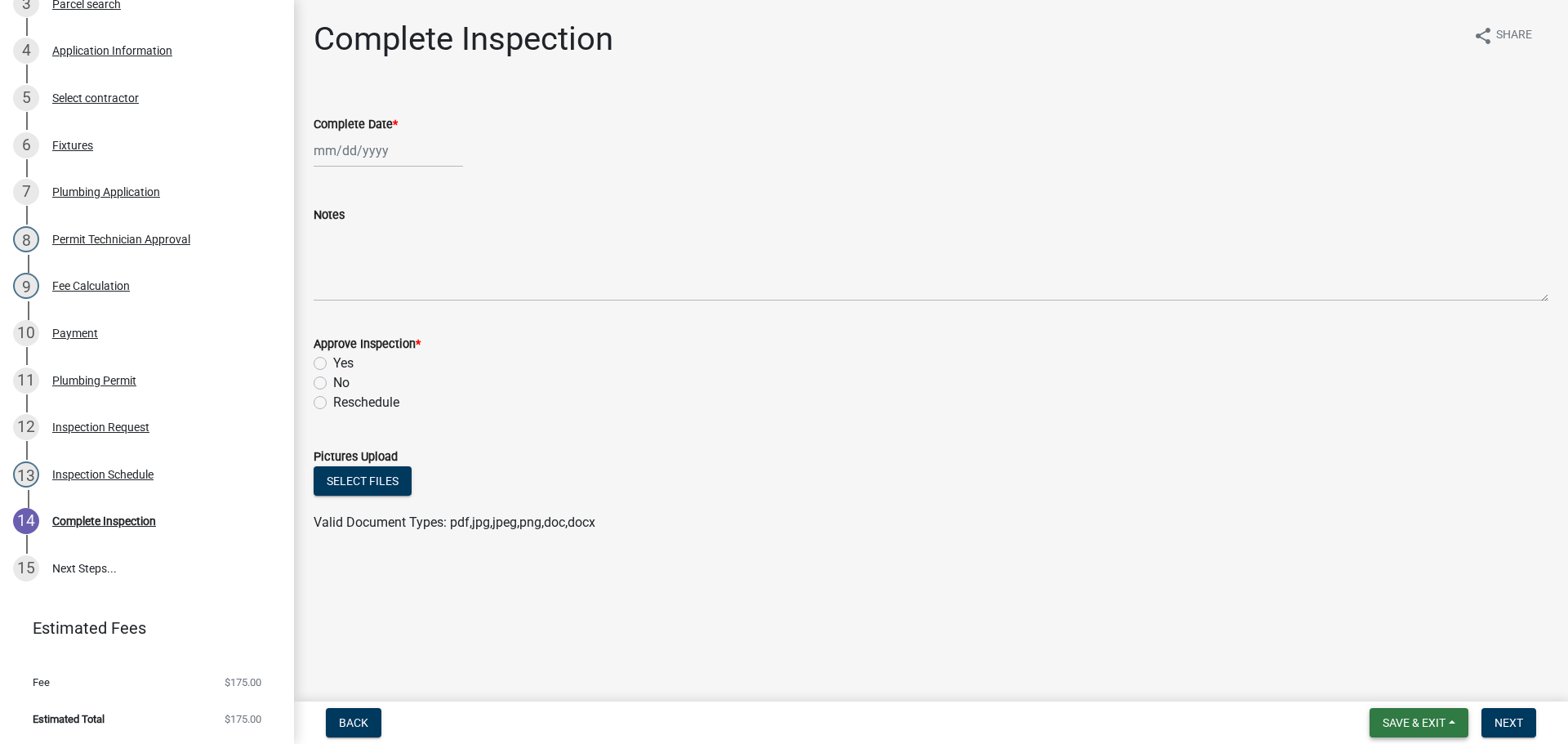
click at [1409, 721] on span "Save & Exit" at bounding box center [1414, 723] width 63 height 14
click at [1409, 681] on button "Save & Exit" at bounding box center [1402, 680] width 130 height 40
